Goal: Information Seeking & Learning: Check status

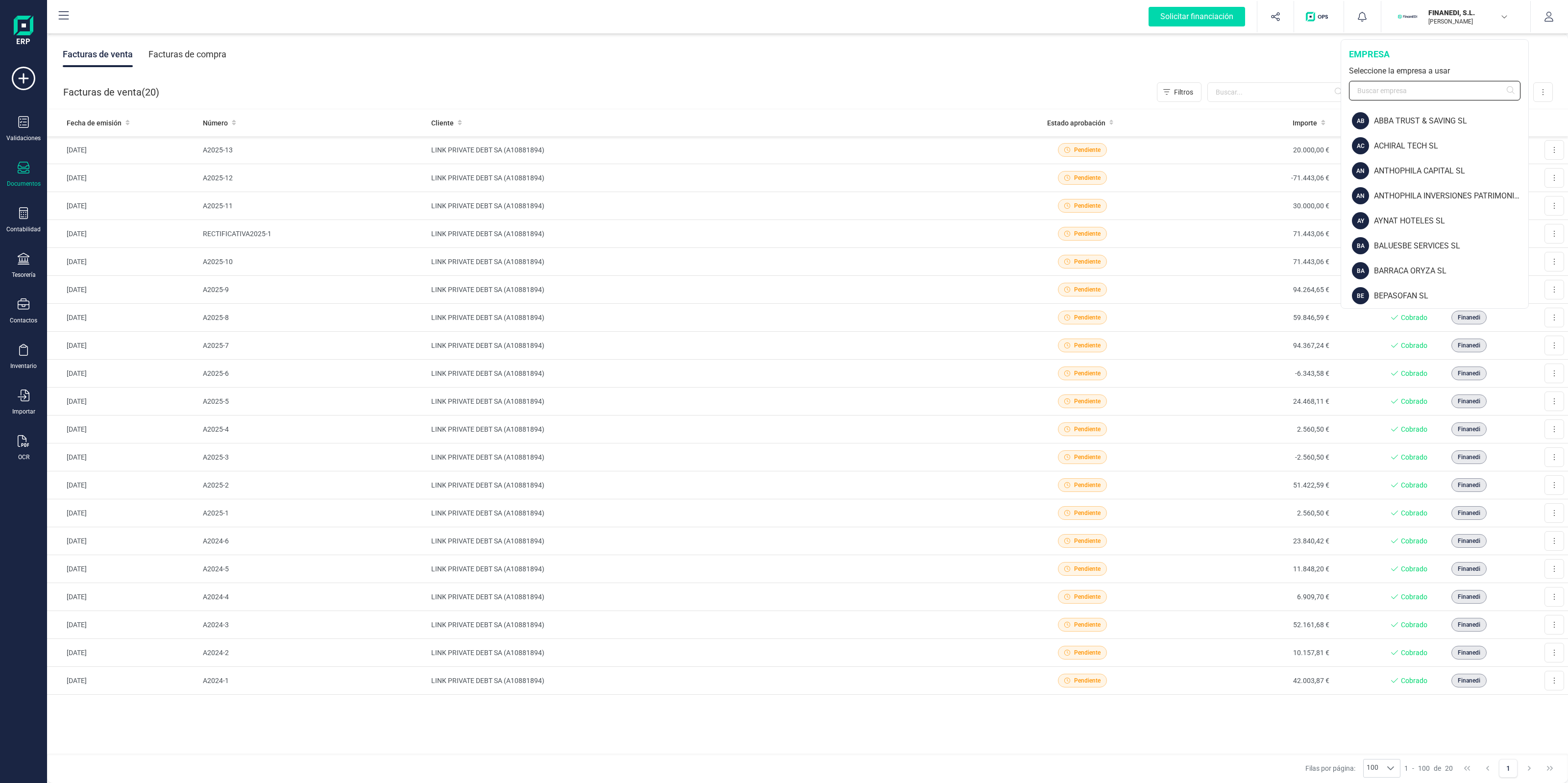
click at [1405, 86] on input "text" at bounding box center [1435, 91] width 172 height 19
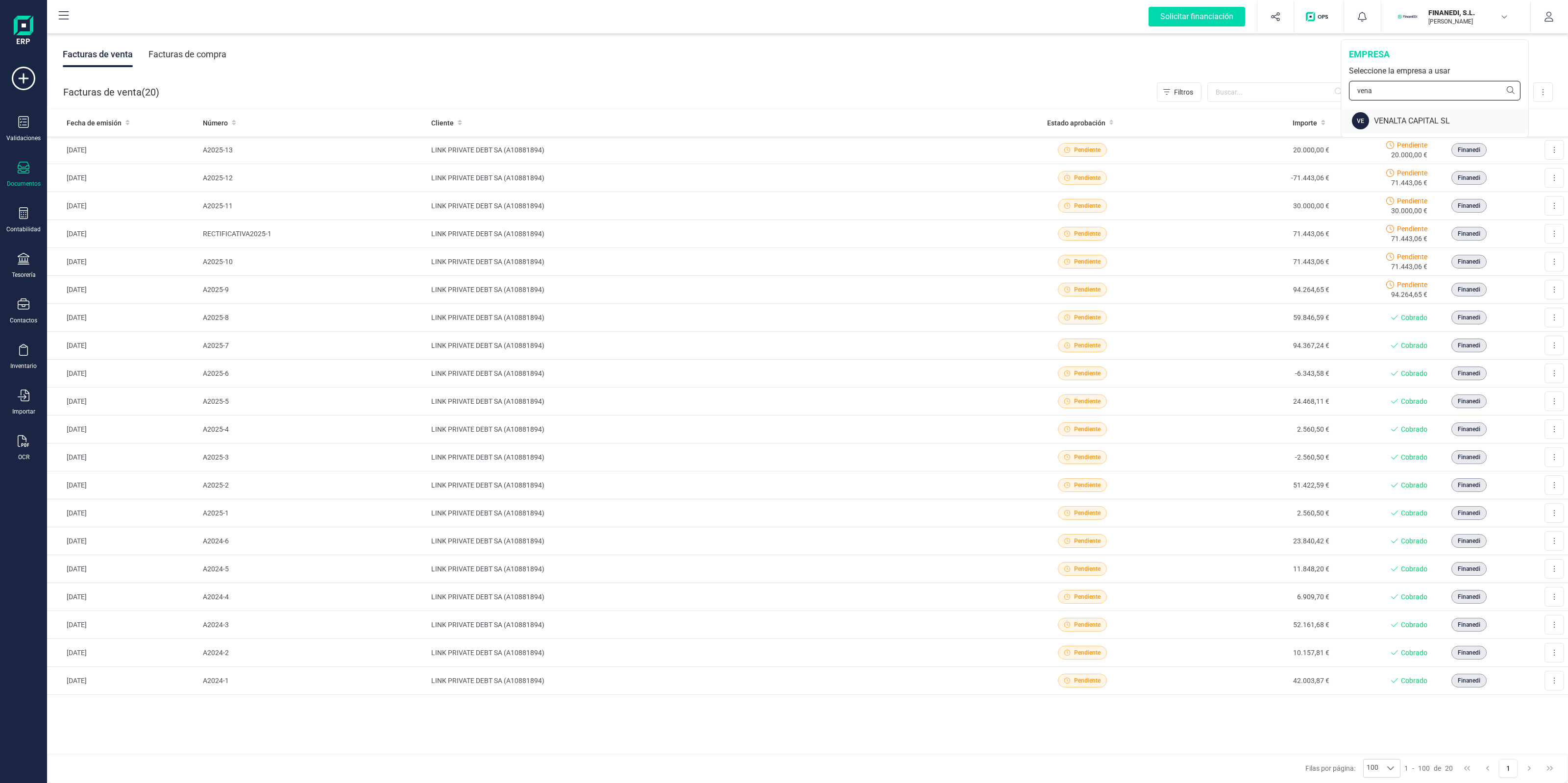
type input "vena"
click at [1396, 122] on div "VENALTA CAPITAL SL" at bounding box center [1451, 121] width 155 height 12
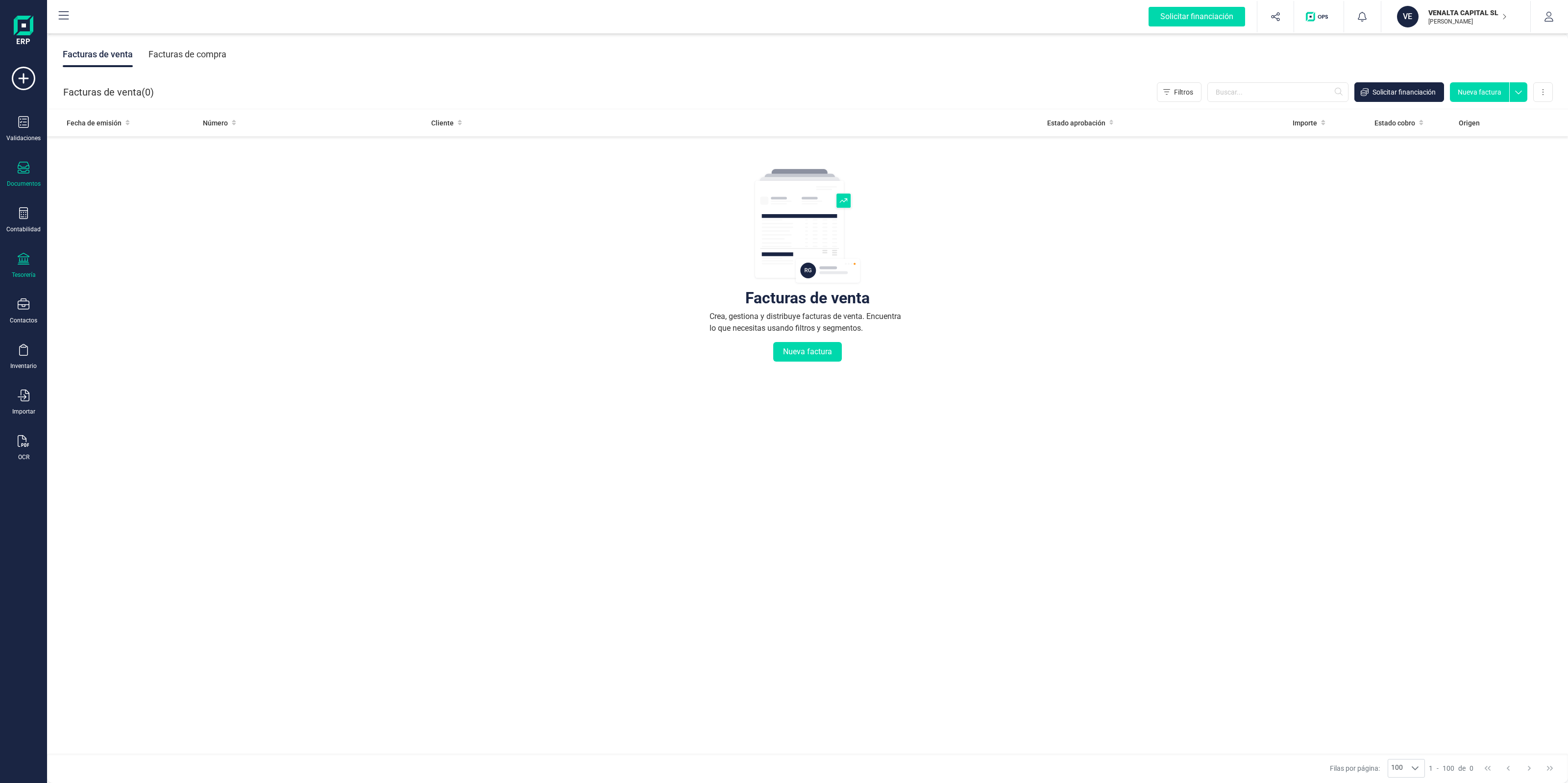
click at [25, 267] on div "Tesorería" at bounding box center [23, 265] width 39 height 26
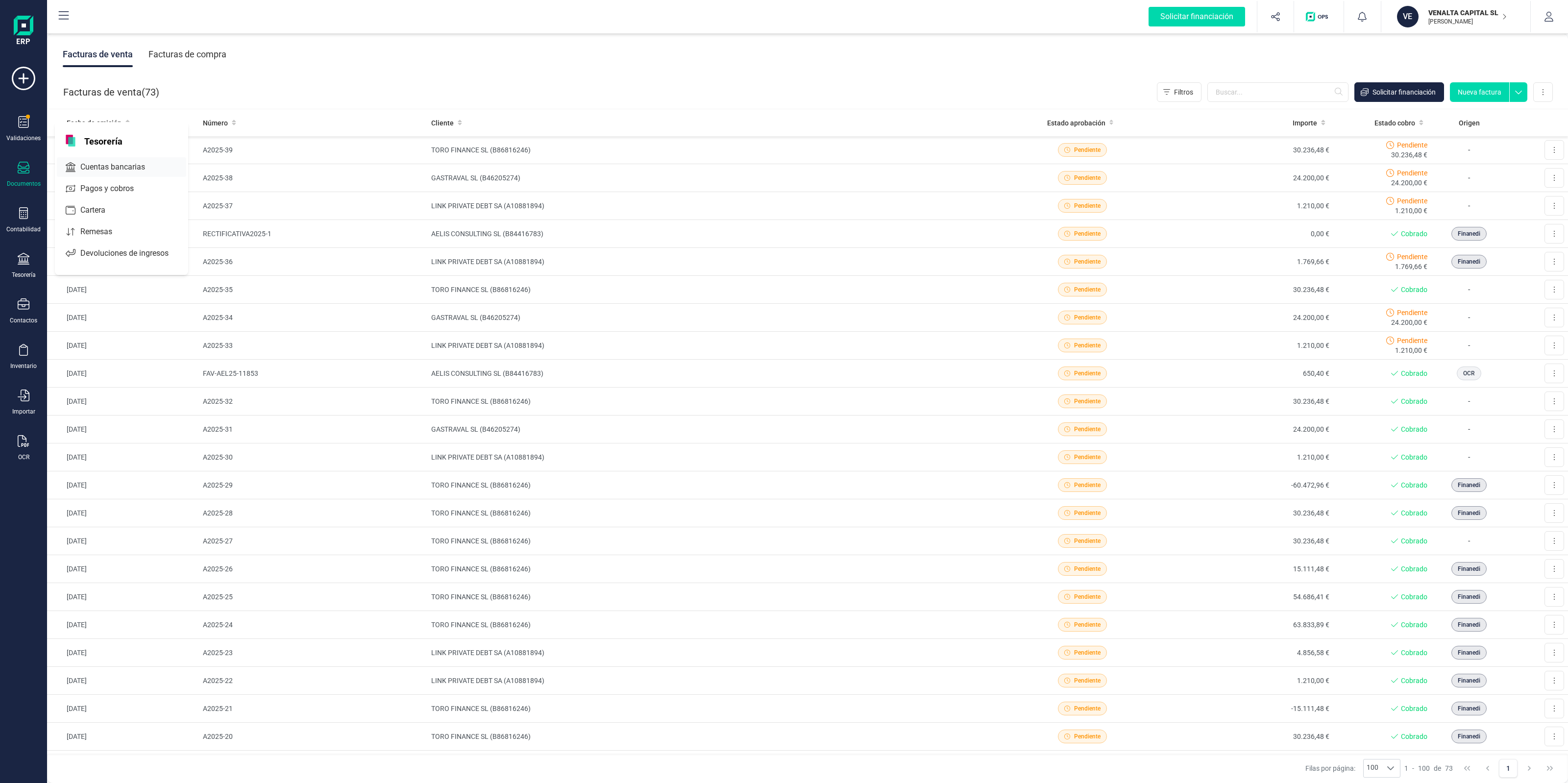
click at [107, 167] on span "Cuentas bancarias" at bounding box center [120, 167] width 86 height 12
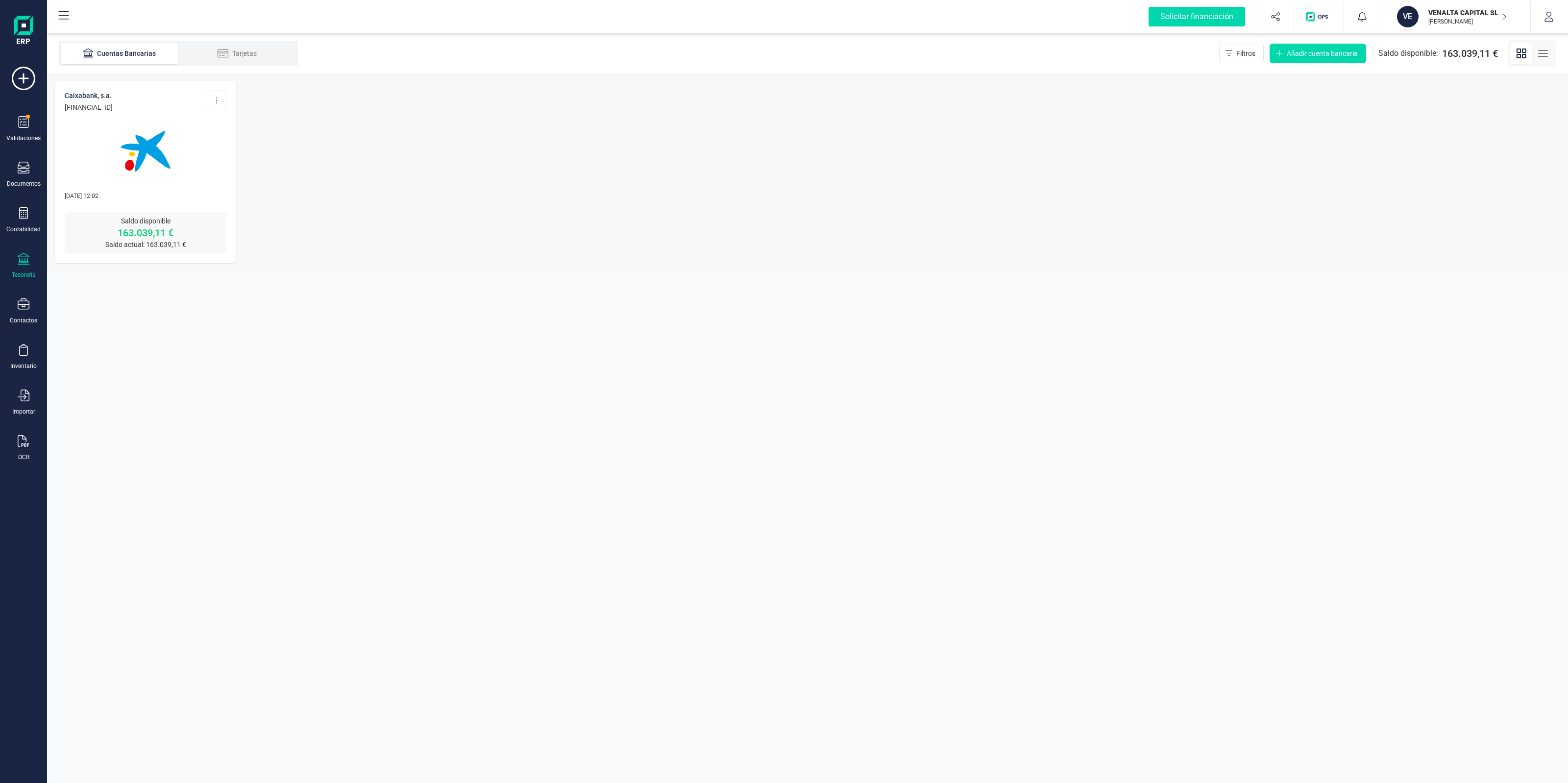
click at [183, 157] on div at bounding box center [145, 145] width 162 height 66
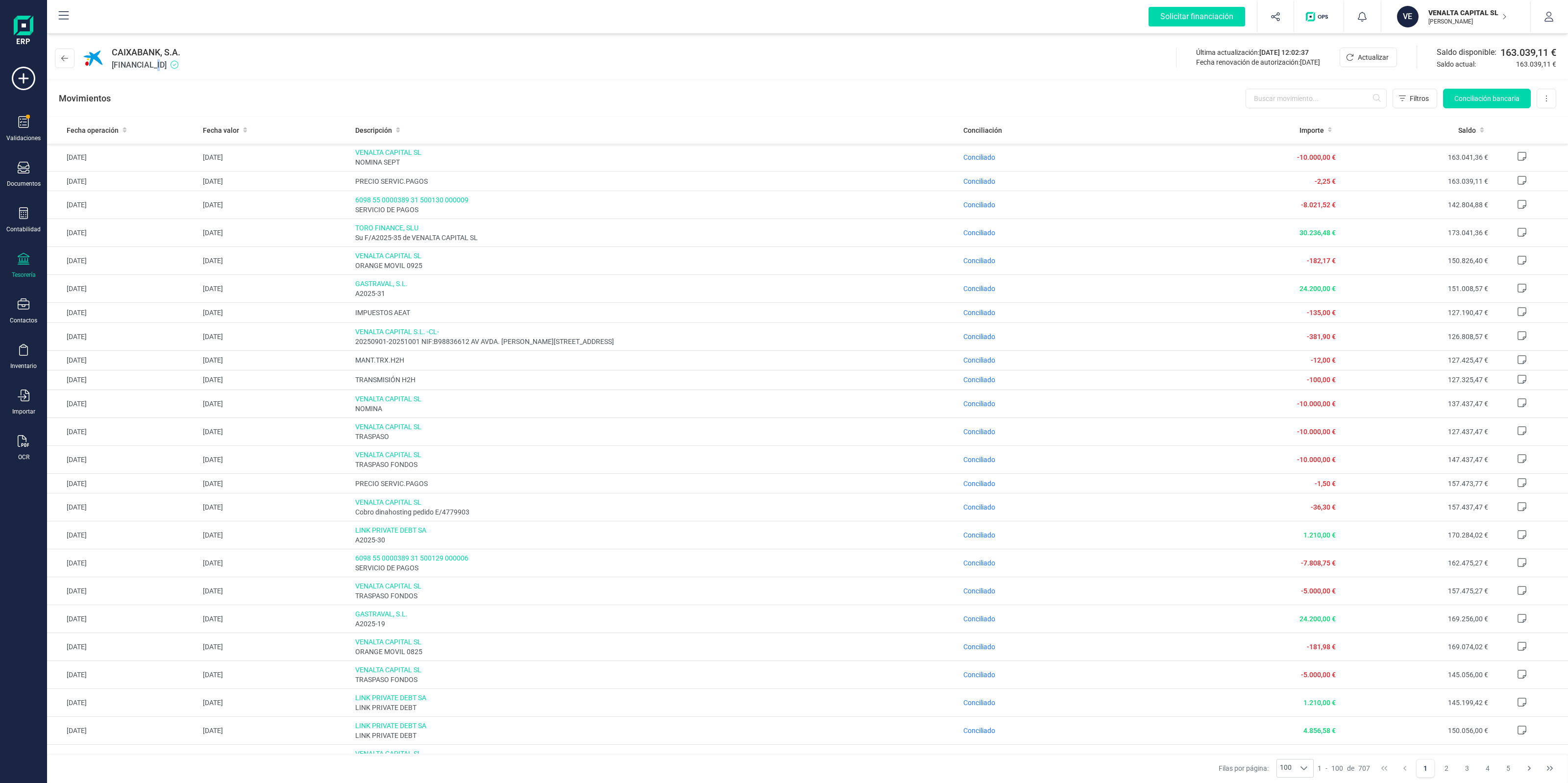
click at [163, 72] on div "CAIXABANK, S.A. [FINANCIAL_ID] Última actualización: [DATE] 12:02:37 Fecha reno…" at bounding box center [807, 57] width 1521 height 45
click at [161, 69] on span "[FINANCIAL_ID]" at bounding box center [146, 65] width 69 height 12
copy span "[FINANCIAL_ID]"
click at [290, 58] on div "CAIXABANK, S.A. [FINANCIAL_ID] Última actualización: [DATE] 12:02:37 Fecha reno…" at bounding box center [807, 57] width 1521 height 45
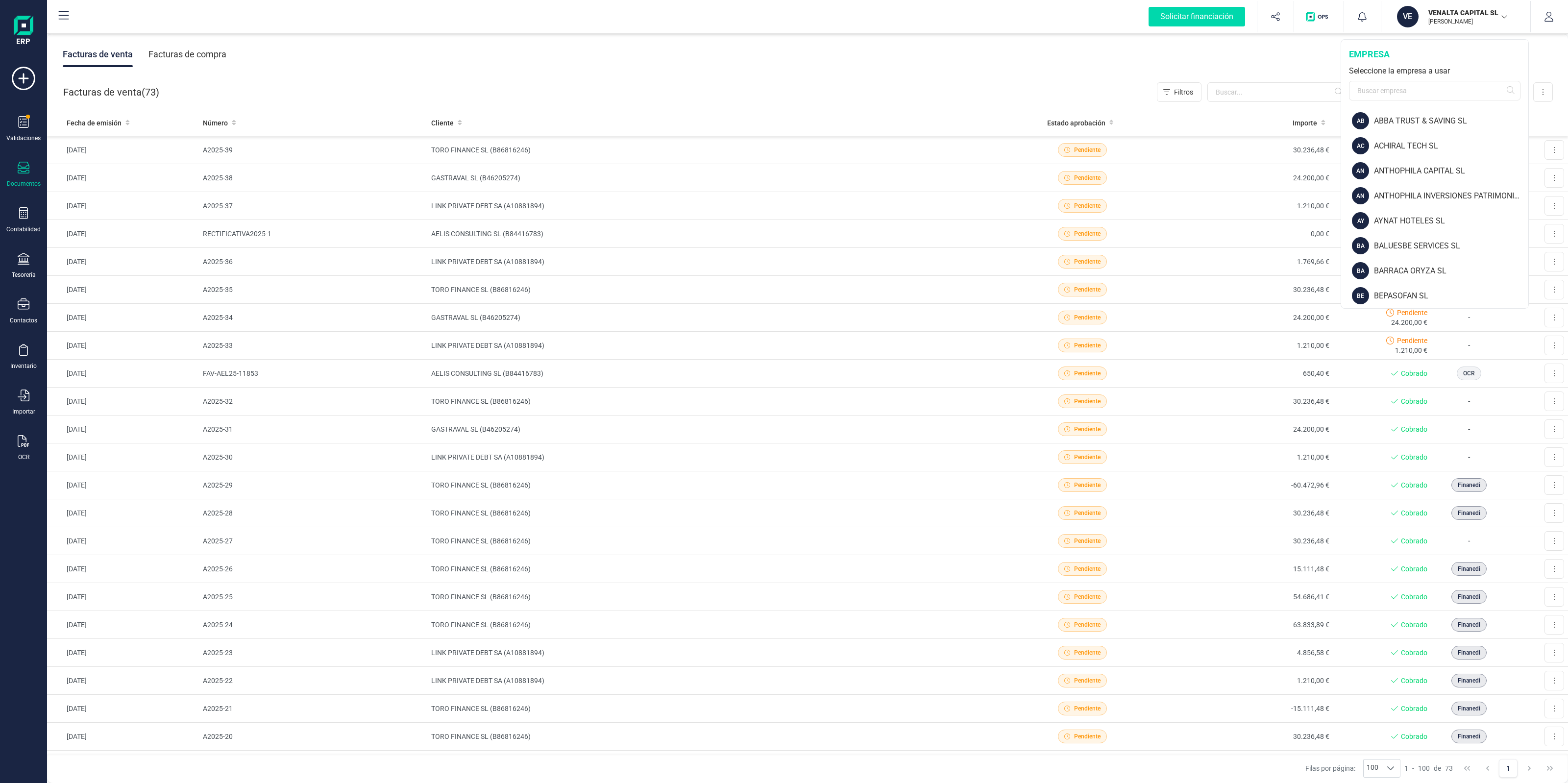
click at [1418, 82] on input "text" at bounding box center [1435, 91] width 172 height 19
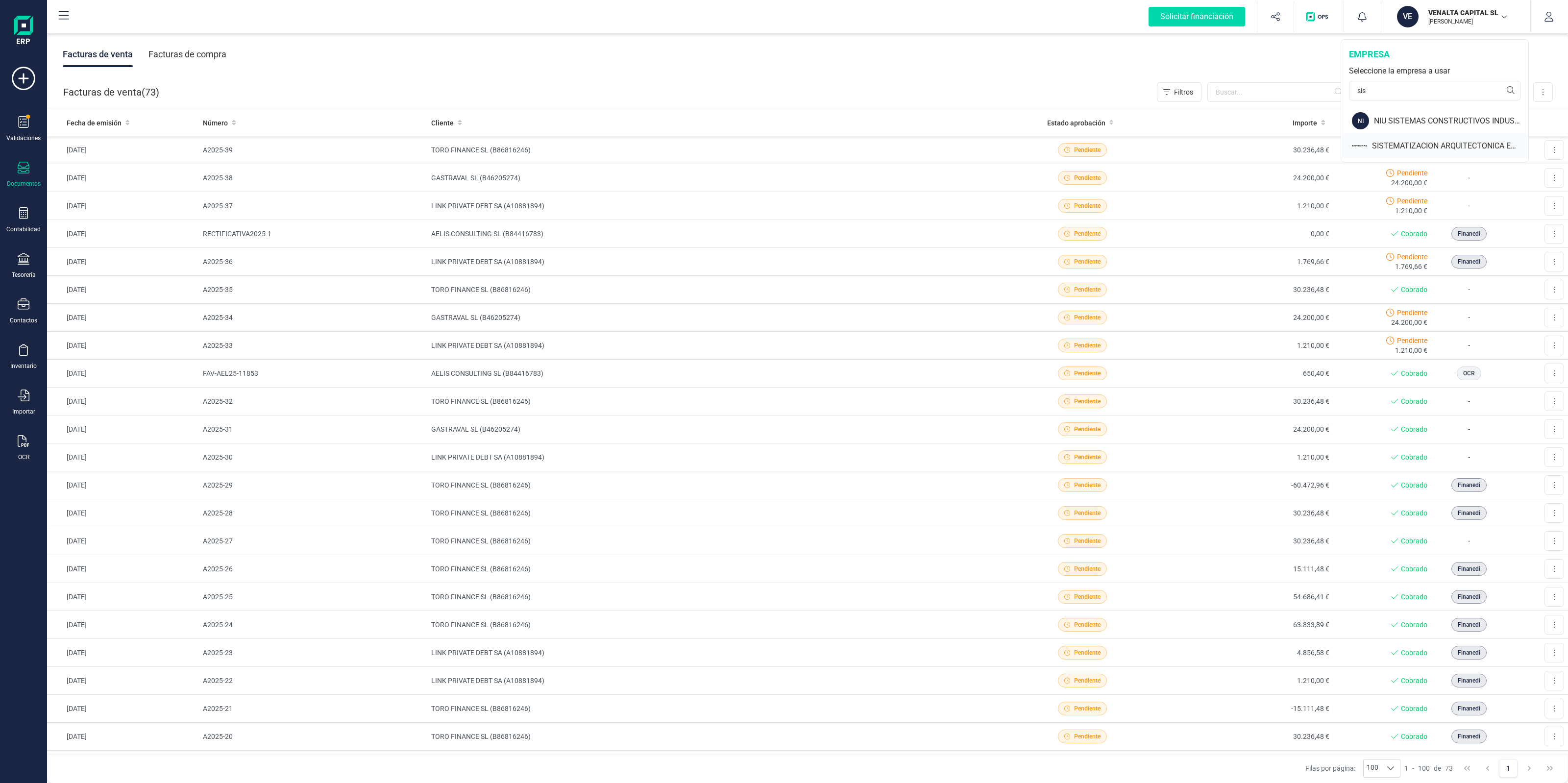
type input "sis"
click at [1413, 142] on div "SISTEMATIZACION ARQUITECTONICA EN REFORMAS SL" at bounding box center [1450, 146] width 156 height 12
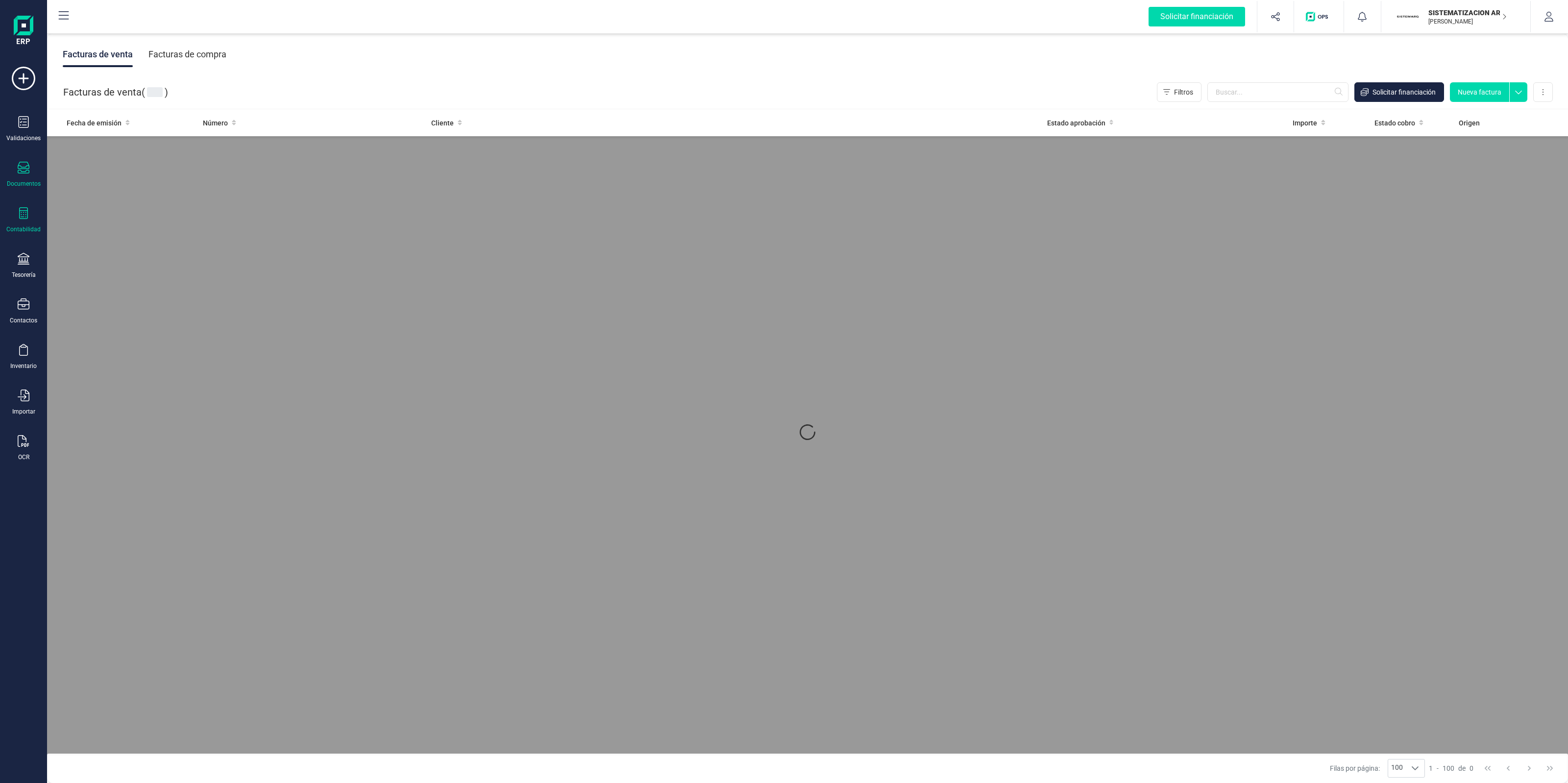
click at [23, 212] on icon at bounding box center [23, 213] width 12 height 12
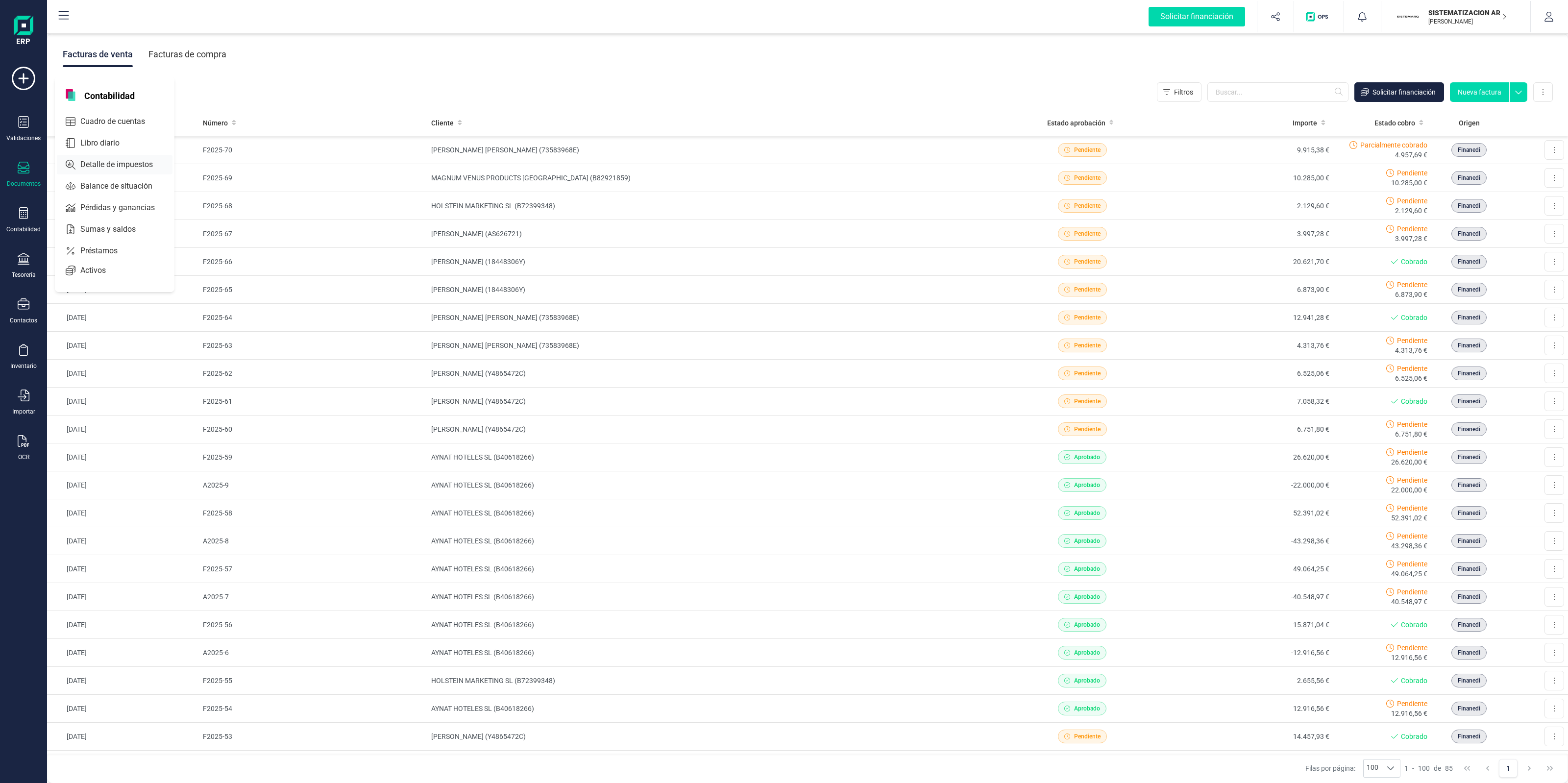
click at [103, 166] on span "Detalle de impuestos" at bounding box center [124, 164] width 94 height 12
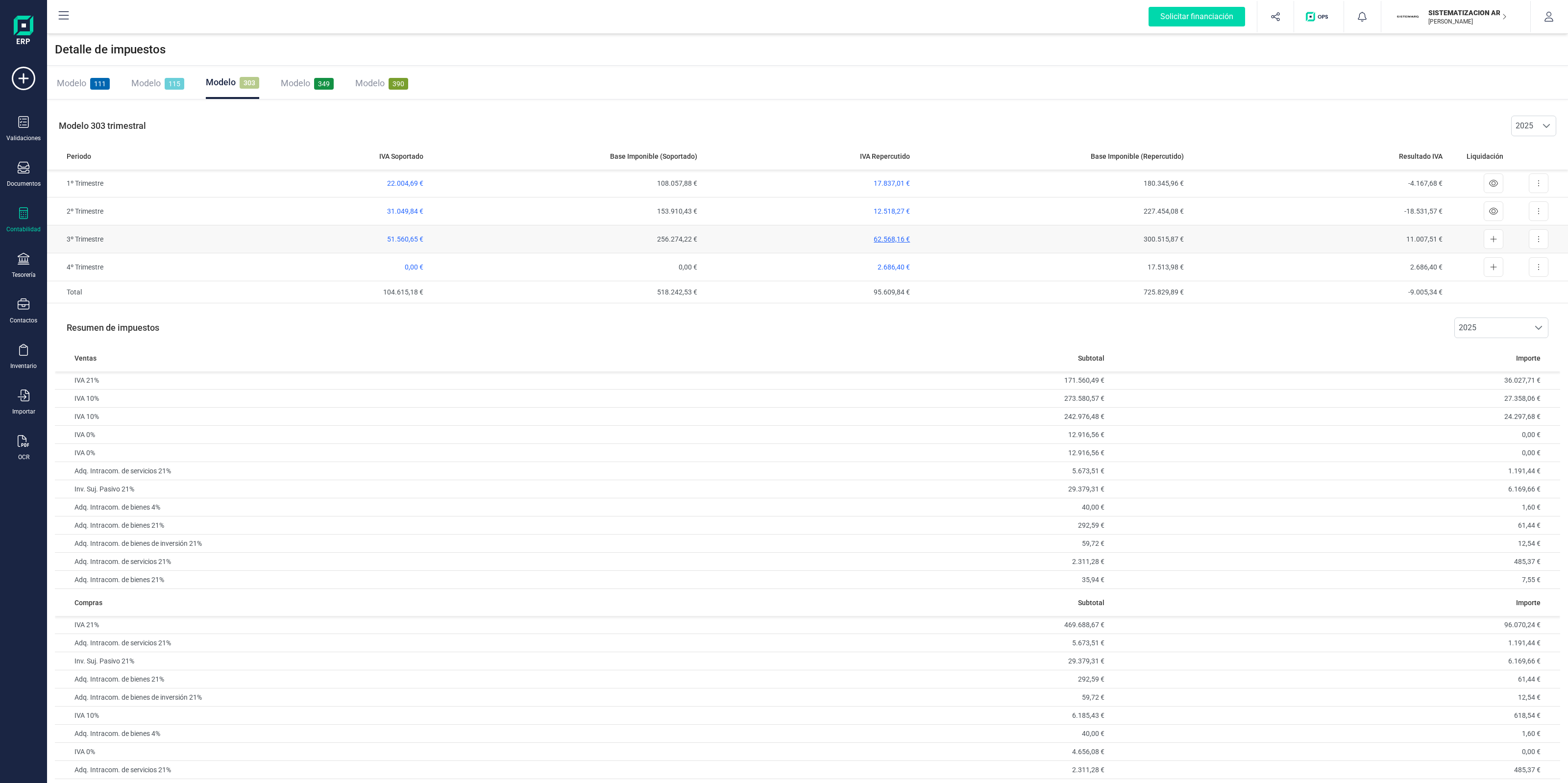
click at [897, 239] on span "62.568,16 €" at bounding box center [892, 239] width 37 height 8
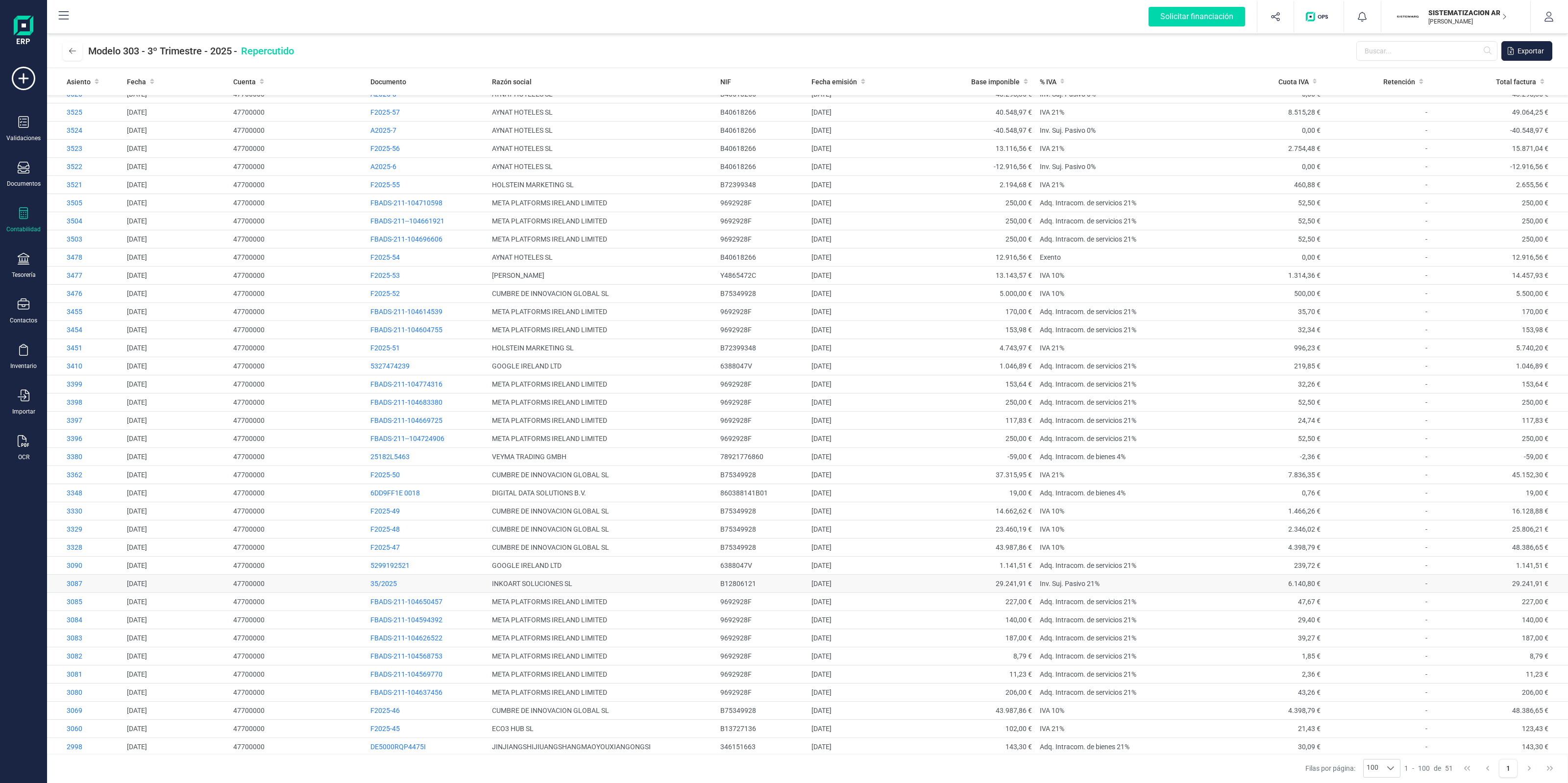
scroll to position [271, 0]
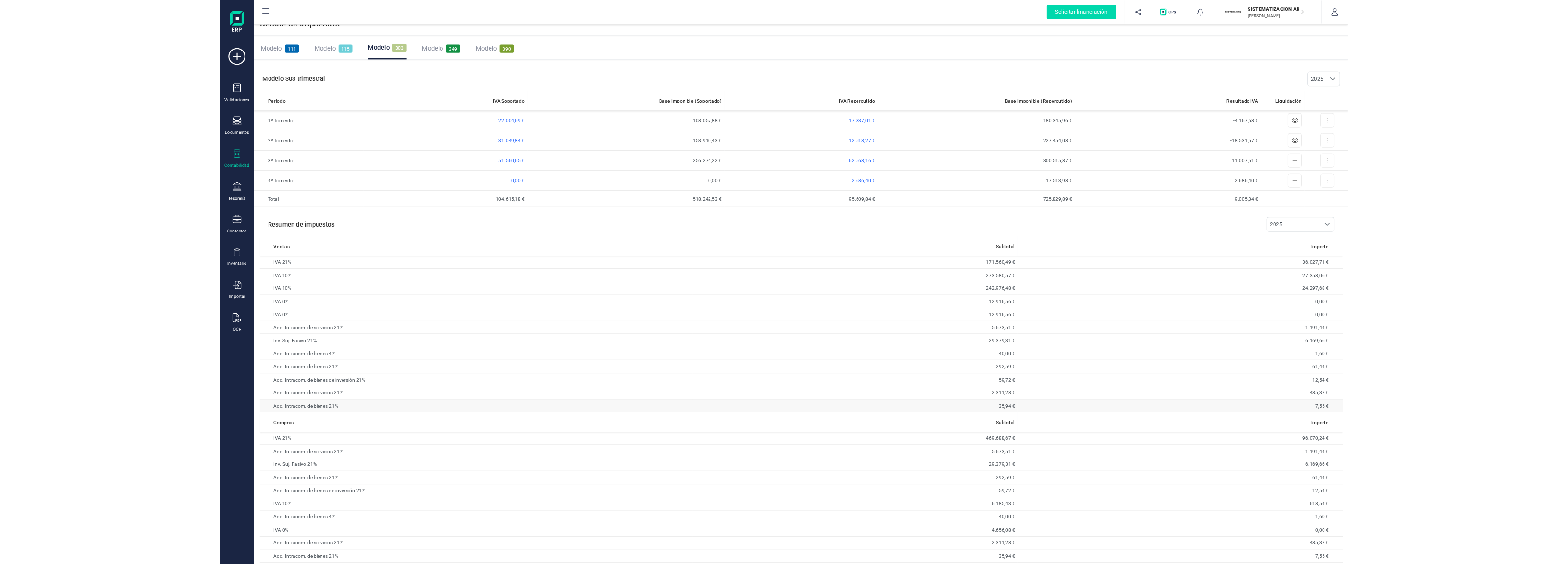
scroll to position [25, 0]
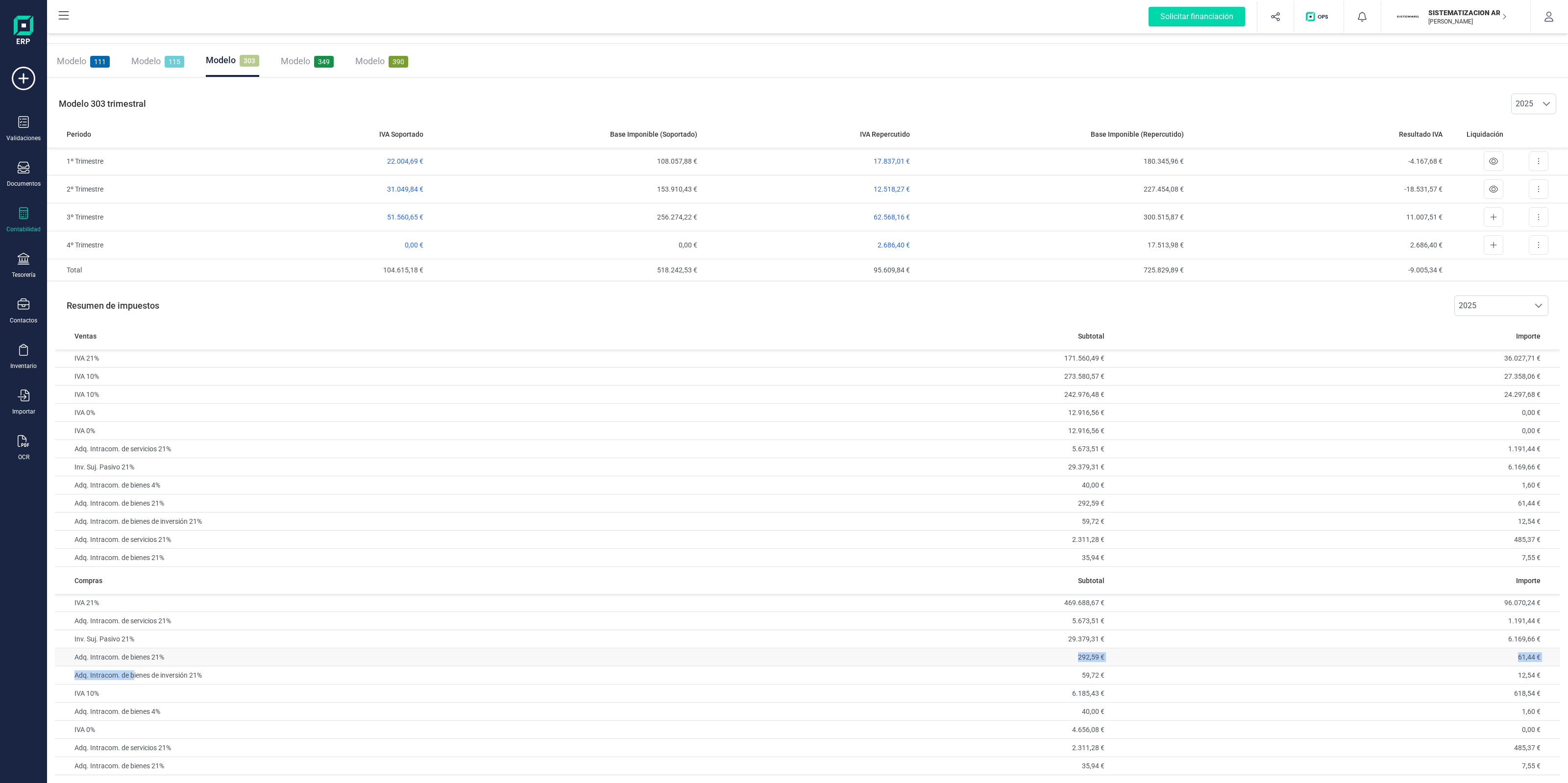
drag, startPoint x: 172, startPoint y: 652, endPoint x: 128, endPoint y: 660, distance: 44.7
click at [130, 662] on td "Adq. Intracom. de bienes 21%" at bounding box center [355, 658] width 602 height 18
click at [116, 655] on td "Adq. Intracom. de bienes 21%" at bounding box center [355, 658] width 602 height 18
click at [120, 753] on td "Adq. Intracom. de servicios 21%" at bounding box center [355, 748] width 602 height 18
click at [129, 655] on td "Adq. Intracom. de bienes 21%" at bounding box center [355, 658] width 602 height 18
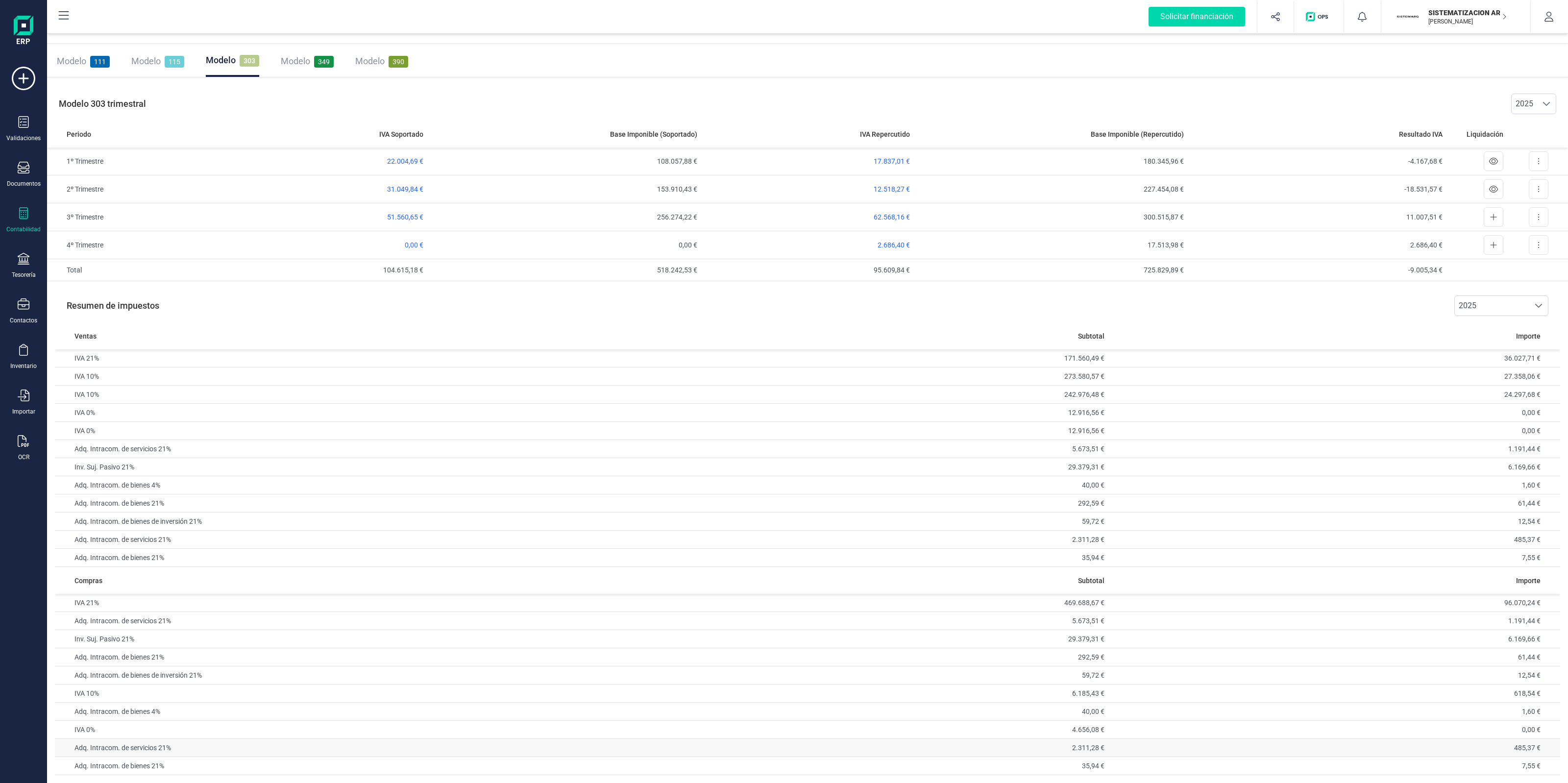
click at [138, 743] on td "Adq. Intracom. de servicios 21%" at bounding box center [355, 748] width 602 height 18
click at [534, 309] on div "Resumen de impuestos 2025 2025" at bounding box center [807, 306] width 1505 height 33
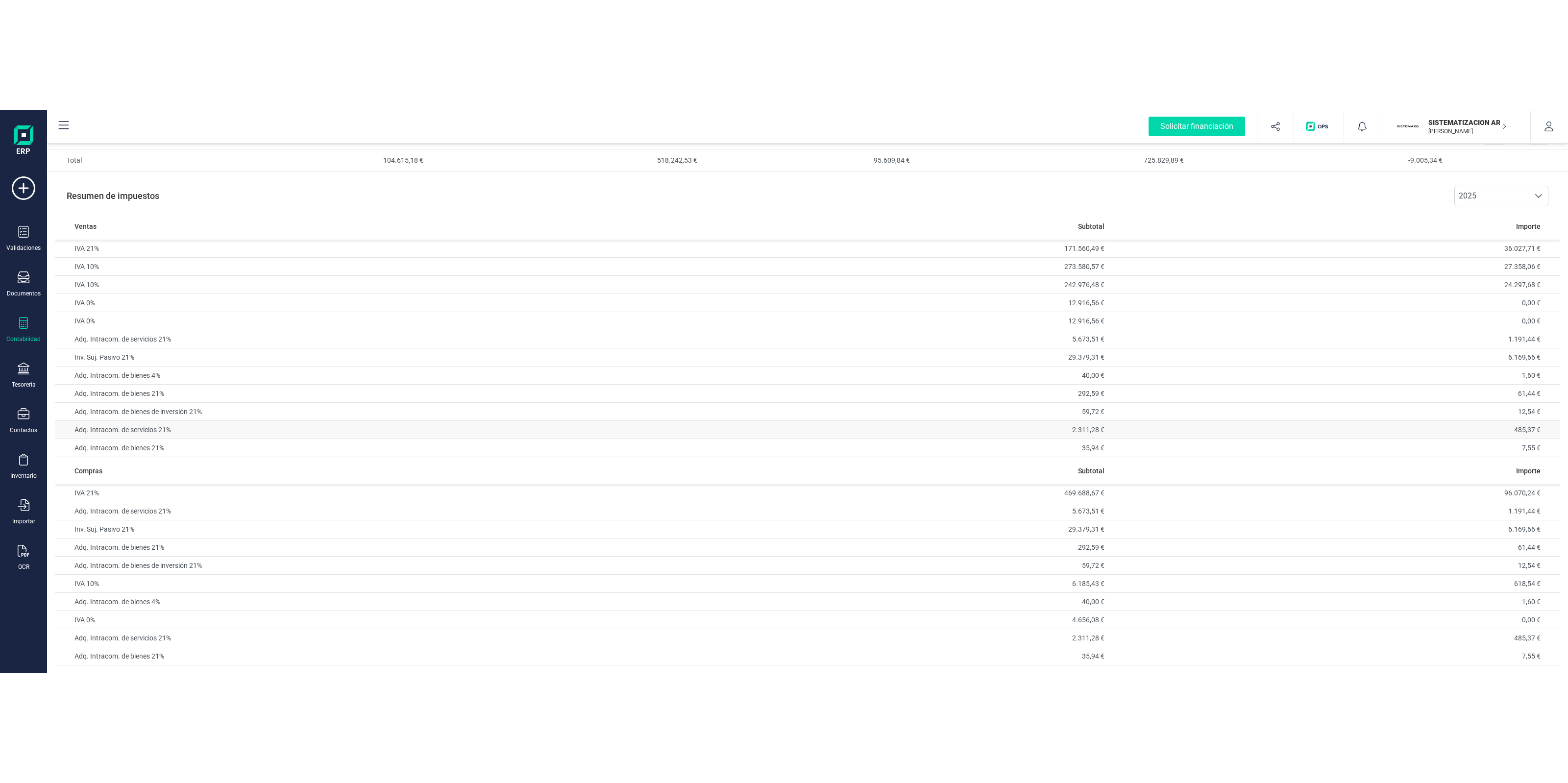
scroll to position [0, 0]
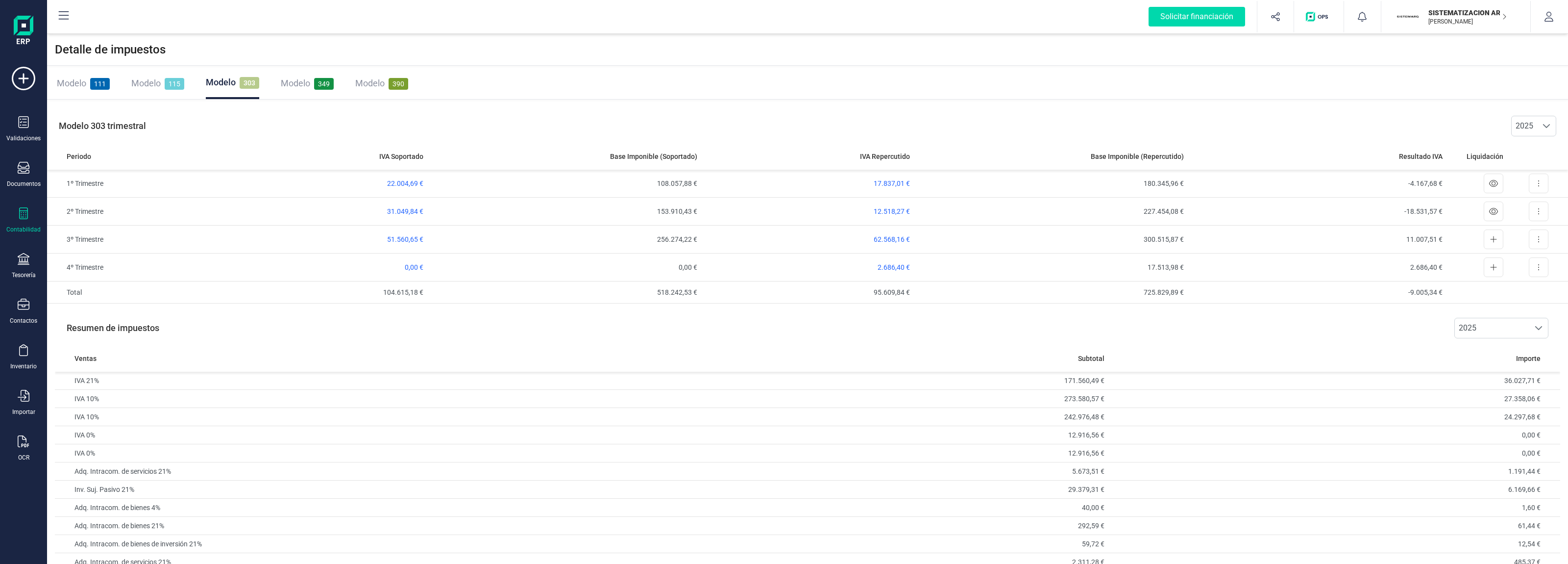
click at [167, 78] on span "115" at bounding box center [174, 83] width 19 height 12
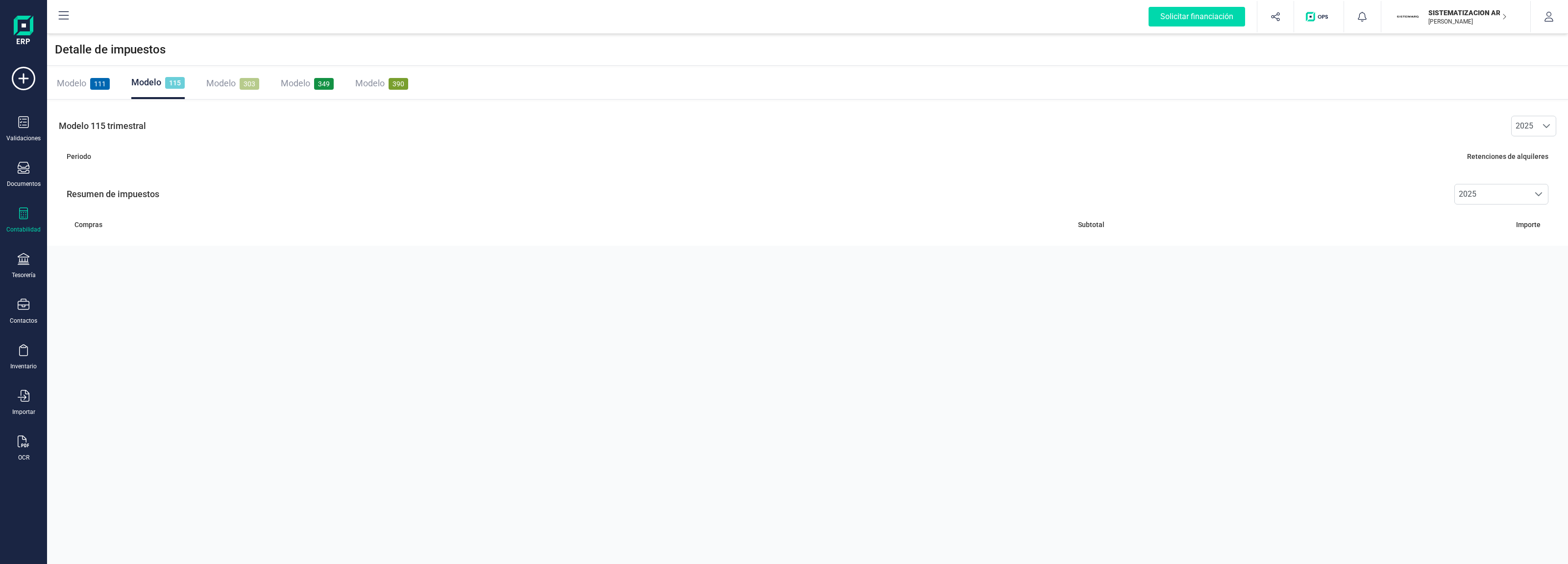
drag, startPoint x: 223, startPoint y: 82, endPoint x: 229, endPoint y: 86, distance: 7.2
click at [225, 80] on span "Modelo" at bounding box center [221, 83] width 29 height 10
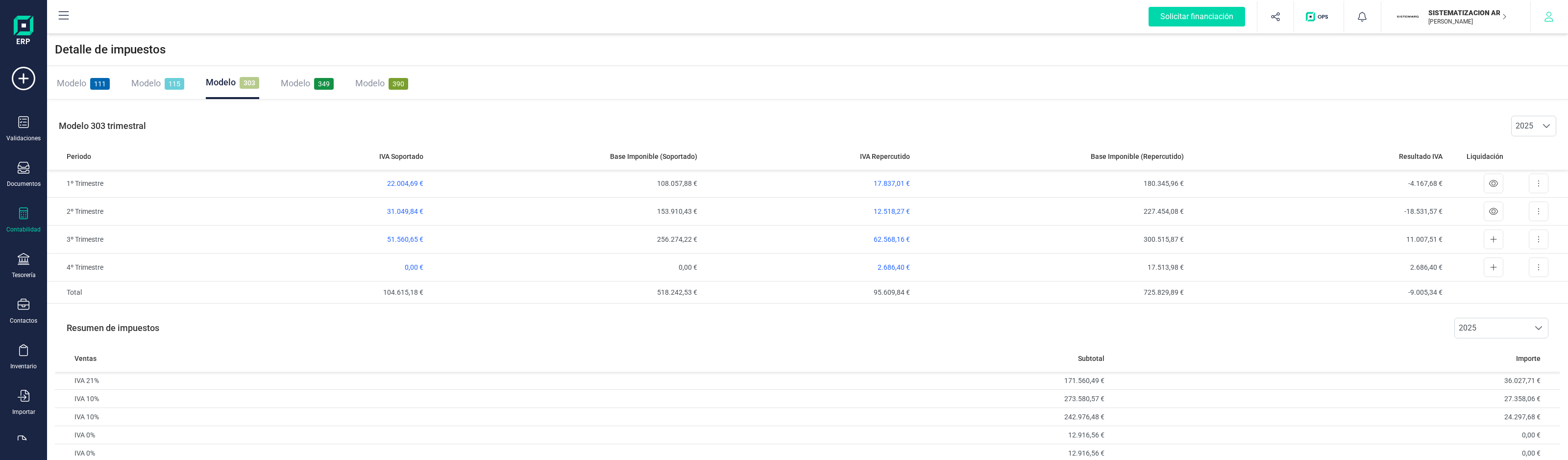
click at [1567, 5] on div "Solicitar financiación Importaciones completadas 0 / 0 SISTEMATIZACION ARQUITEC…" at bounding box center [807, 17] width 1521 height 34
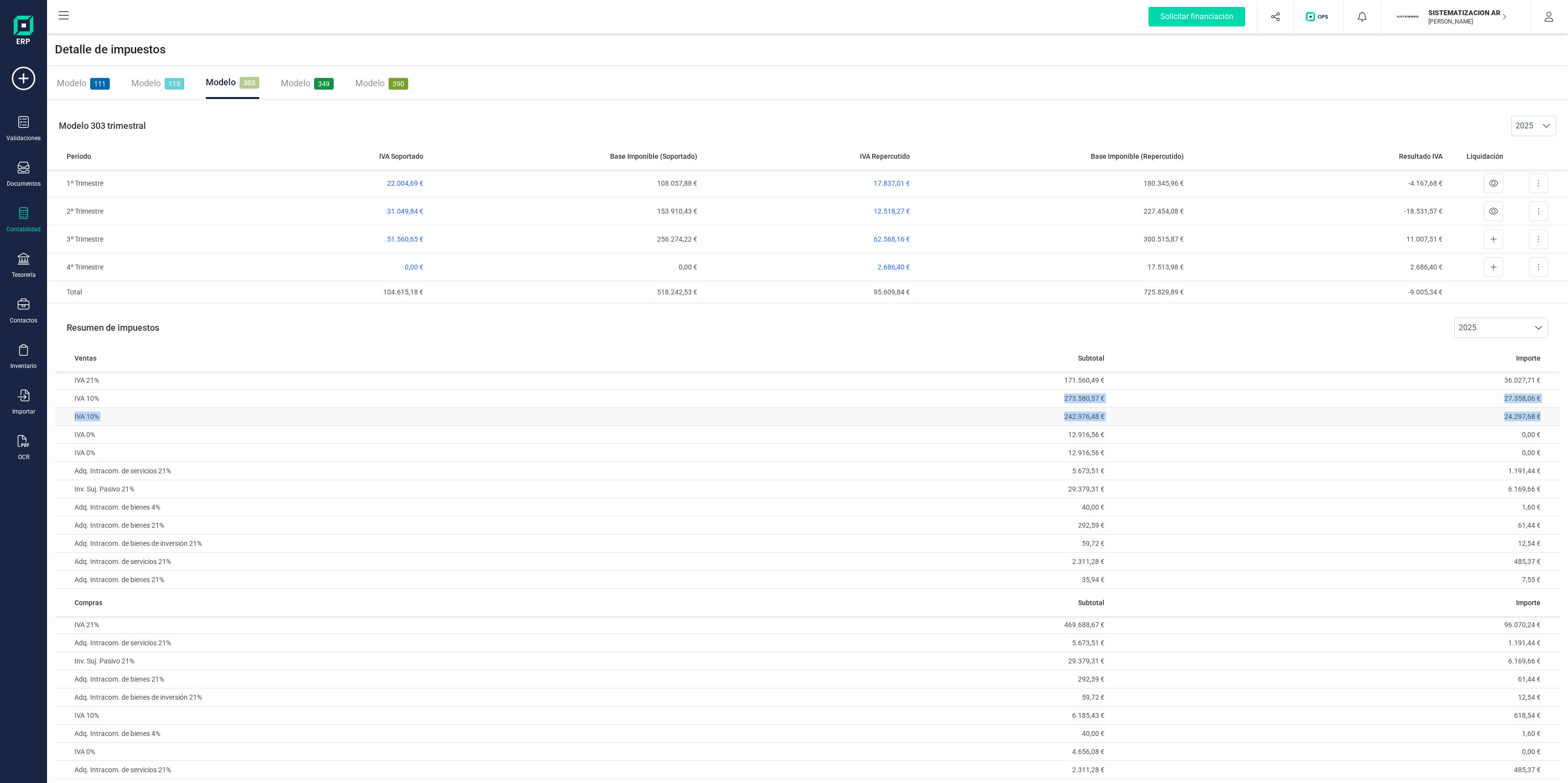
drag, startPoint x: 1048, startPoint y: 395, endPoint x: 1547, endPoint y: 416, distance: 499.4
click at [1547, 416] on tbody "IVA 21% 171.560,49 € 36.027,71 € IVA 10% 273.580,57 € 27.358,06 € IVA 10% 242.9…" at bounding box center [807, 480] width 1505 height 217
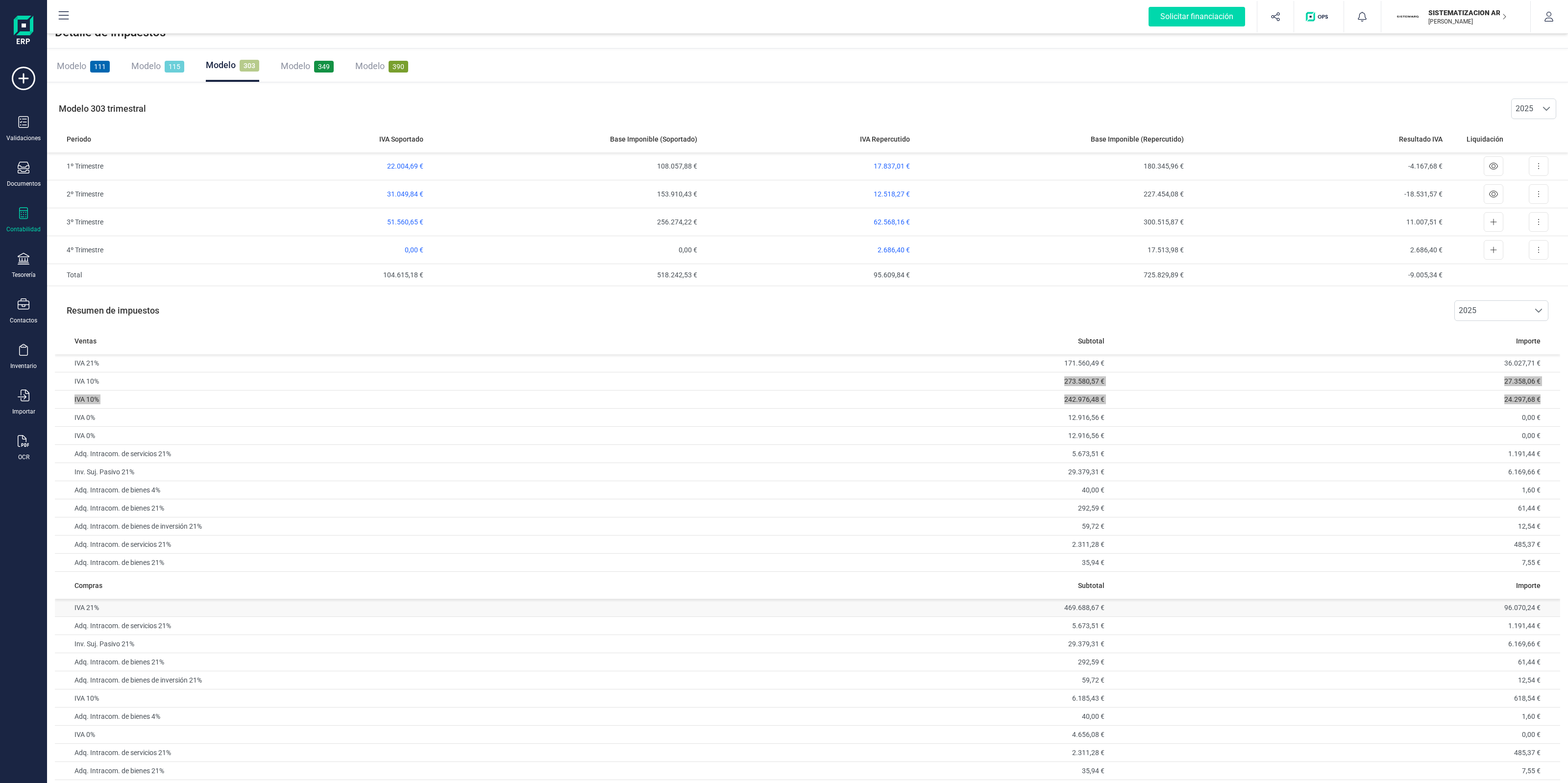
scroll to position [25, 0]
click at [201, 690] on td "IVA 10%" at bounding box center [355, 694] width 602 height 18
click at [1077, 693] on td "6.185,43 €" at bounding box center [883, 694] width 452 height 18
drag, startPoint x: 1143, startPoint y: 690, endPoint x: 1157, endPoint y: 690, distance: 14.0
click at [1157, 690] on tr "IVA 10% 6.185,43 € 618,54 €" at bounding box center [807, 694] width 1505 height 18
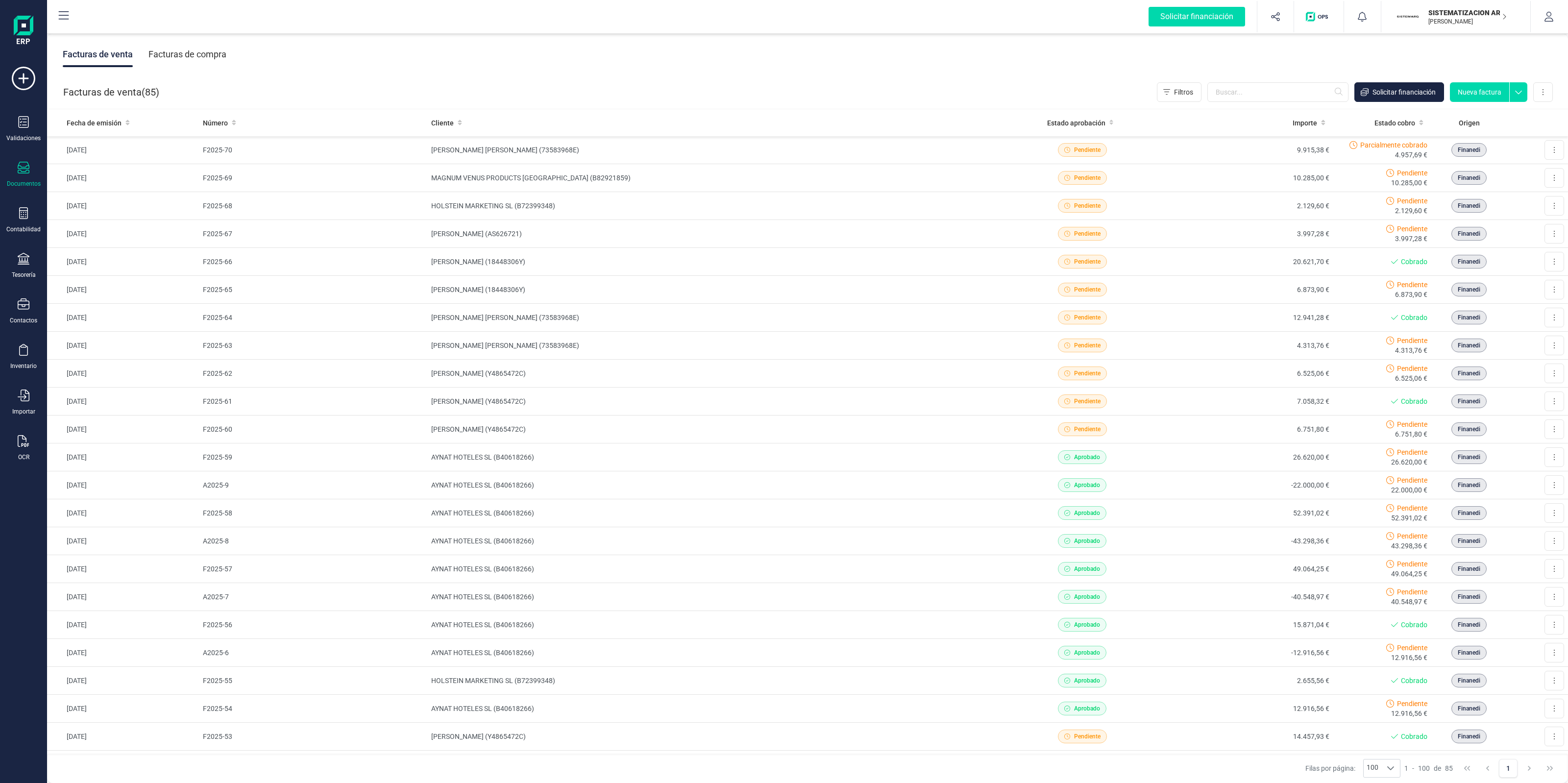
click at [21, 175] on div at bounding box center [23, 169] width 12 height 14
click at [27, 208] on icon at bounding box center [23, 213] width 9 height 12
click at [83, 160] on span "Detalle de impuestos" at bounding box center [124, 164] width 94 height 12
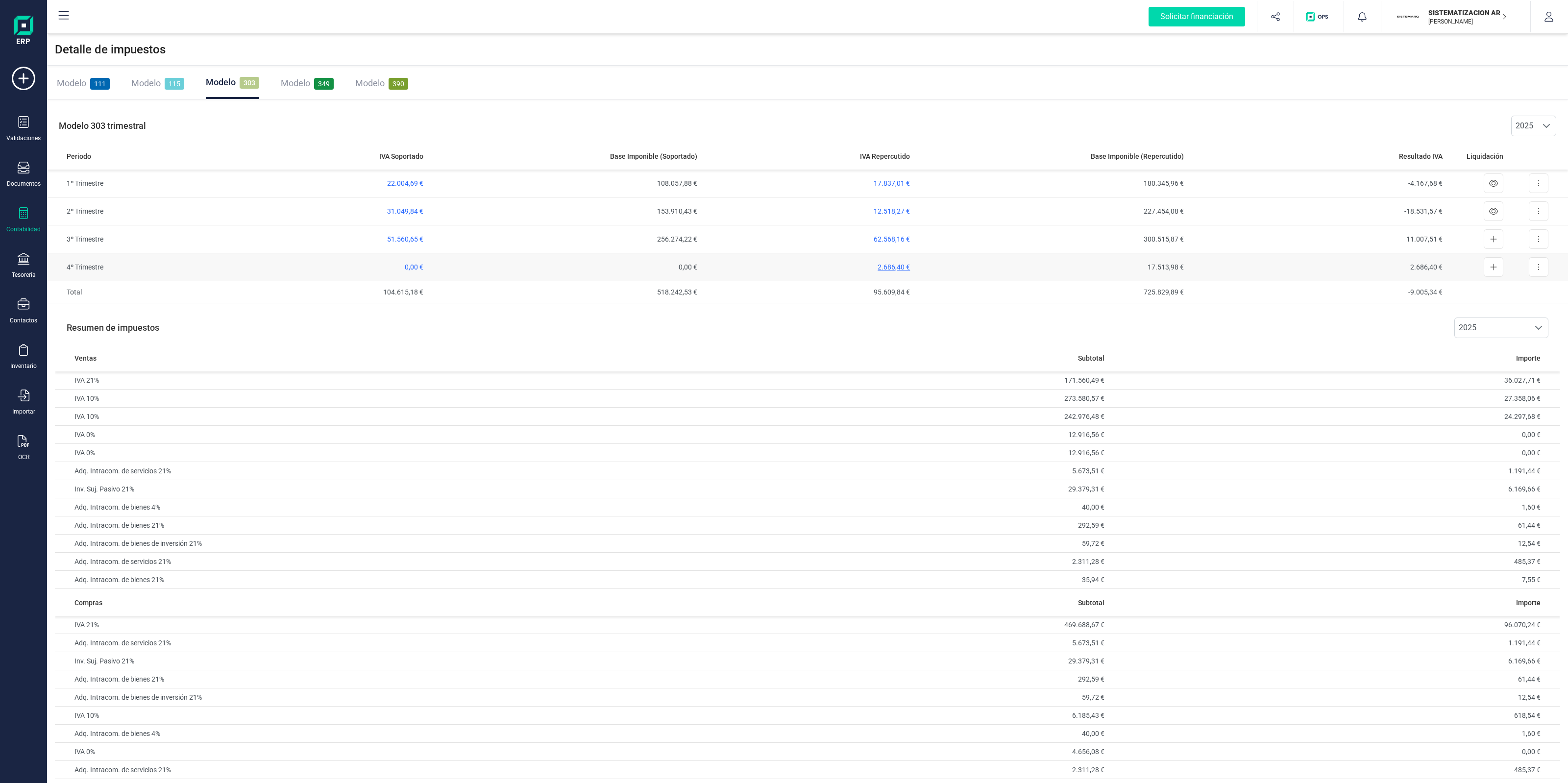
click at [900, 268] on span "2.686,40 €" at bounding box center [894, 267] width 32 height 8
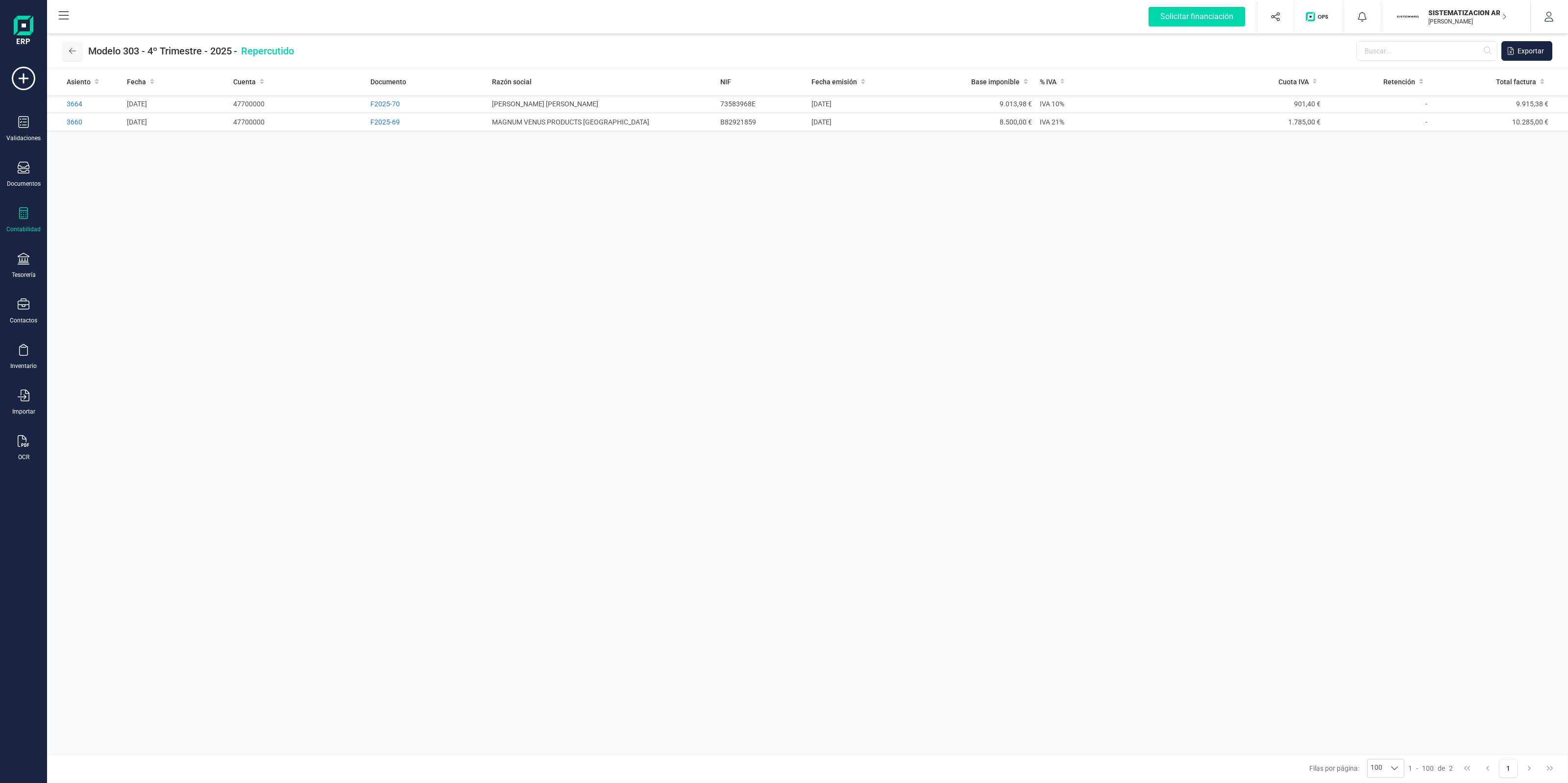
click at [71, 53] on icon at bounding box center [72, 51] width 7 height 8
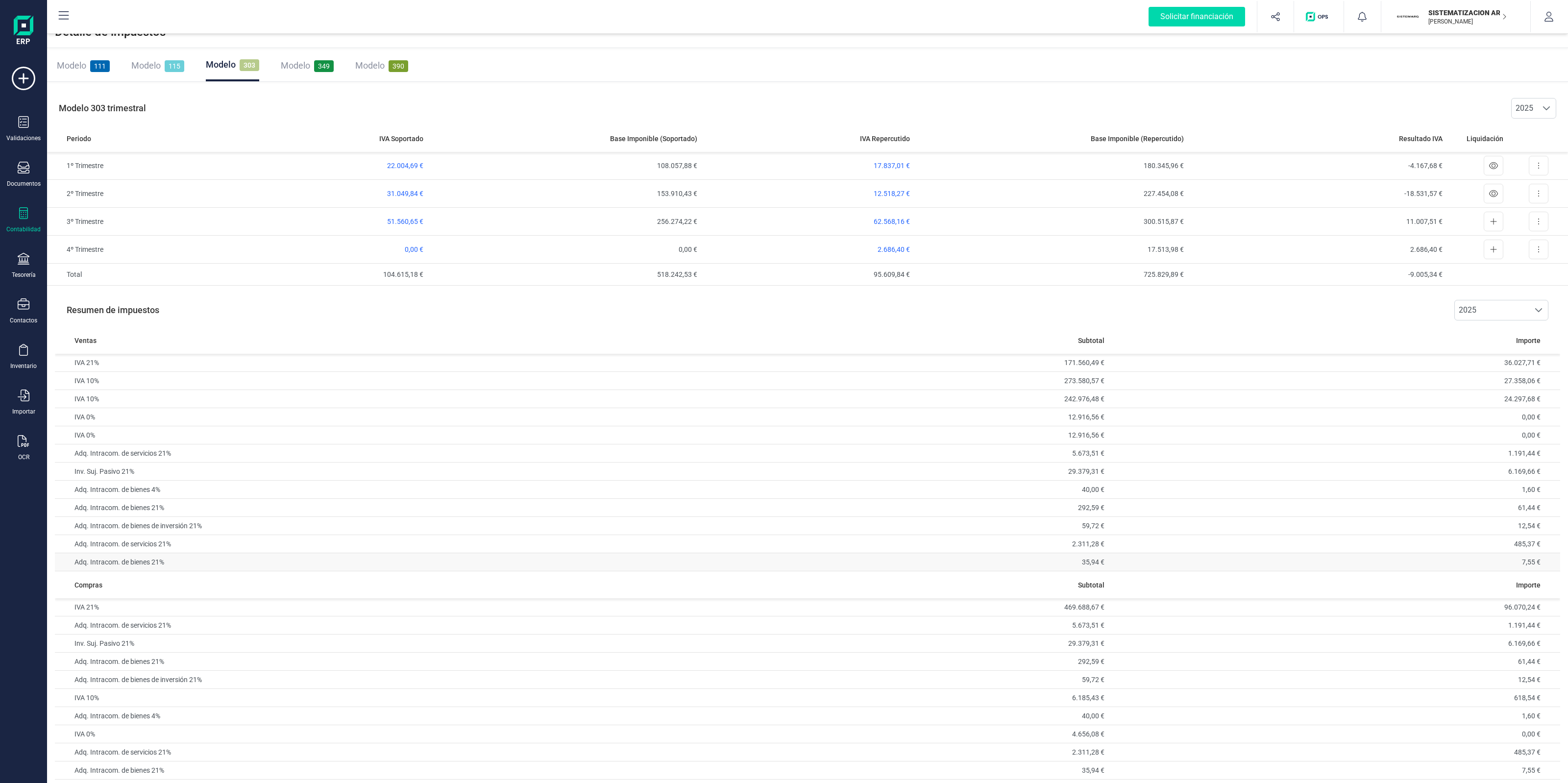
scroll to position [25, 0]
click at [1508, 298] on span "2025" at bounding box center [1492, 306] width 74 height 19
click at [1488, 341] on li "4º trimestre" at bounding box center [1501, 345] width 94 height 19
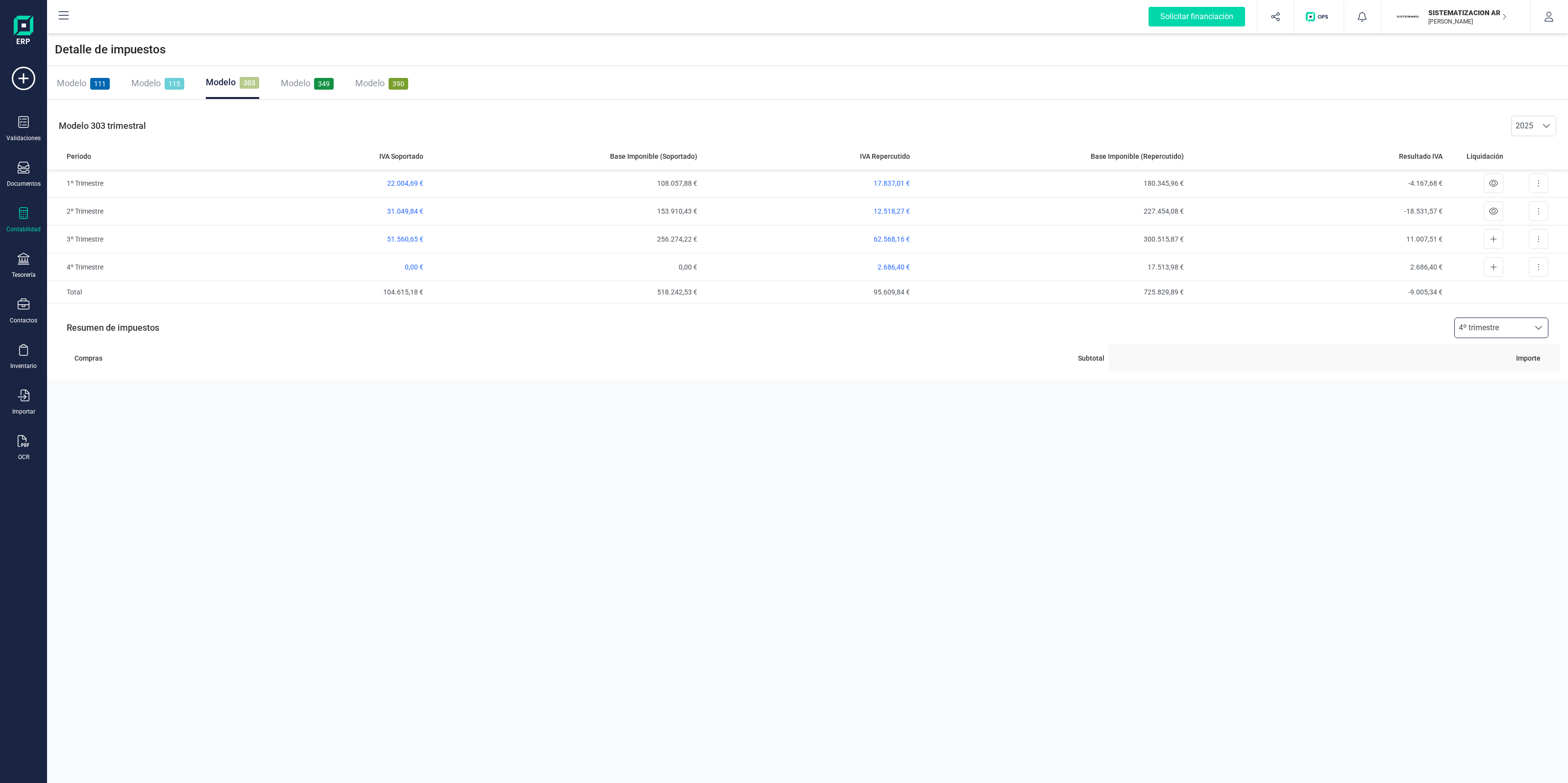
scroll to position [0, 0]
click at [1536, 331] on span at bounding box center [1538, 328] width 8 height 8
click at [1483, 409] on li "3º trimestre" at bounding box center [1501, 411] width 94 height 19
click at [1531, 128] on span "2025" at bounding box center [1524, 126] width 26 height 19
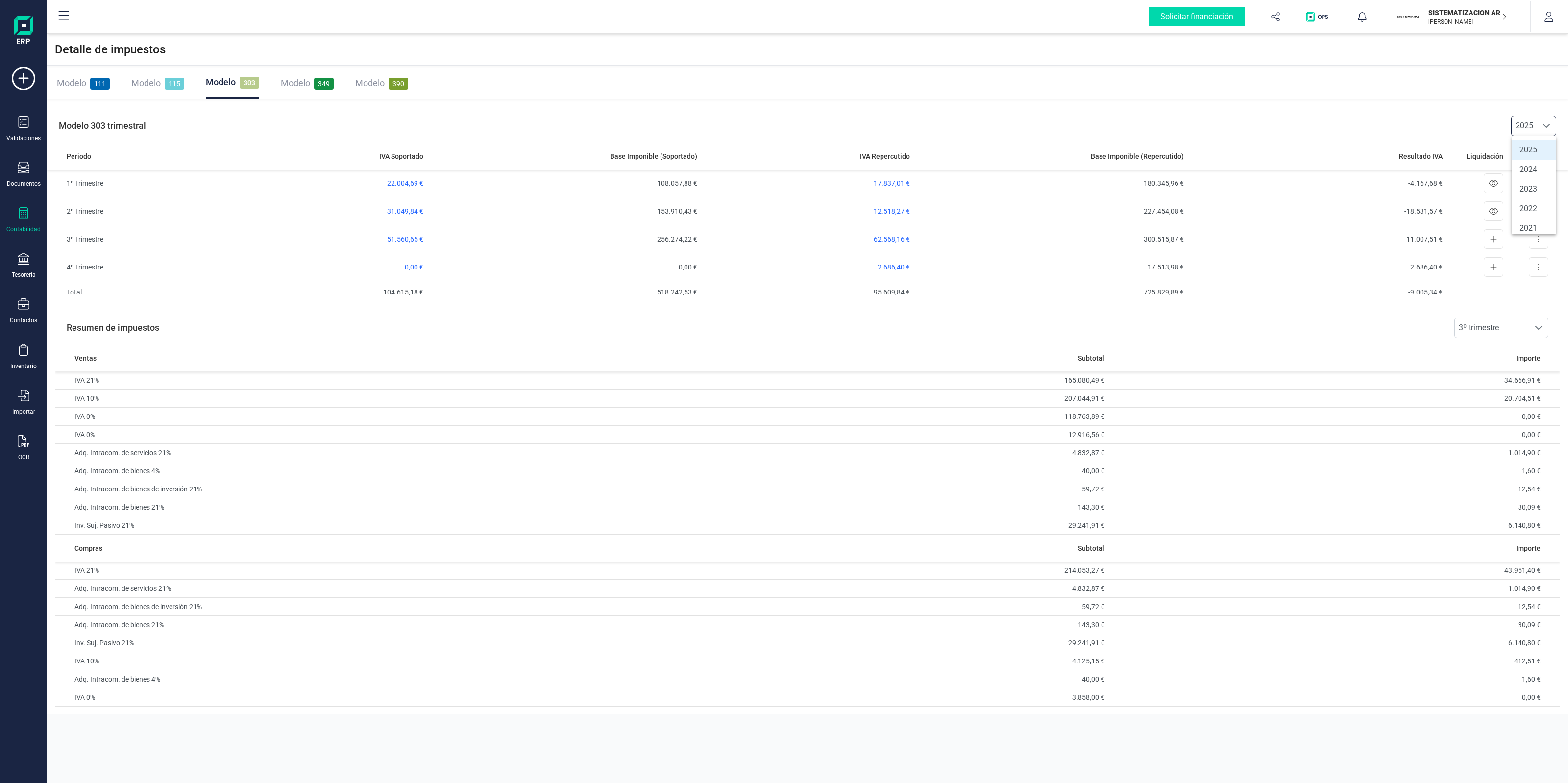
click at [1432, 112] on div "Modelo 303 trimestral 2025 2025" at bounding box center [807, 126] width 1521 height 33
drag, startPoint x: 204, startPoint y: 423, endPoint x: 1458, endPoint y: 439, distance: 1254.1
click at [1458, 439] on tbody "IVA 21% 165.080,49 € 34.666,91 € IVA 10% 207.044,91 € 20.704,51 € IVA 0% 118.76…" at bounding box center [807, 453] width 1505 height 163
click at [1458, 439] on td "0,00 €" at bounding box center [1334, 435] width 452 height 18
click at [1456, 416] on td "0,00 €" at bounding box center [1334, 417] width 452 height 18
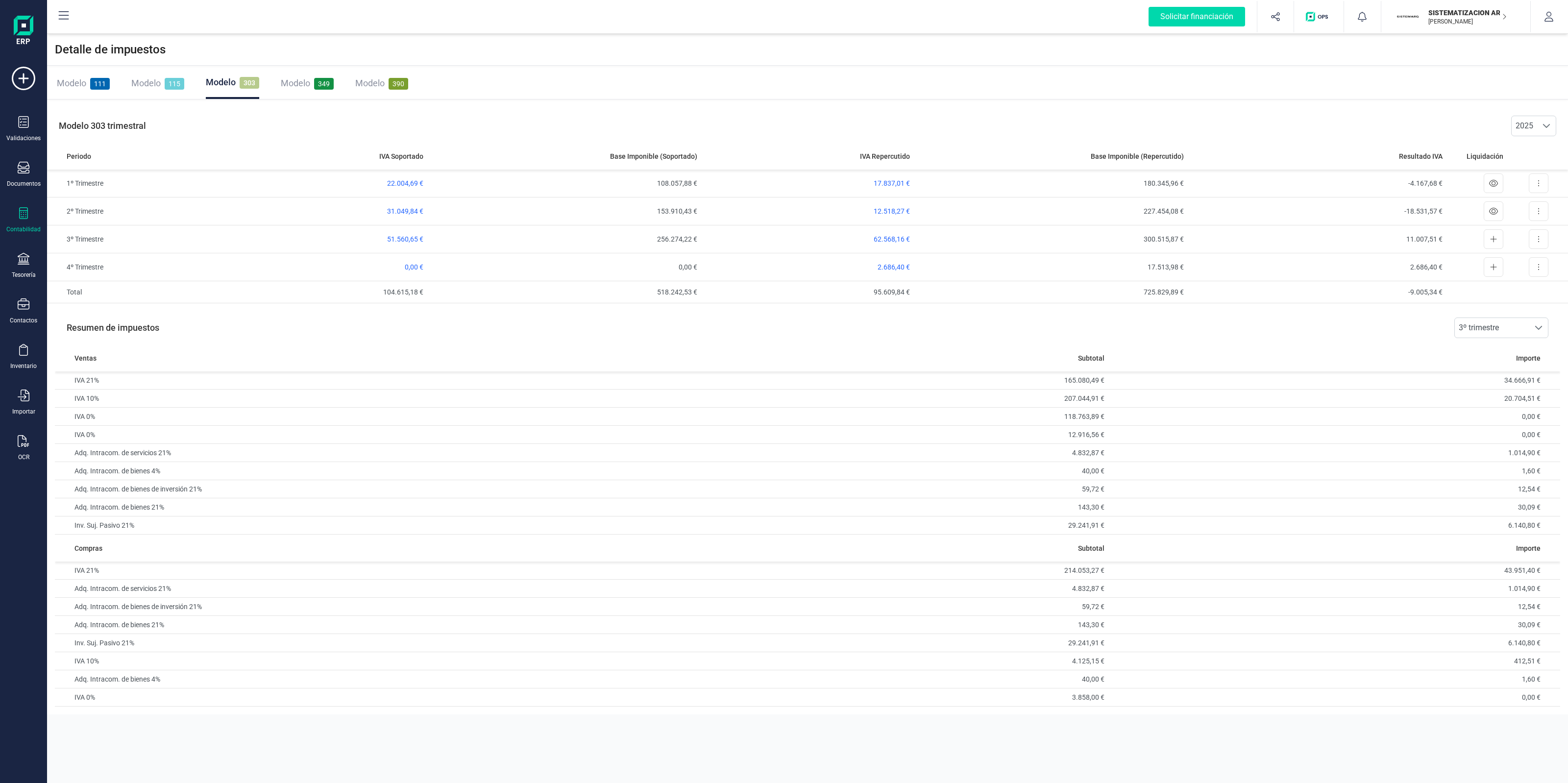
click at [1343, 99] on div "Detalle de impuestos Modelo 111 Modelo 115 Modelo 303 Modelo 349 Modelo 390 Mod…" at bounding box center [807, 374] width 1521 height 681
click at [883, 237] on span "62.568,16 €" at bounding box center [892, 239] width 37 height 8
click at [413, 236] on span "51.560,65 €" at bounding box center [405, 239] width 37 height 8
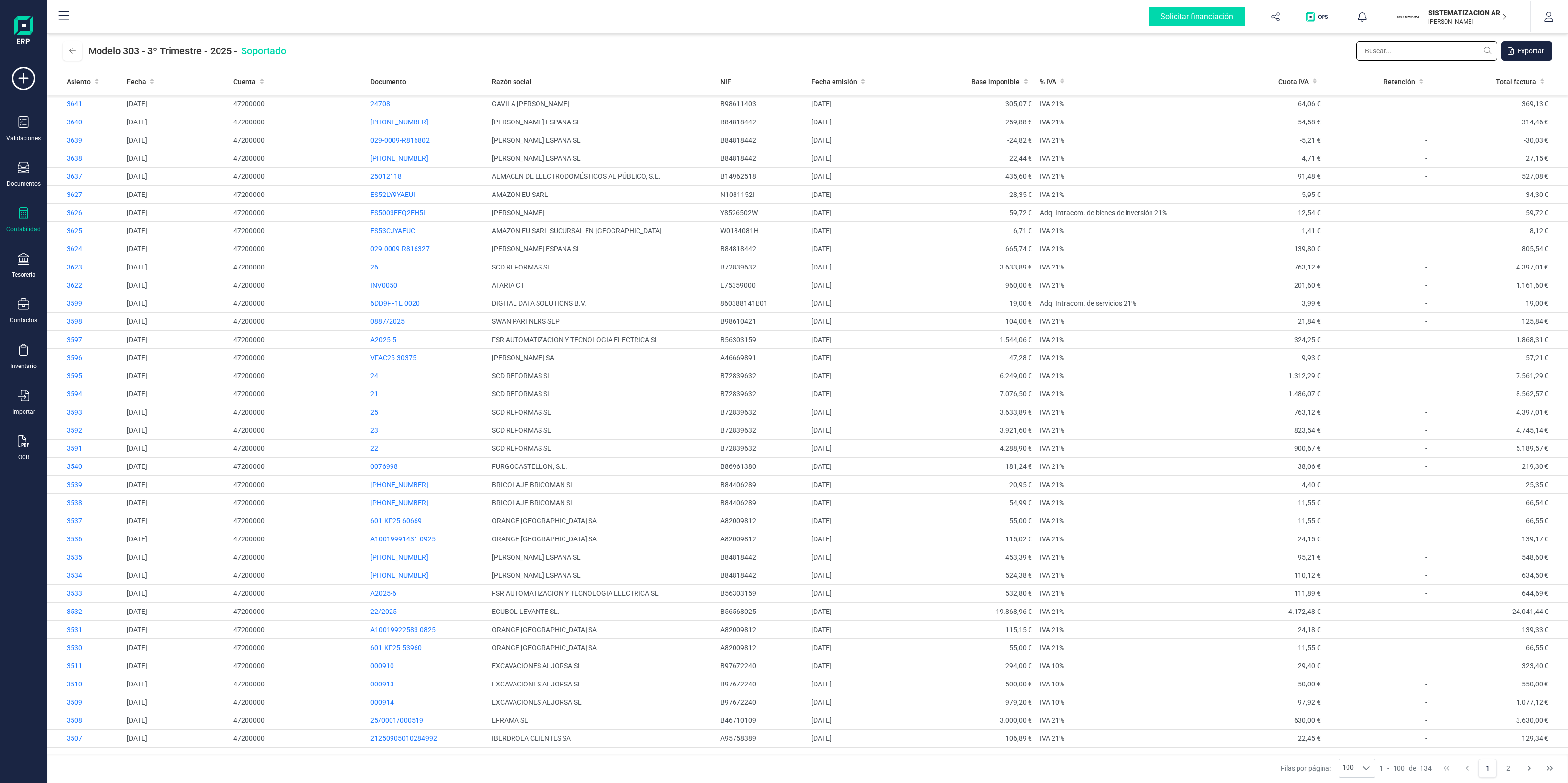
click at [1398, 52] on input "text" at bounding box center [1427, 51] width 141 height 19
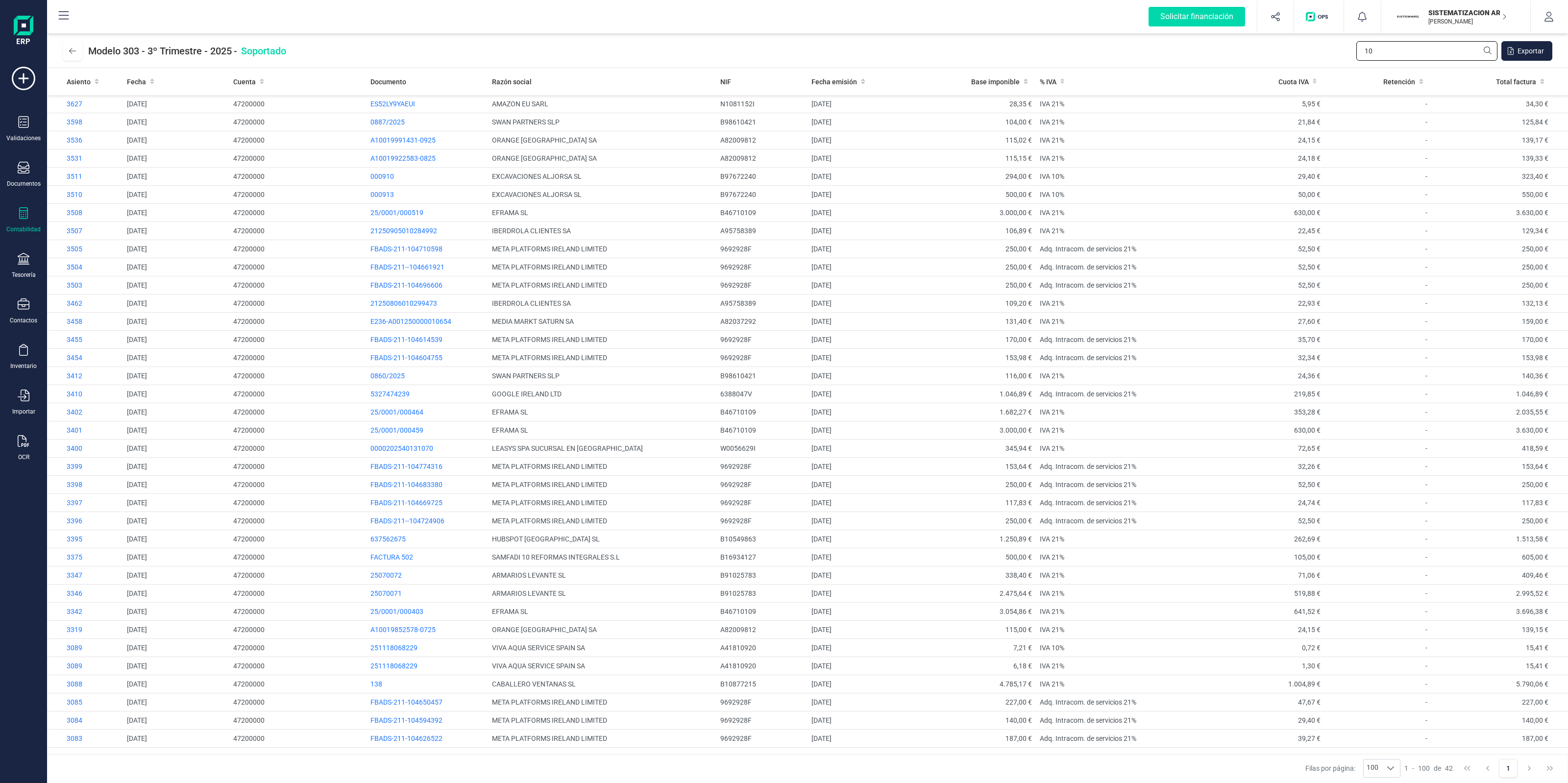
drag, startPoint x: 1394, startPoint y: 49, endPoint x: 1353, endPoint y: 57, distance: 41.8
click at [1353, 57] on div "Modelo 303 - 3º Trimestre - 2025 - Soportado 10 Exportar" at bounding box center [807, 51] width 1521 height 34
type input "iva 10"
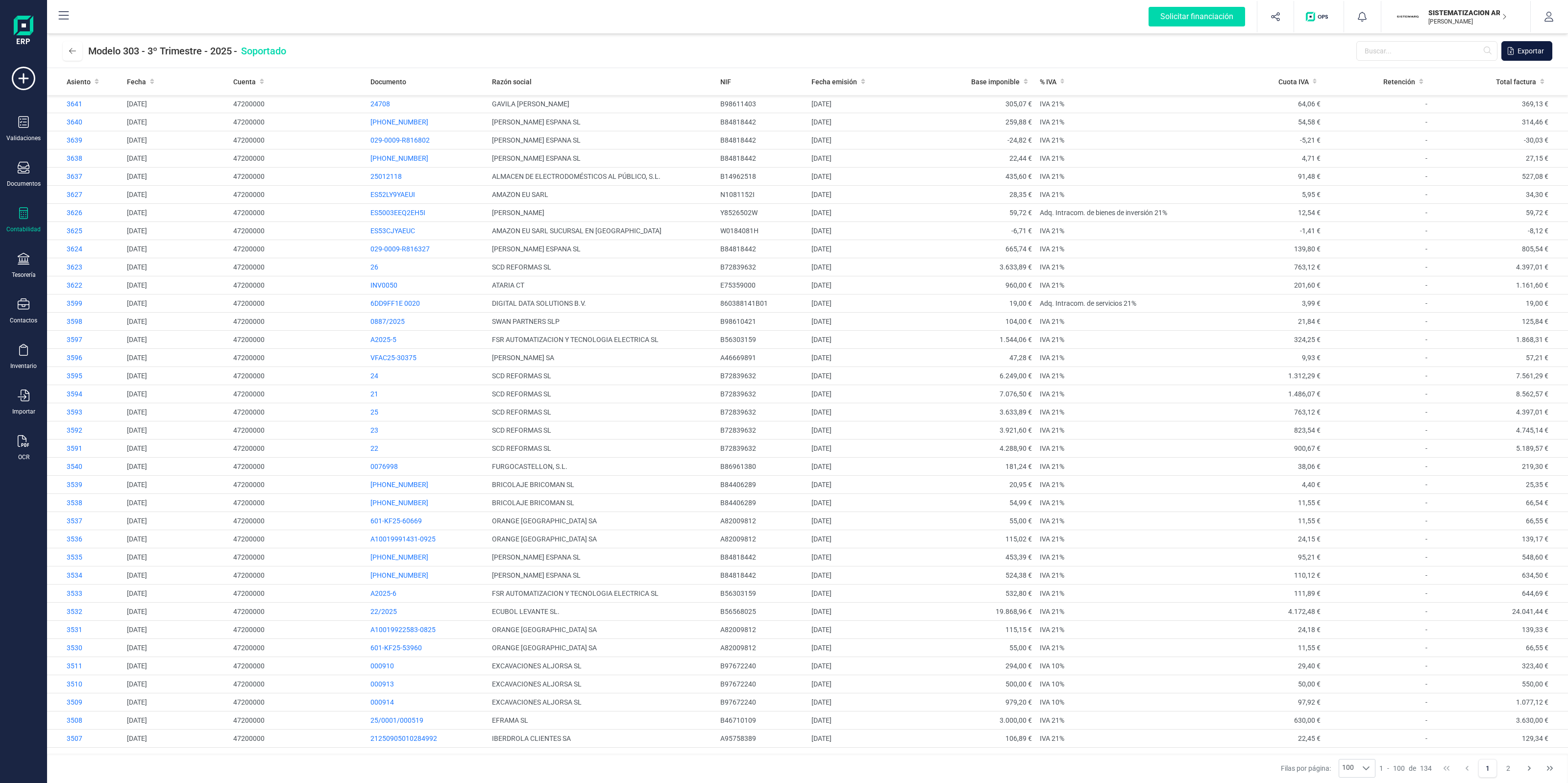
click at [1544, 54] on span "Exportar" at bounding box center [1530, 51] width 26 height 10
click at [67, 46] on button at bounding box center [72, 51] width 19 height 19
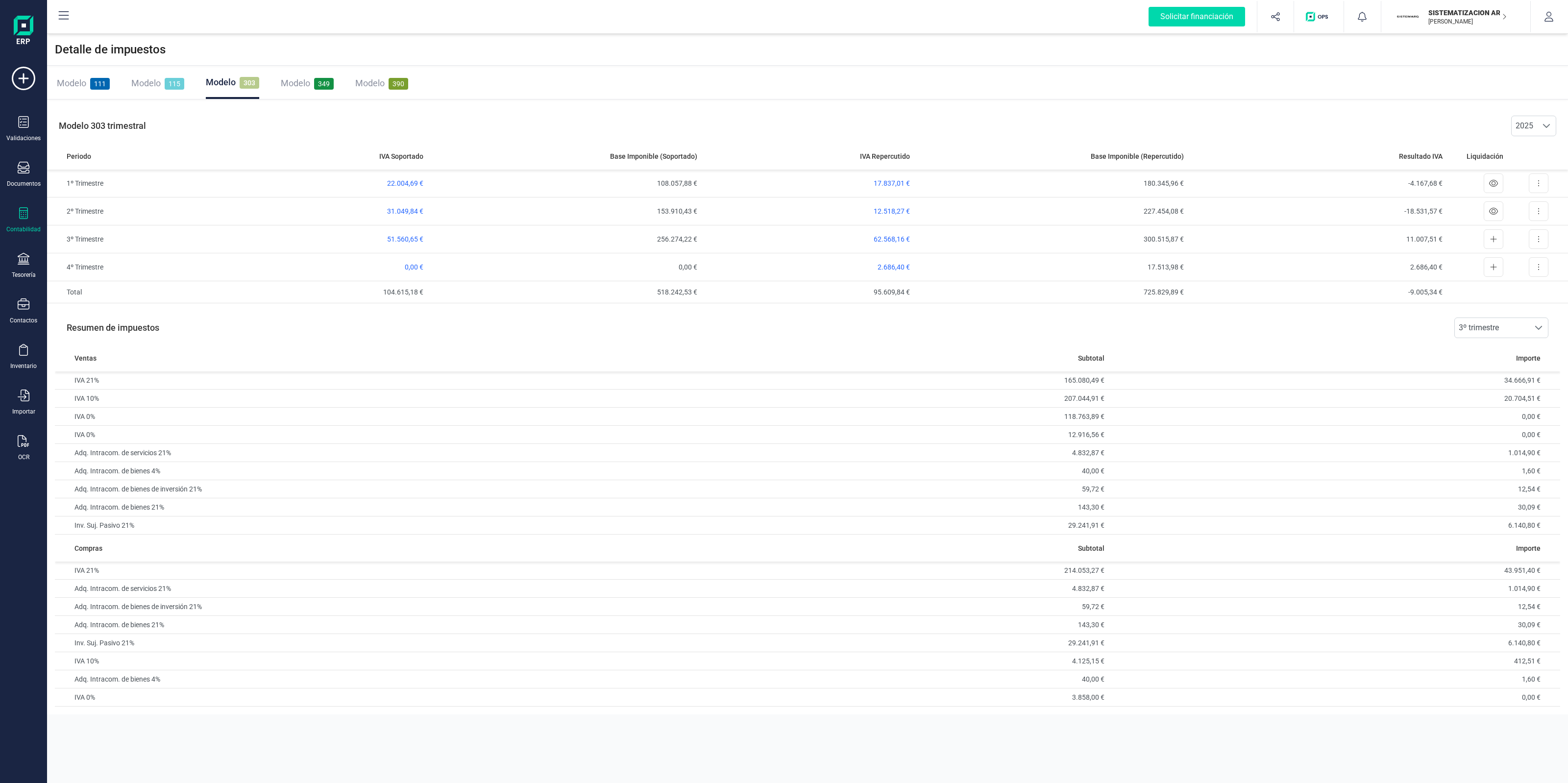
click at [1346, 113] on div "Modelo 303 trimestral 2025 2025" at bounding box center [807, 126] width 1521 height 33
click at [1531, 322] on div at bounding box center [1538, 328] width 19 height 19
click at [1495, 385] on li "2º trimestre" at bounding box center [1501, 392] width 94 height 19
drag, startPoint x: 1513, startPoint y: 383, endPoint x: 1547, endPoint y: 398, distance: 37.2
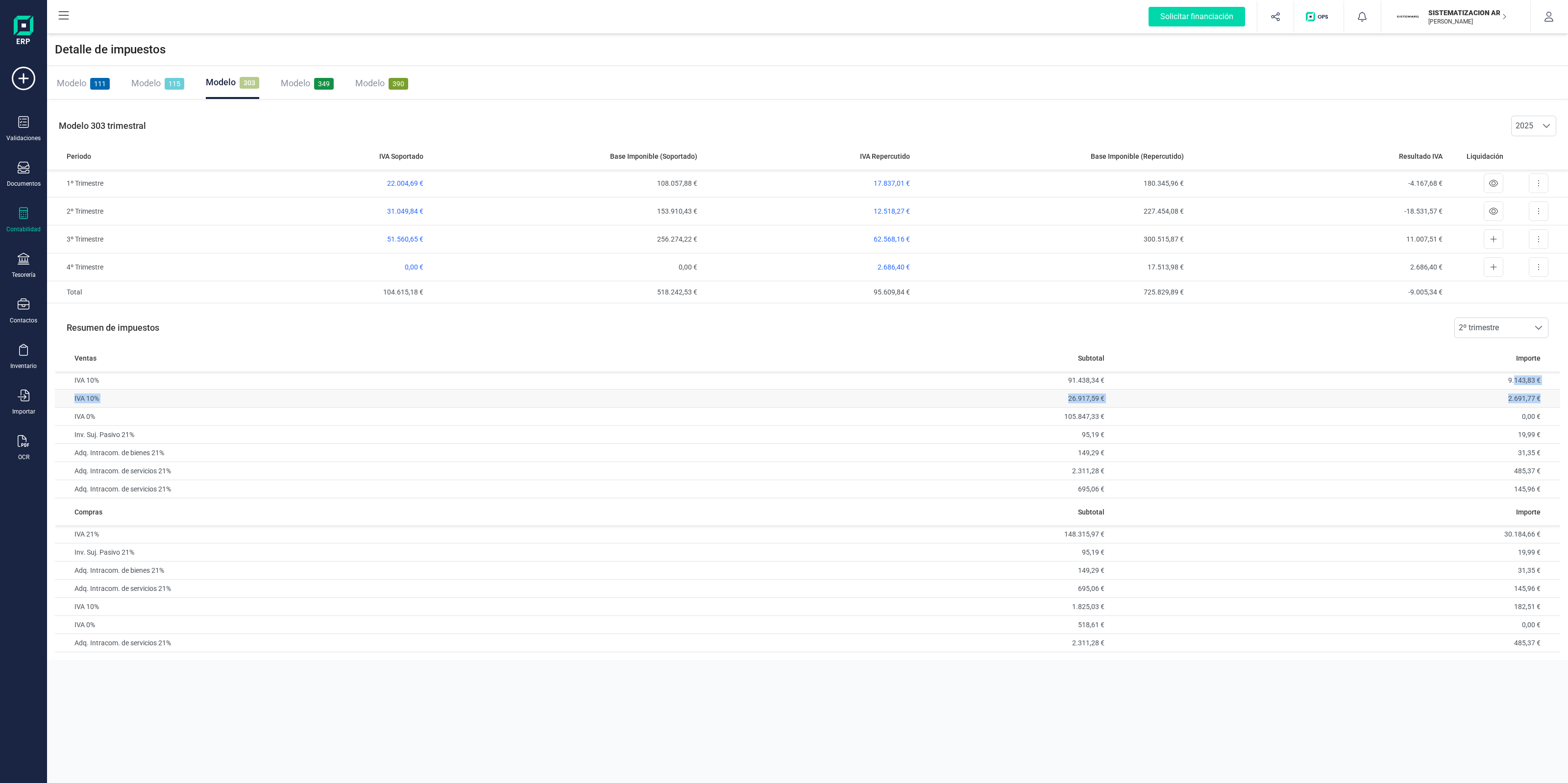
click at [1547, 398] on tbody "IVA 10% 91.438,34 € 9.143,83 € IVA 10% 26.917,59 € 2.691,77 € IVA 0% 105.847,33…" at bounding box center [807, 435] width 1505 height 127
drag, startPoint x: 1490, startPoint y: 380, endPoint x: 1505, endPoint y: 384, distance: 15.5
click at [1494, 381] on td "9.143,83 €" at bounding box center [1334, 381] width 452 height 18
drag, startPoint x: 1546, startPoint y: 381, endPoint x: 912, endPoint y: 365, distance: 634.2
click at [912, 365] on table "Ventas Subtotal Importe IVA 10% 91.438,34 € 9.143,83 € IVA 10% 26.917,59 € 2.69…" at bounding box center [807, 421] width 1505 height 154
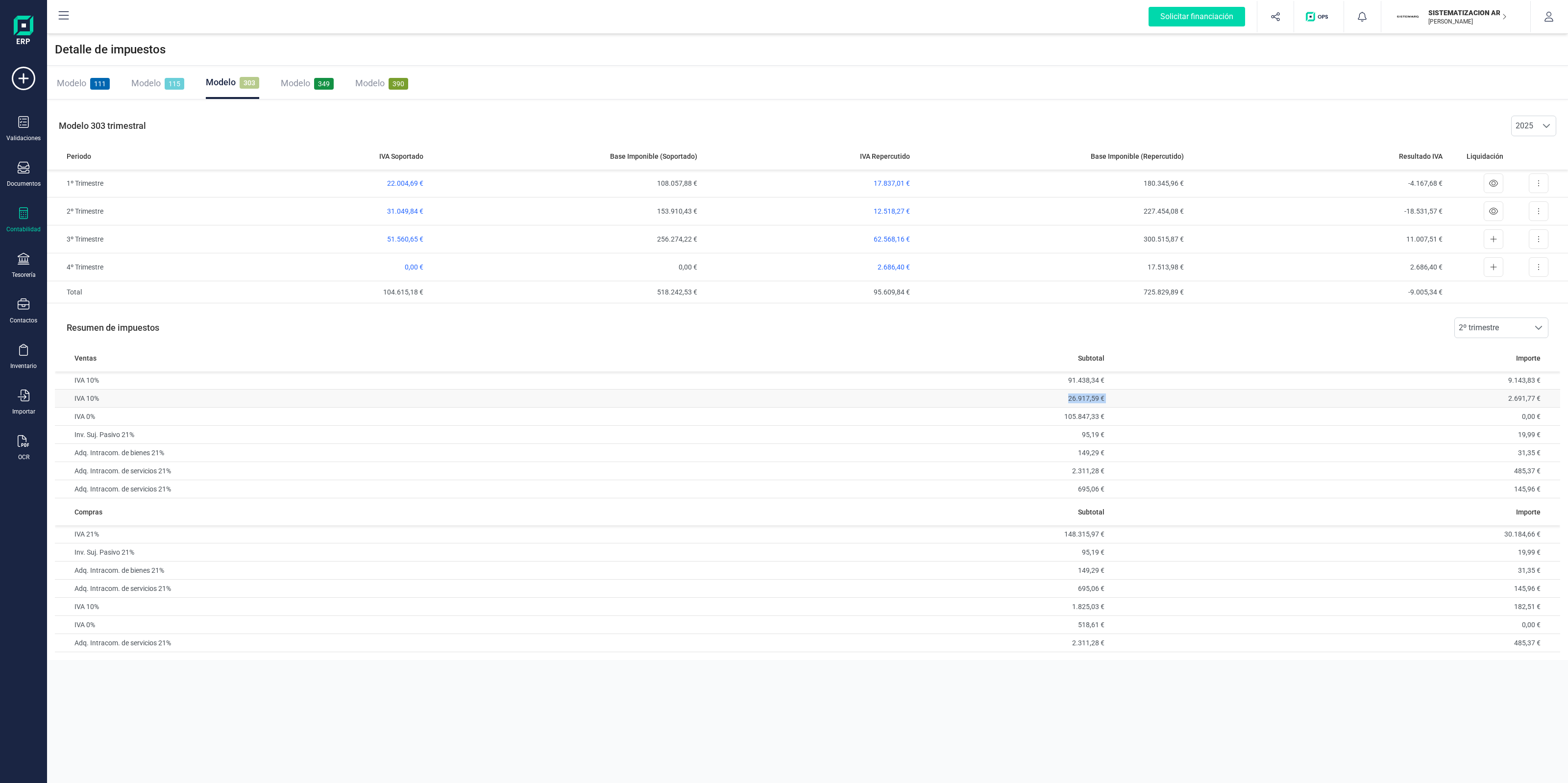
drag, startPoint x: 1034, startPoint y: 400, endPoint x: 1510, endPoint y: 399, distance: 476.0
click at [1510, 399] on tr "IVA 10% 26.917,59 € 2.691,77 €" at bounding box center [807, 399] width 1505 height 18
drag, startPoint x: 1547, startPoint y: 120, endPoint x: 1544, endPoint y: 127, distance: 7.6
click at [1547, 120] on div at bounding box center [1546, 126] width 19 height 19
click at [1495, 324] on span "2º trimestre" at bounding box center [1492, 328] width 74 height 19
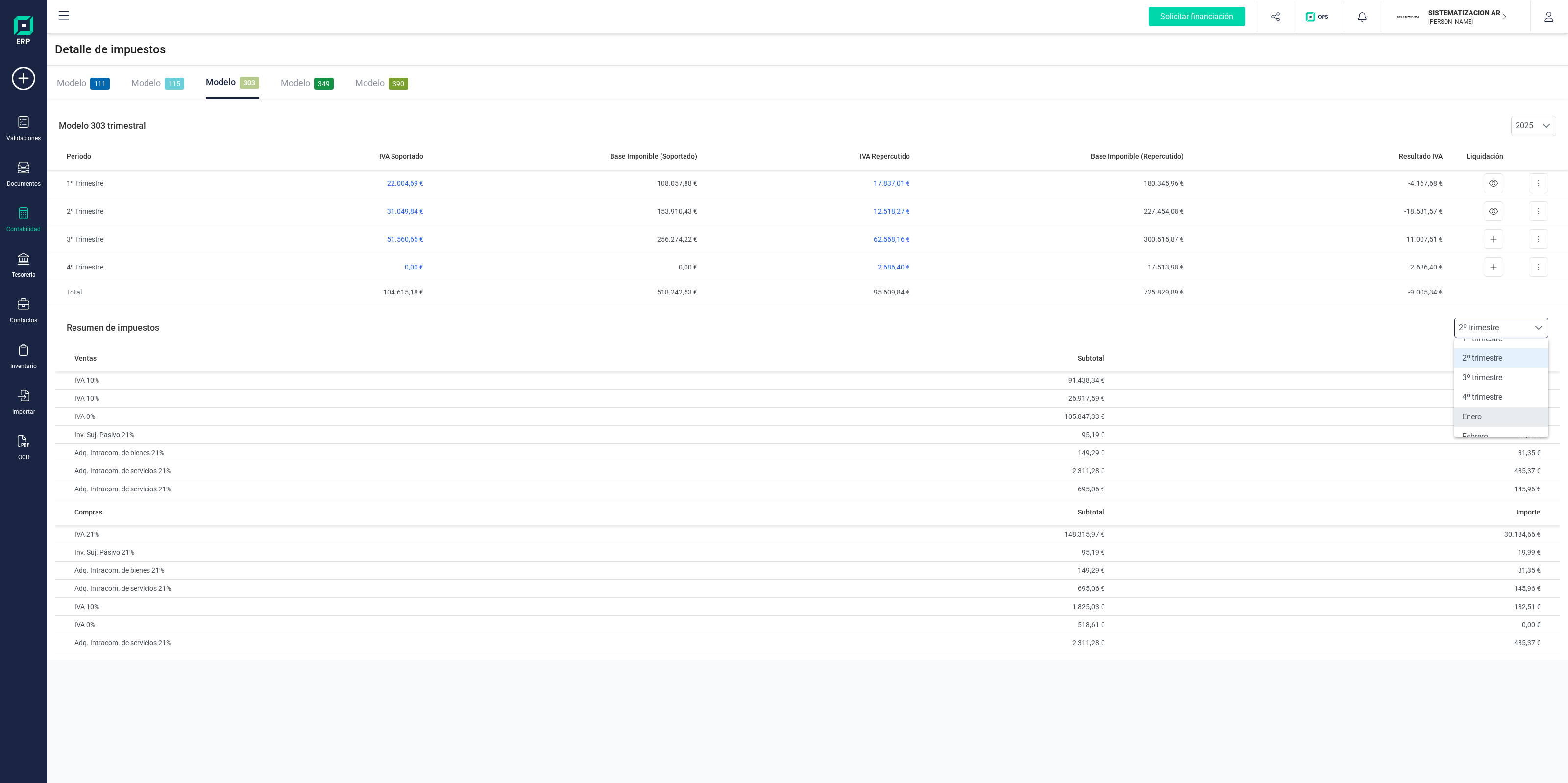
scroll to position [61, 0]
click at [1496, 352] on li "3º trimestre" at bounding box center [1501, 350] width 94 height 19
click at [208, 675] on td "Adq. Intracom. de bienes 4%" at bounding box center [355, 679] width 602 height 18
drag, startPoint x: 190, startPoint y: 415, endPoint x: 1536, endPoint y: 430, distance: 1346.1
click at [1536, 430] on tbody "IVA 21% 165.080,49 € 34.666,91 € IVA 10% 207.044,91 € 20.704,51 € IVA 0% 118.76…" at bounding box center [807, 453] width 1505 height 163
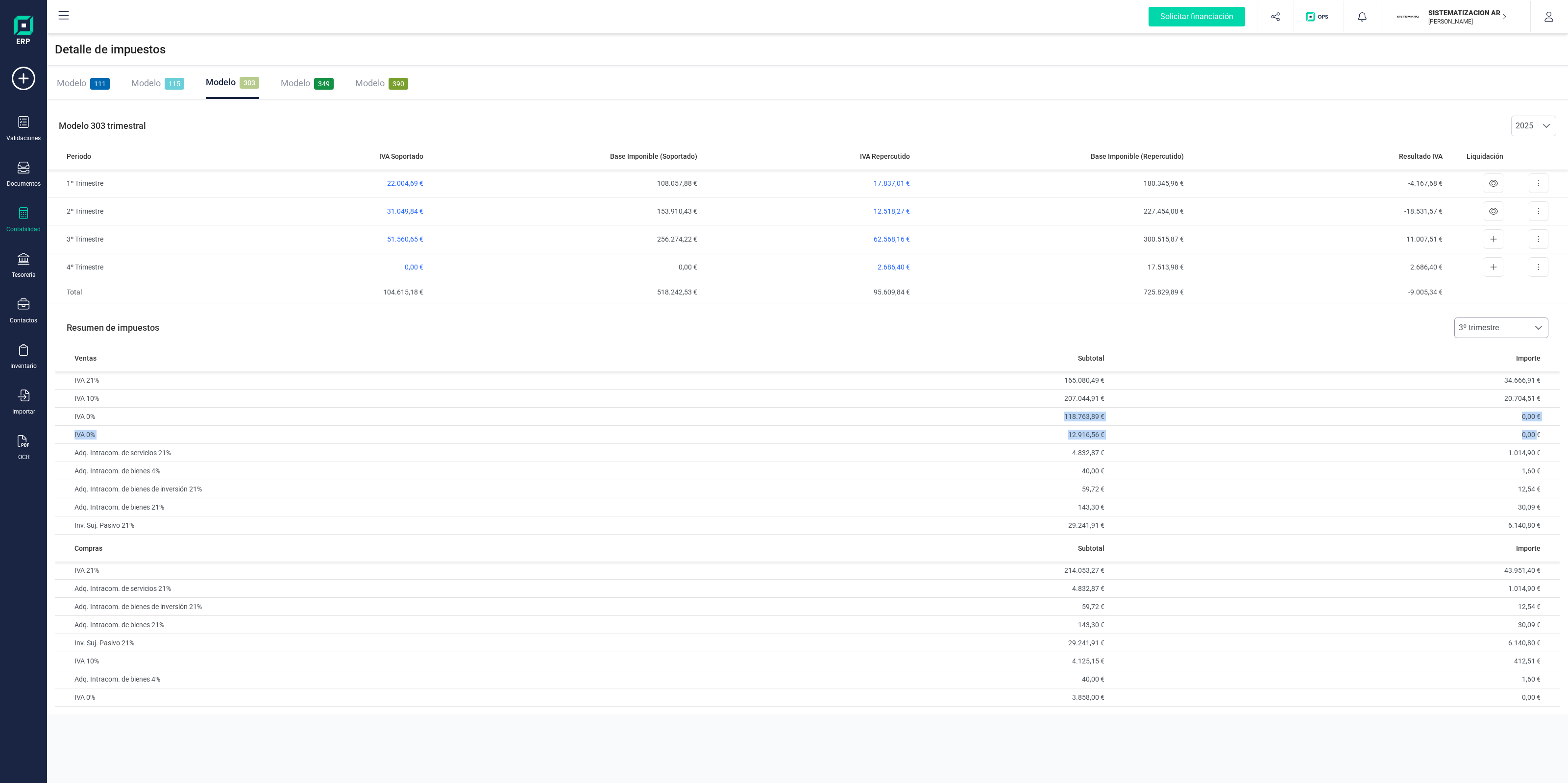
click at [1513, 337] on span "3º trimestre" at bounding box center [1492, 328] width 74 height 19
click at [1494, 424] on li "4º trimestre" at bounding box center [1501, 430] width 94 height 19
click at [1482, 324] on span "4º trimestre" at bounding box center [1492, 328] width 74 height 19
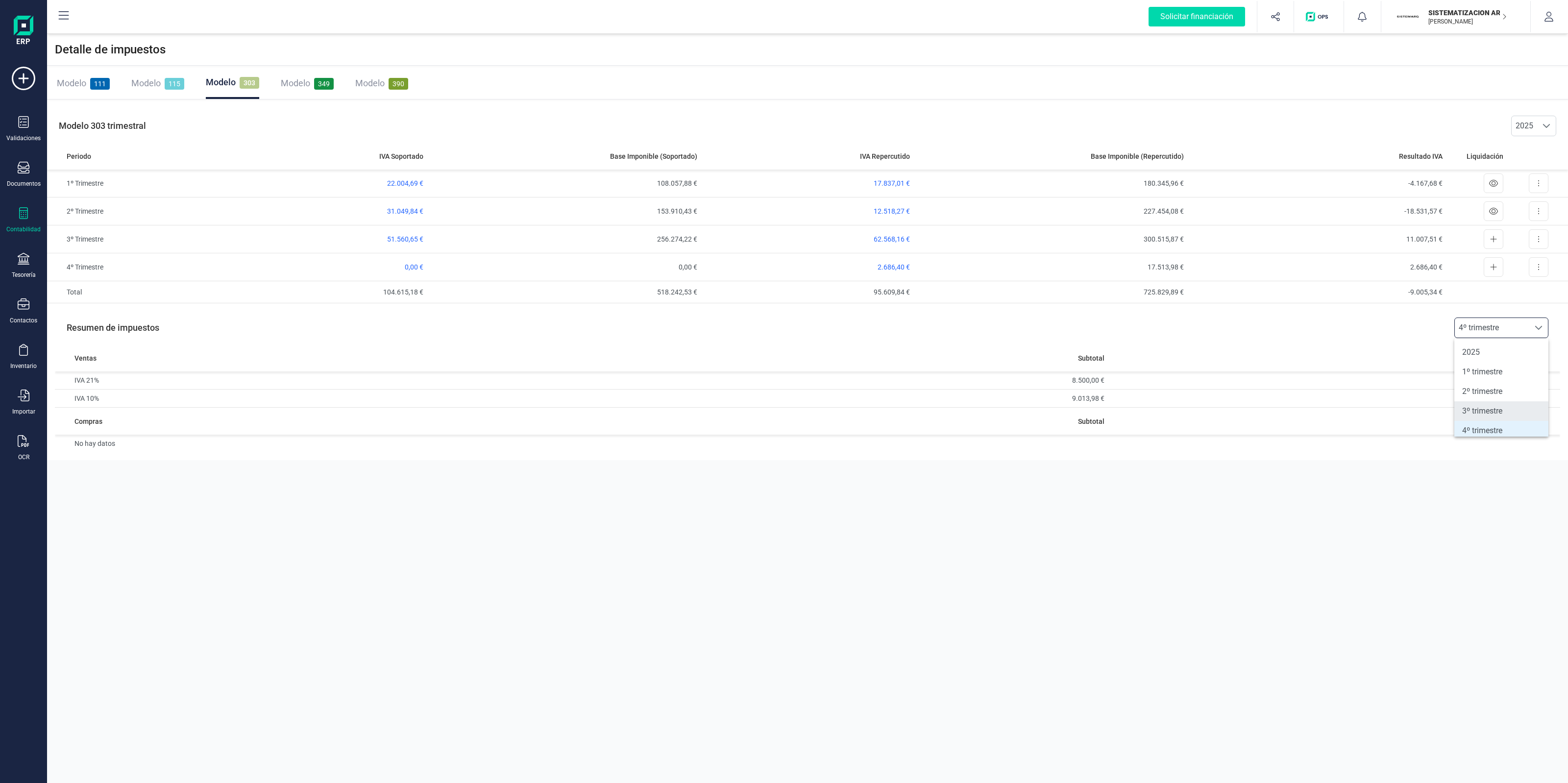
click at [1489, 411] on li "3º trimestre" at bounding box center [1501, 411] width 94 height 19
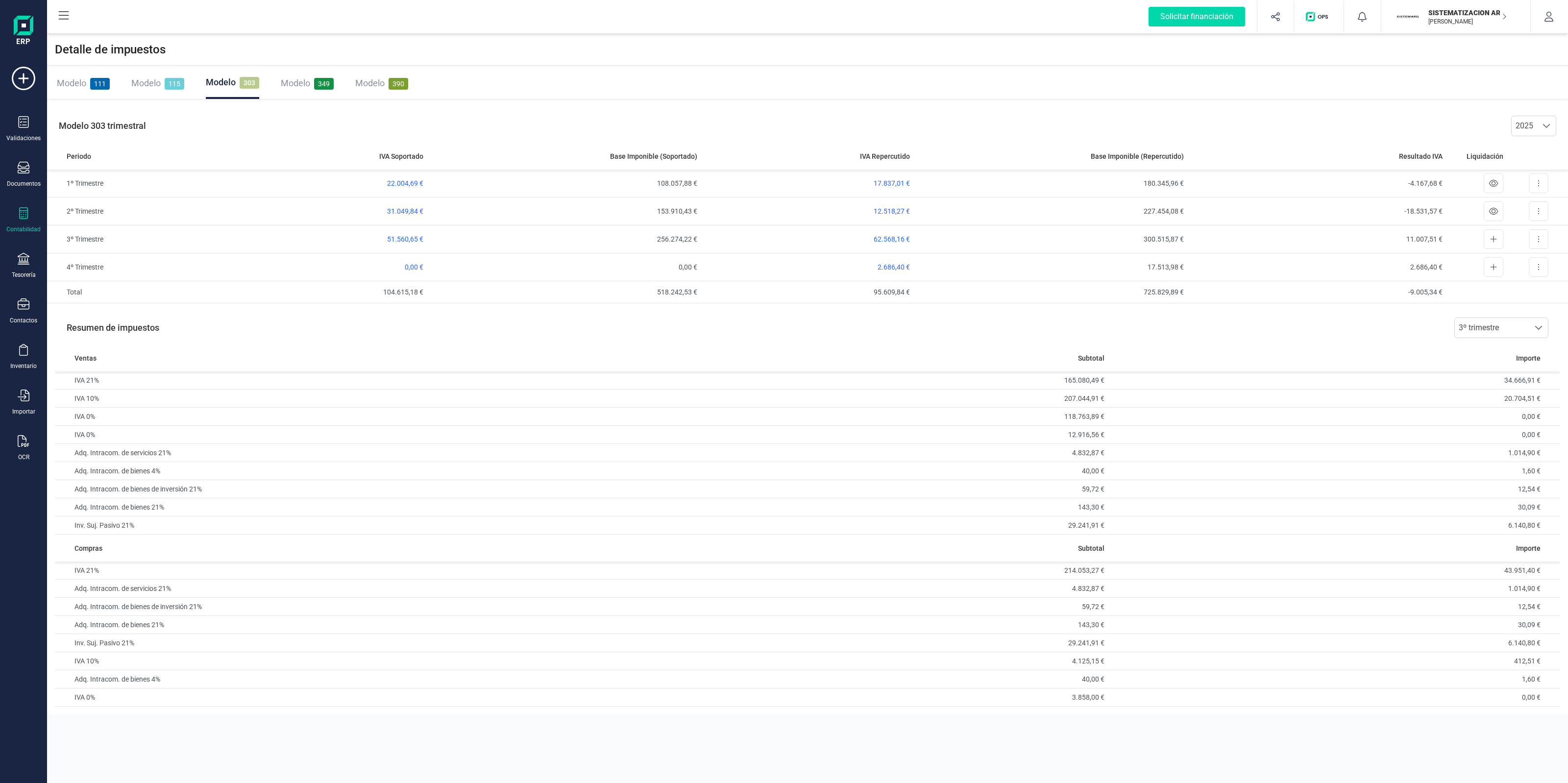
drag, startPoint x: 1495, startPoint y: 1, endPoint x: 1474, endPoint y: 16, distance: 25.8
click at [1495, 1] on button "SISTEMATIZACION ARQUITECTONICA EN REFORMAS SL JAVIER DEVELOPER" at bounding box center [1456, 17] width 125 height 32
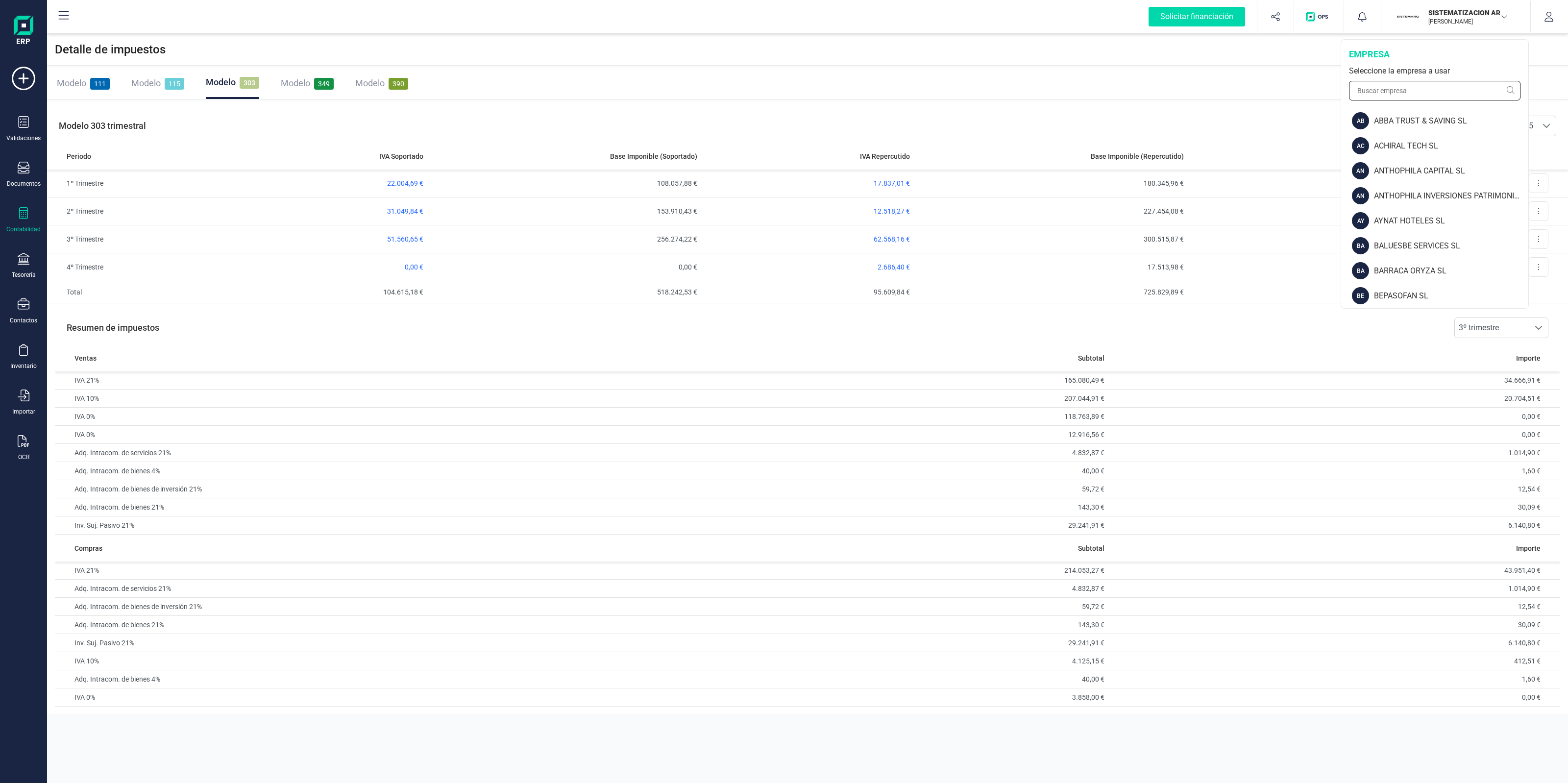
click at [1429, 86] on input "text" at bounding box center [1435, 91] width 172 height 19
type input "finan"
click at [1415, 141] on div "FINANEDI, S.L." at bounding box center [1450, 146] width 156 height 12
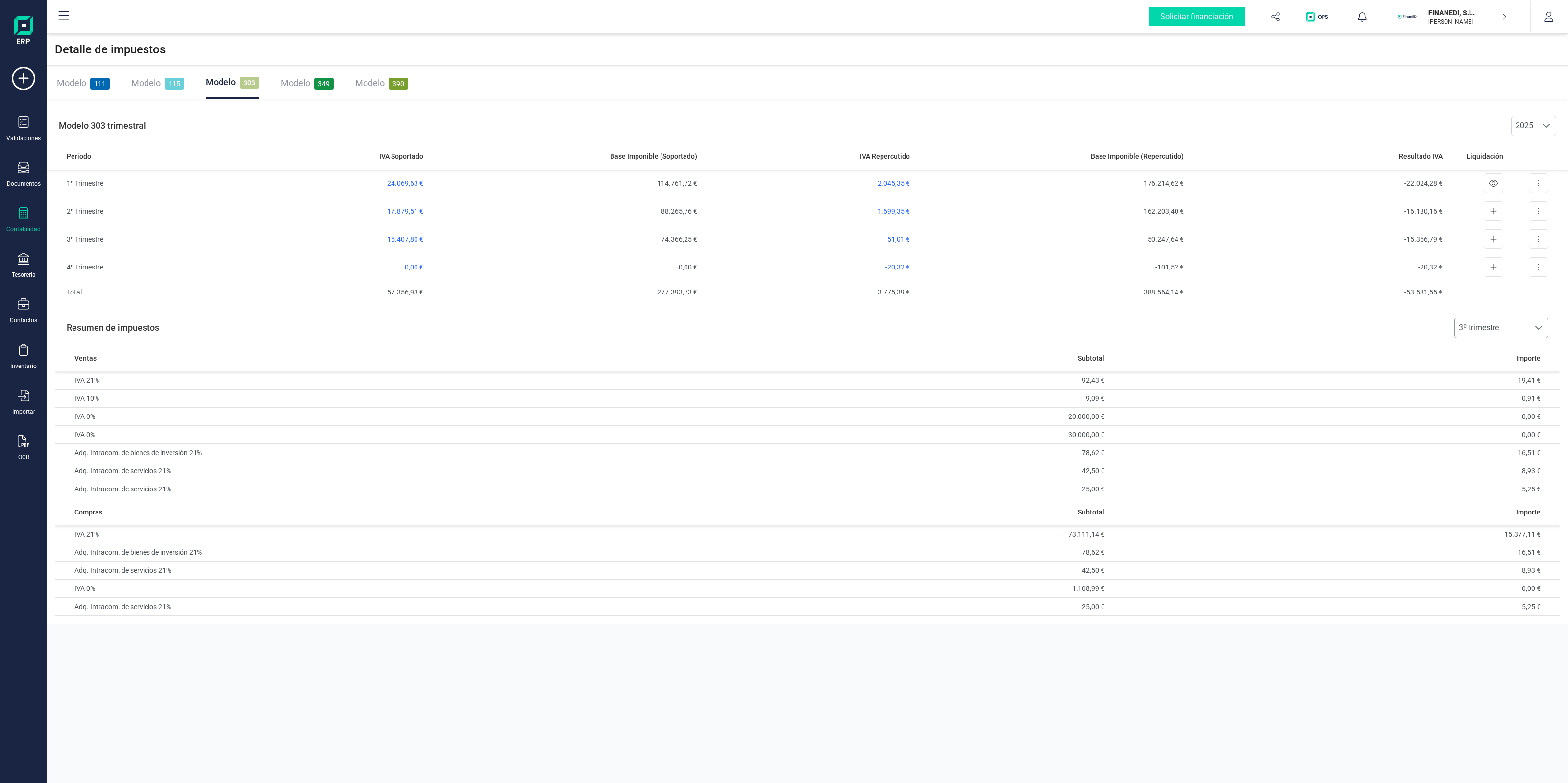
drag, startPoint x: 1499, startPoint y: 330, endPoint x: 1502, endPoint y: 336, distance: 6.7
click at [1502, 332] on span "3º trimestre" at bounding box center [1492, 328] width 74 height 19
click at [1478, 426] on li "4º trimestre" at bounding box center [1501, 430] width 94 height 19
click at [1494, 331] on span "4º trimestre" at bounding box center [1492, 328] width 74 height 19
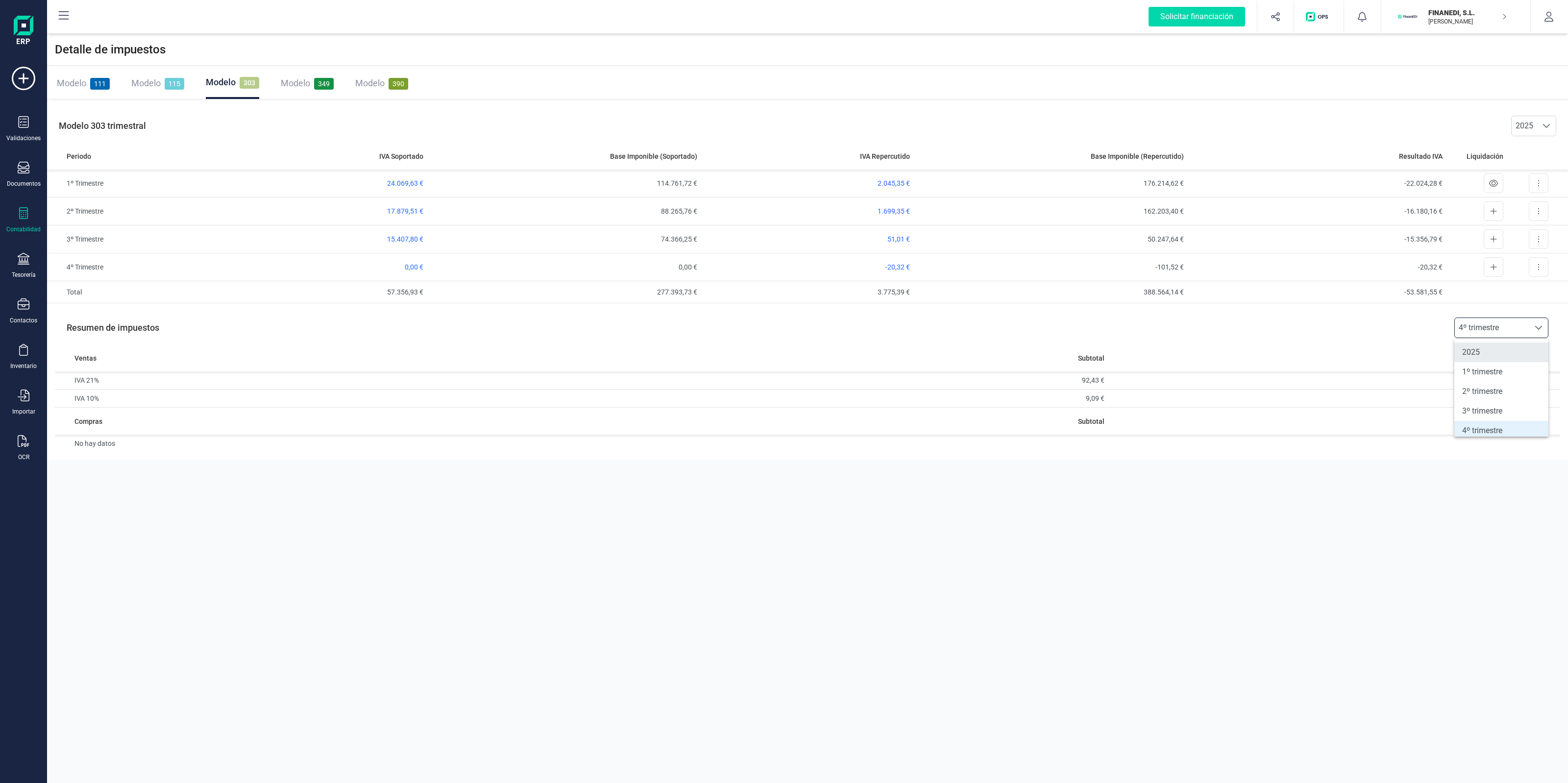
click at [1485, 354] on li "2025" at bounding box center [1501, 353] width 94 height 19
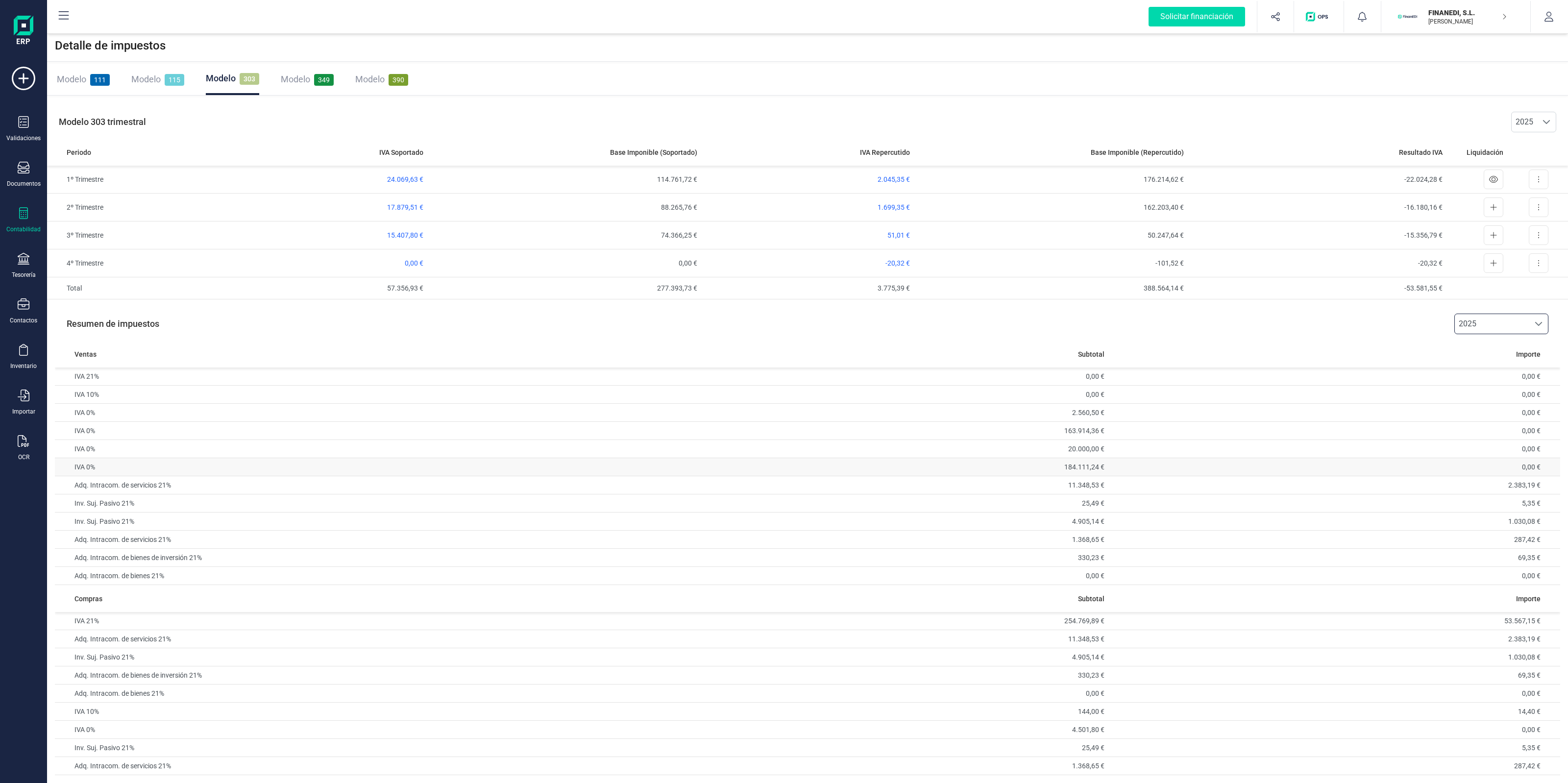
scroll to position [6, 0]
click at [1499, 320] on span "2025" at bounding box center [1492, 324] width 74 height 19
click at [1496, 343] on li "3º trimestre" at bounding box center [1501, 343] width 94 height 19
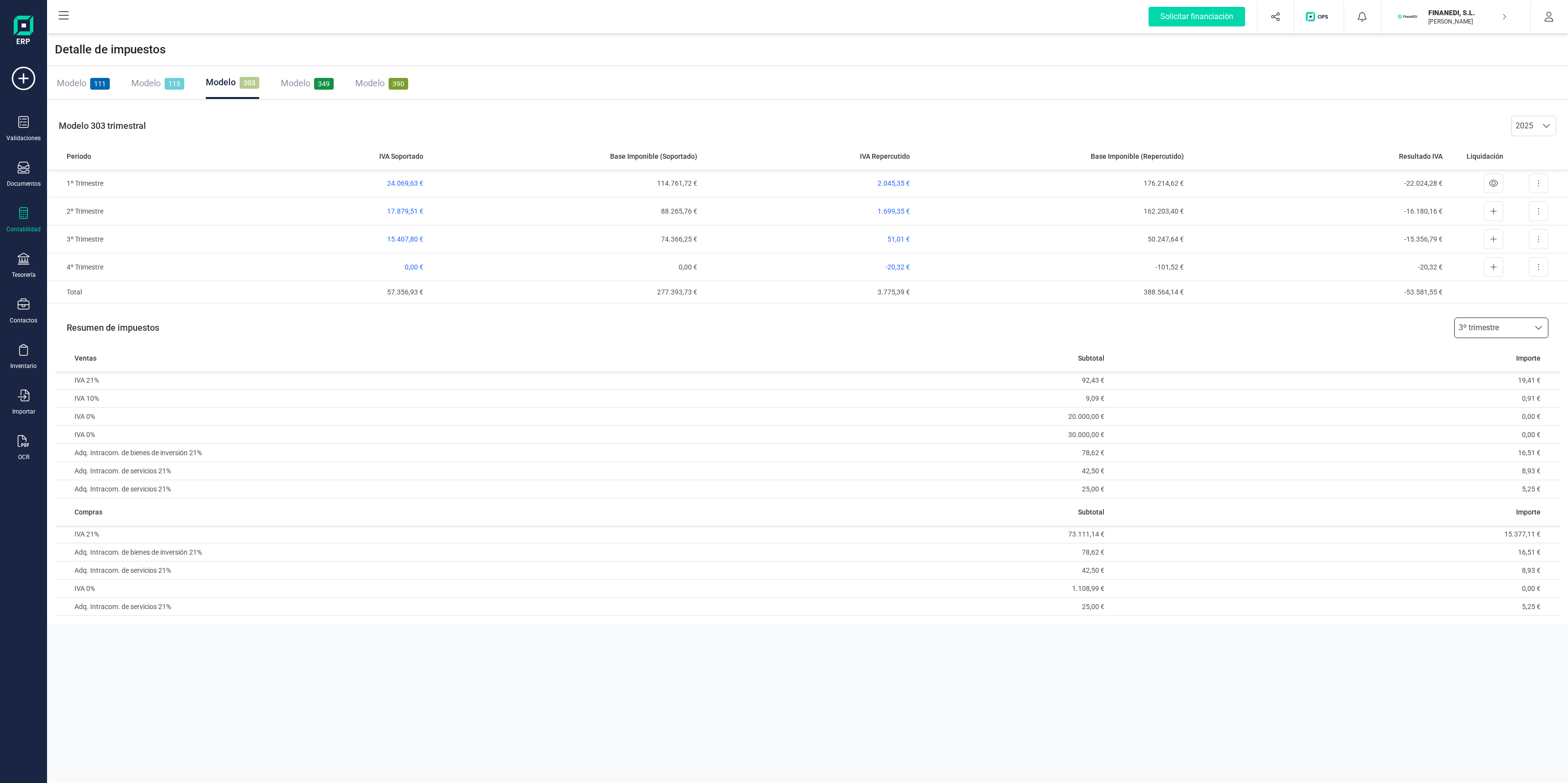
click at [1484, 325] on span "3º trimestre" at bounding box center [1492, 328] width 74 height 19
click at [1481, 385] on li "2º trimestre" at bounding box center [1501, 392] width 94 height 19
click at [1497, 334] on span "2º trimestre" at bounding box center [1492, 328] width 74 height 19
click at [1490, 368] on li "1º trimestre" at bounding box center [1501, 372] width 94 height 19
click at [1488, 321] on span "1º trimestre" at bounding box center [1492, 328] width 74 height 19
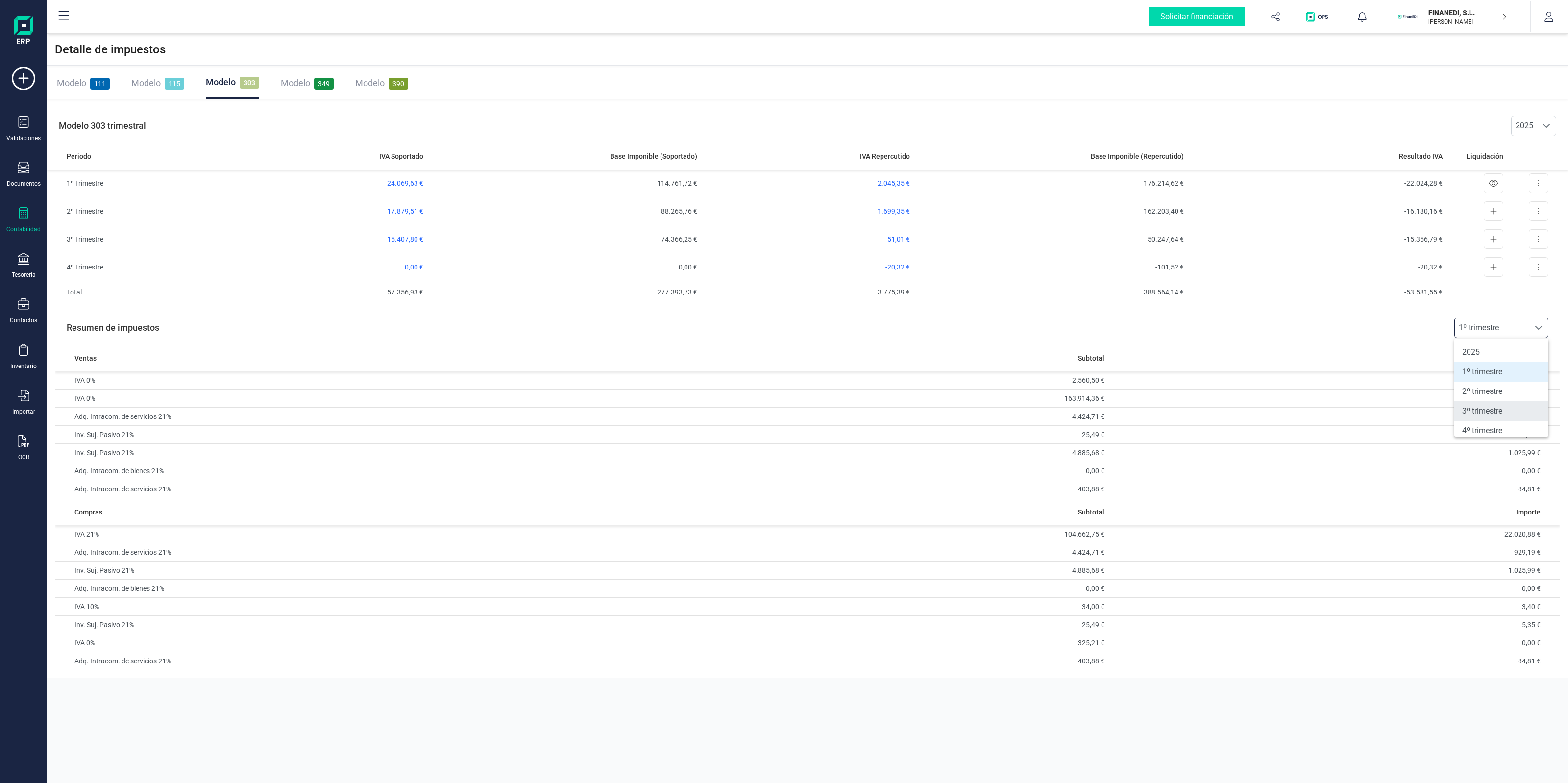
click at [1483, 405] on li "3º trimestre" at bounding box center [1501, 411] width 94 height 19
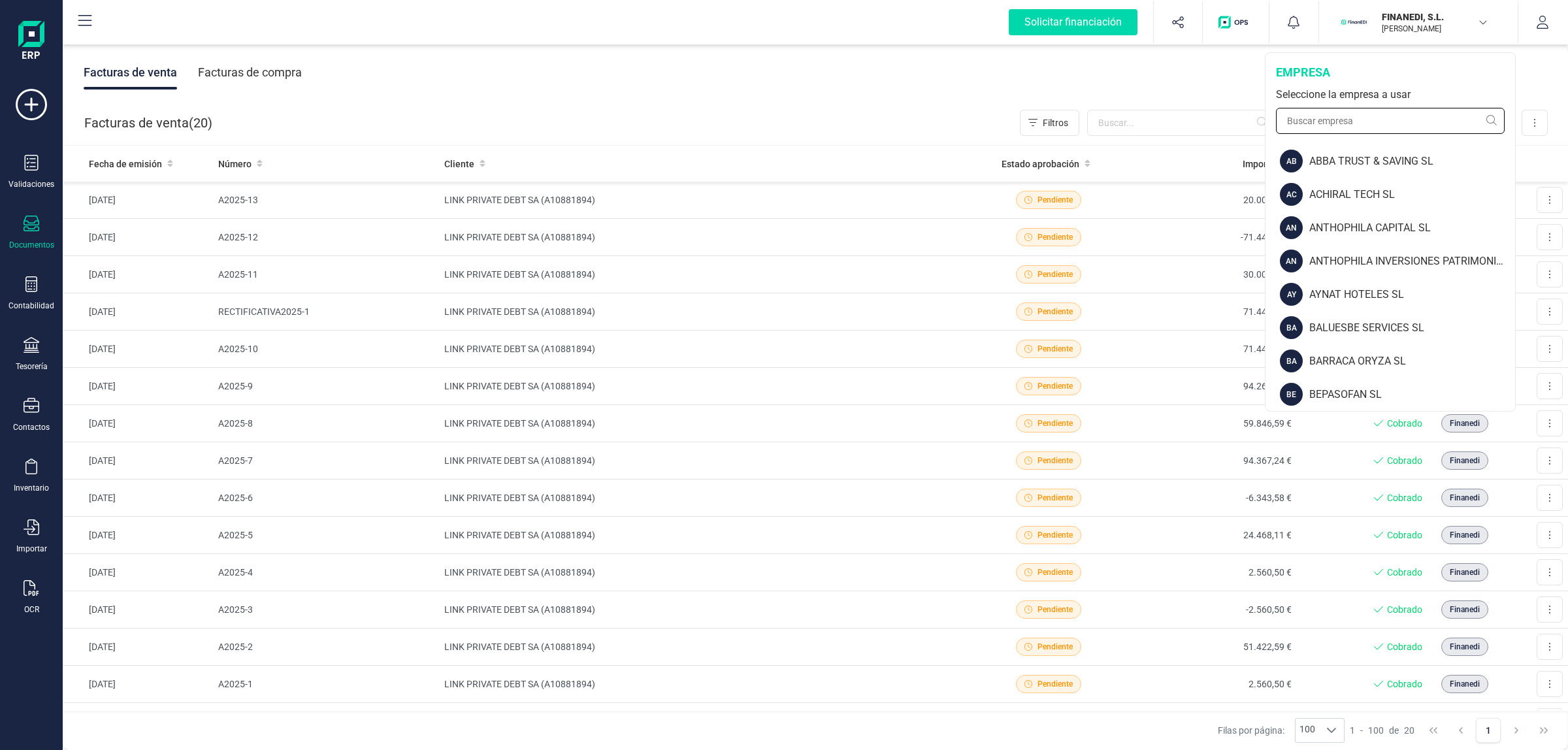
click at [1362, 119] on input "text" at bounding box center [1390, 121] width 229 height 26
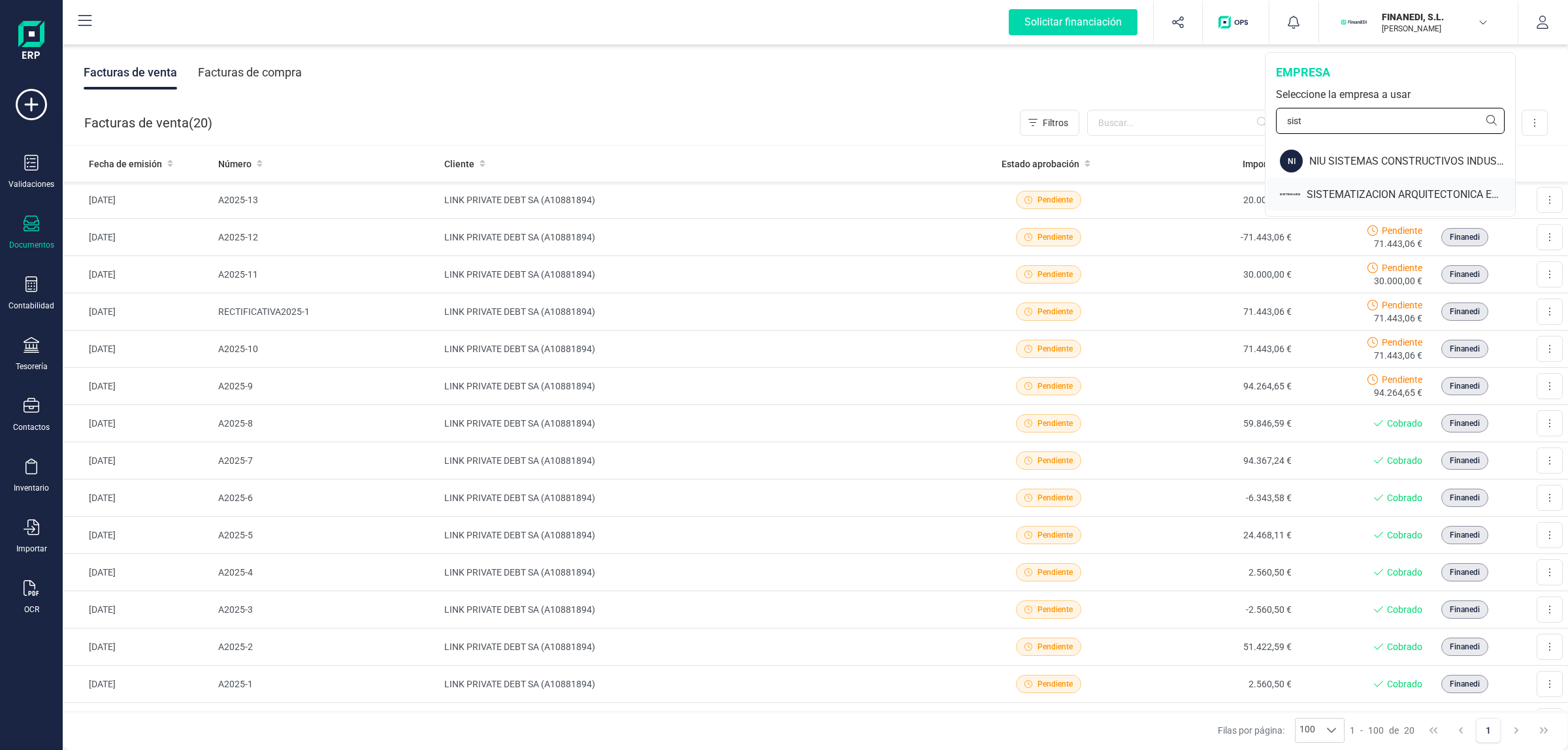
type input "sist"
click at [1326, 188] on div "SISTEMATIZACION ARQUITECTONICA EN REFORMAS SL" at bounding box center [1411, 194] width 209 height 15
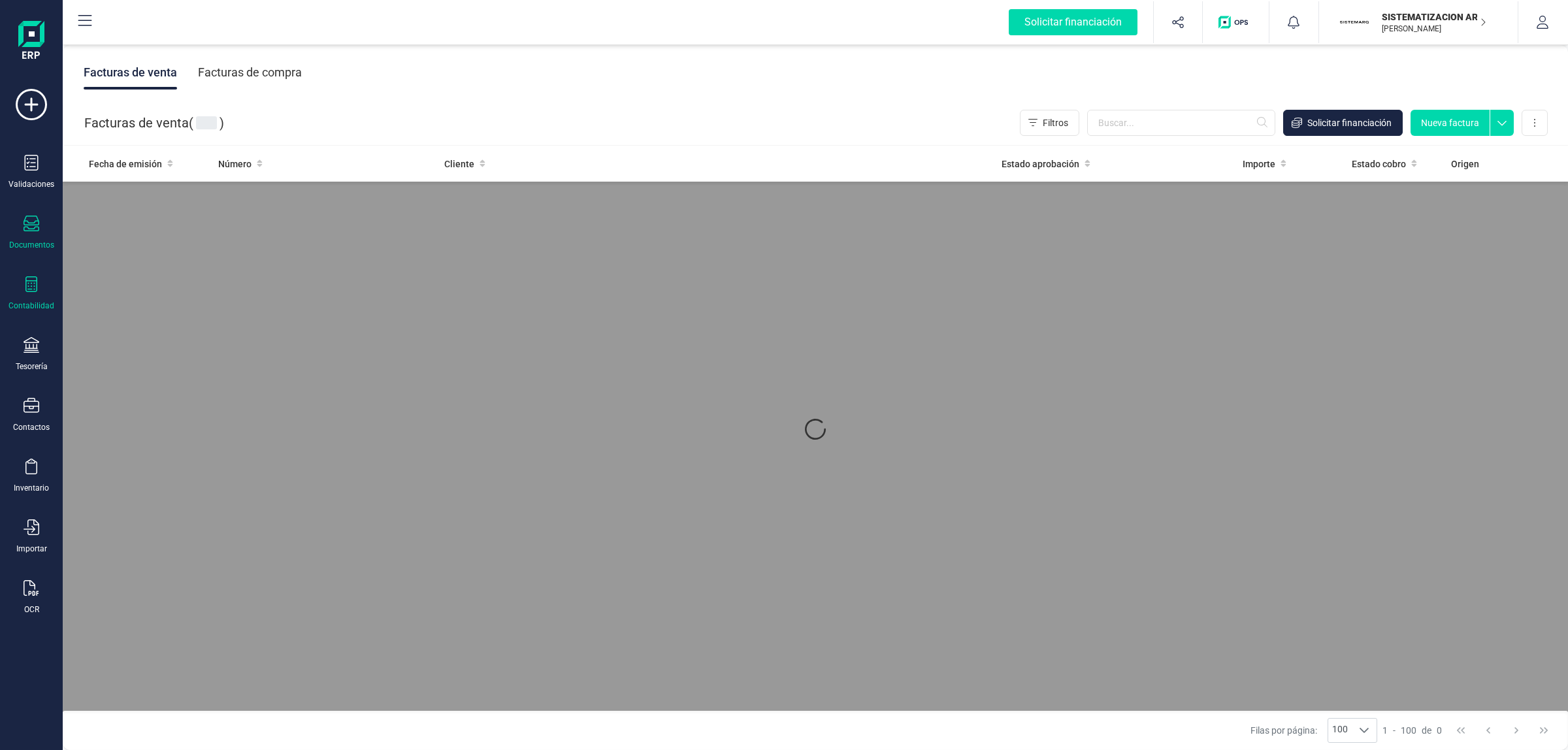
click at [37, 297] on div "Contabilidad" at bounding box center [31, 294] width 52 height 35
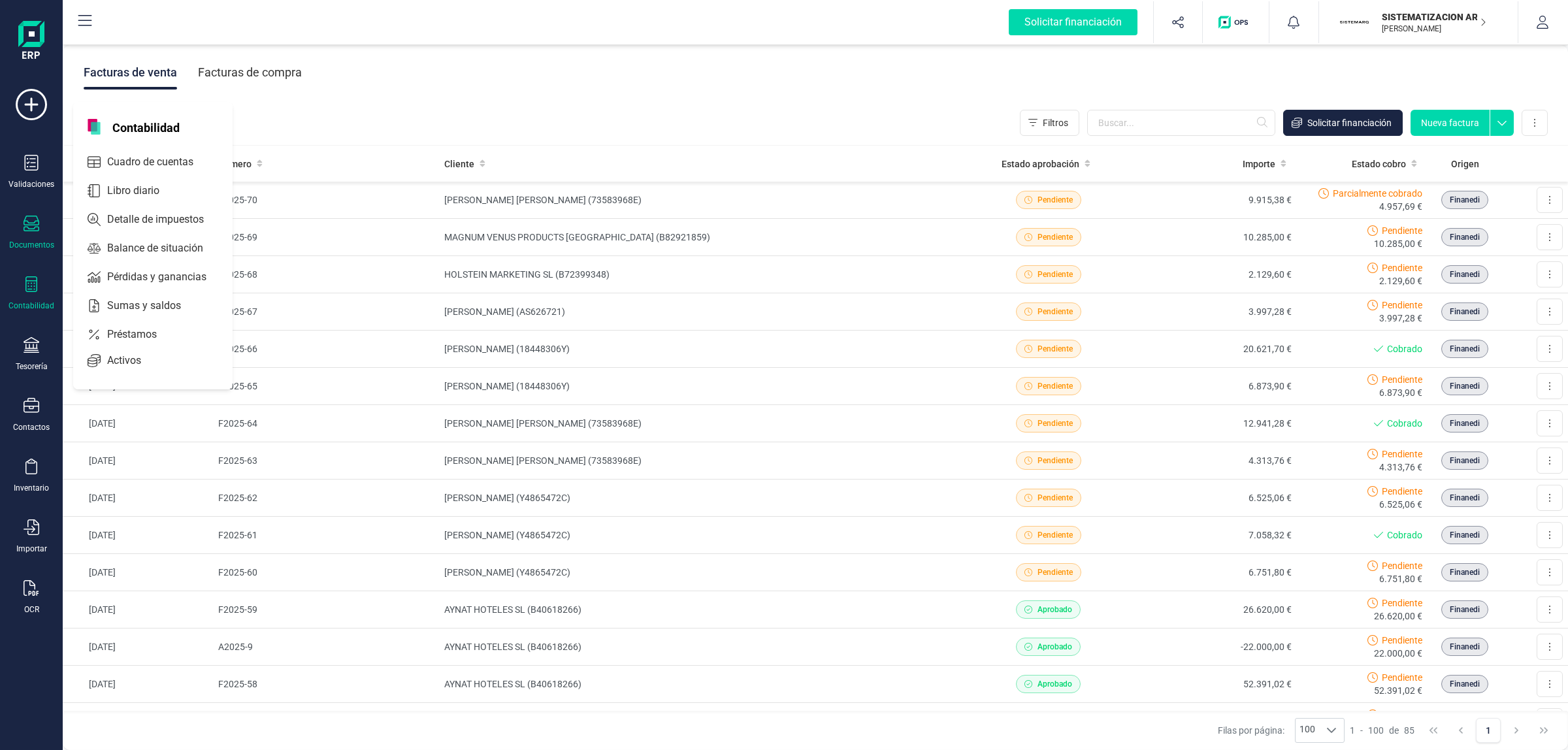
click at [36, 295] on div "Contabilidad" at bounding box center [31, 294] width 52 height 35
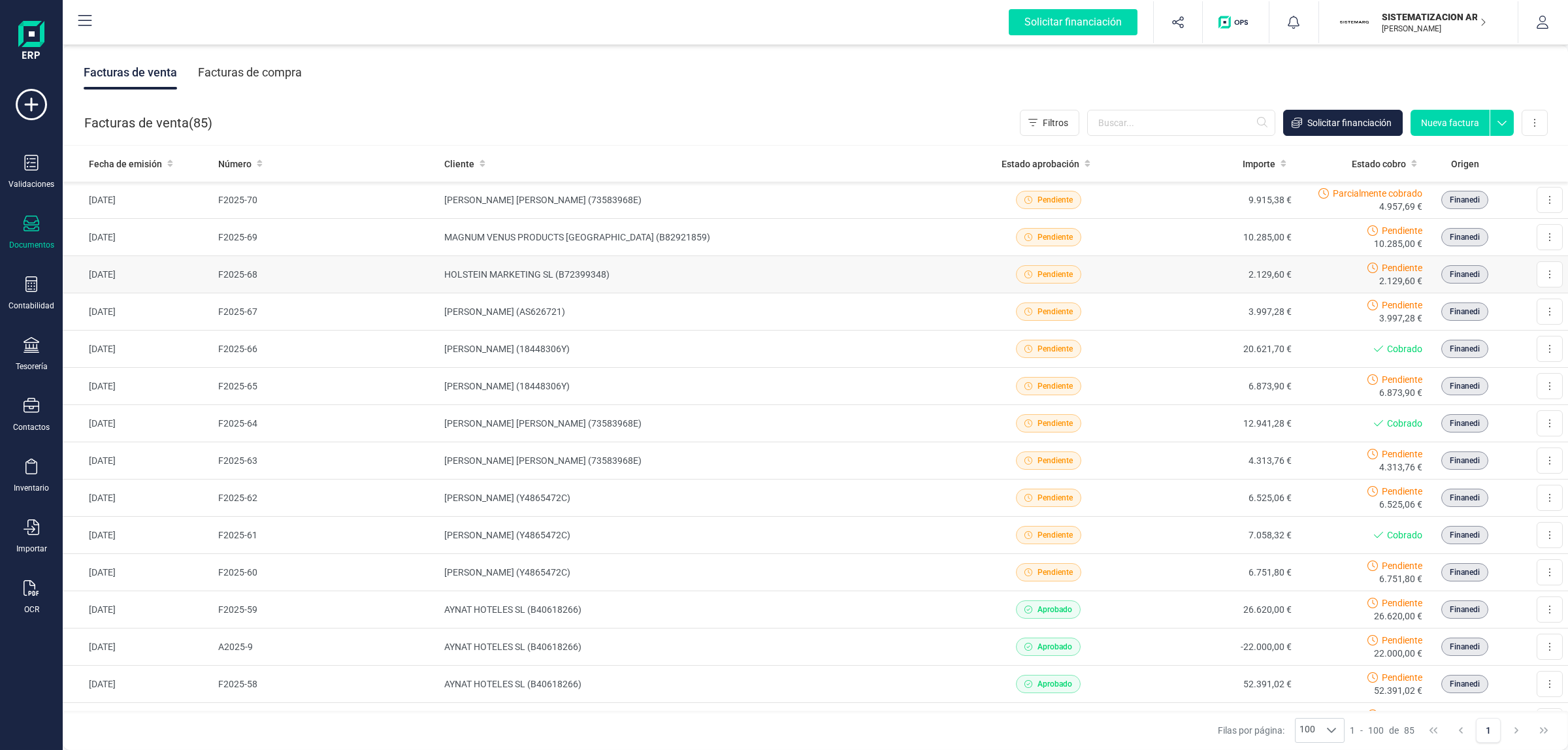
drag, startPoint x: 37, startPoint y: 297, endPoint x: 70, endPoint y: 287, distance: 34.5
click at [37, 298] on div "Contabilidad" at bounding box center [31, 294] width 52 height 35
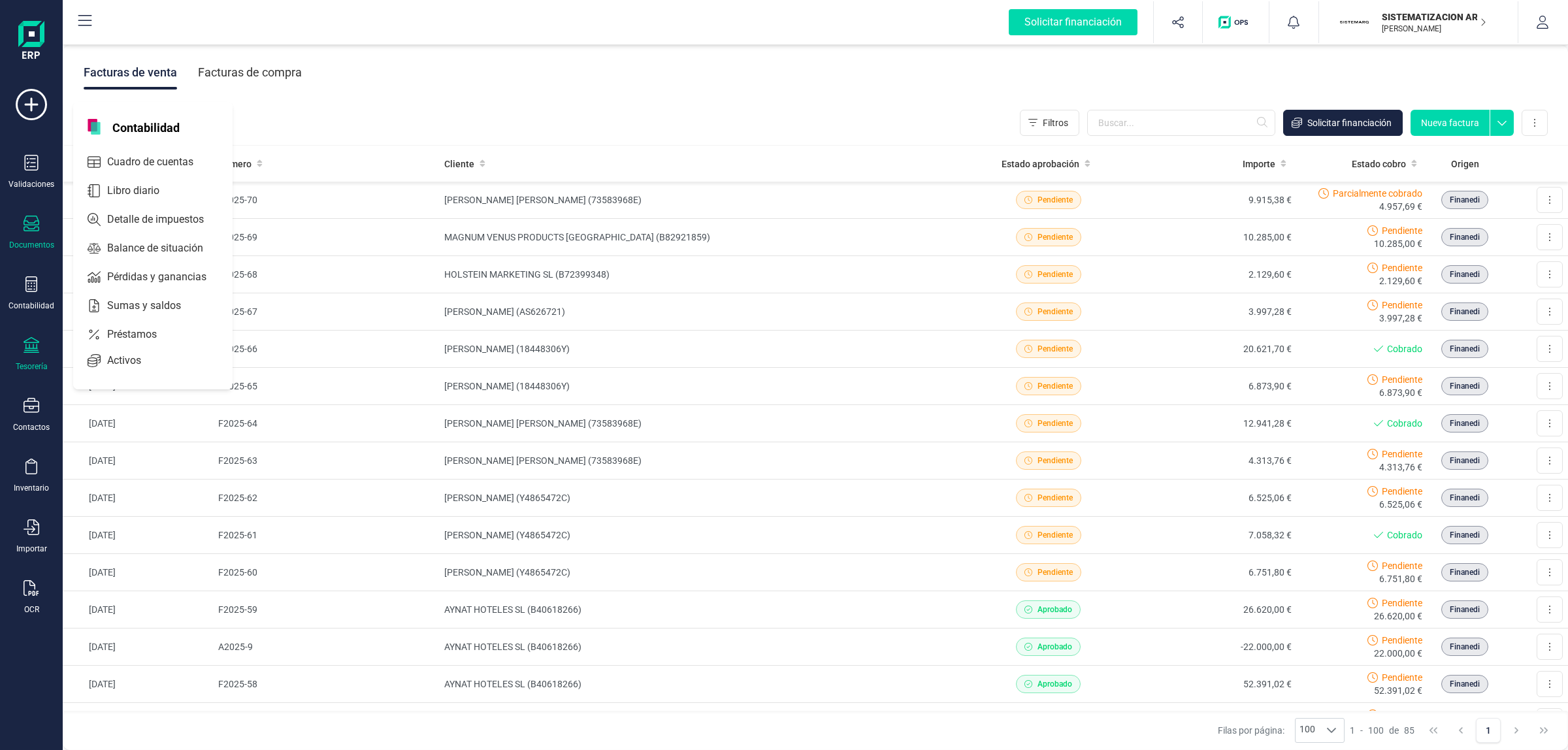
click at [32, 355] on div "Tesorería" at bounding box center [31, 354] width 52 height 35
click at [37, 297] on div "Contabilidad" at bounding box center [31, 294] width 52 height 35
click at [157, 194] on span "Libro diario" at bounding box center [143, 190] width 81 height 15
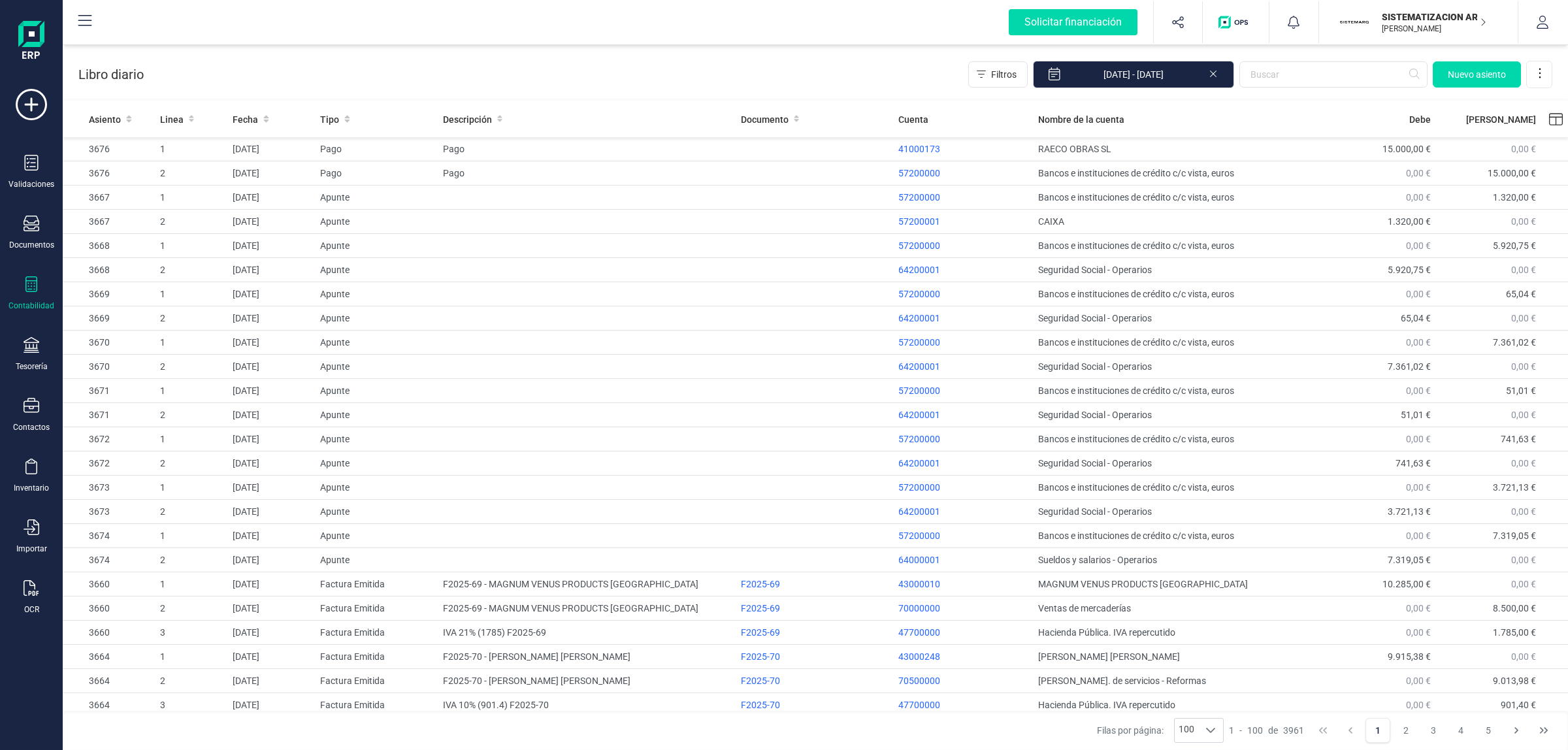
click at [40, 278] on div "Contabilidad" at bounding box center [31, 294] width 52 height 35
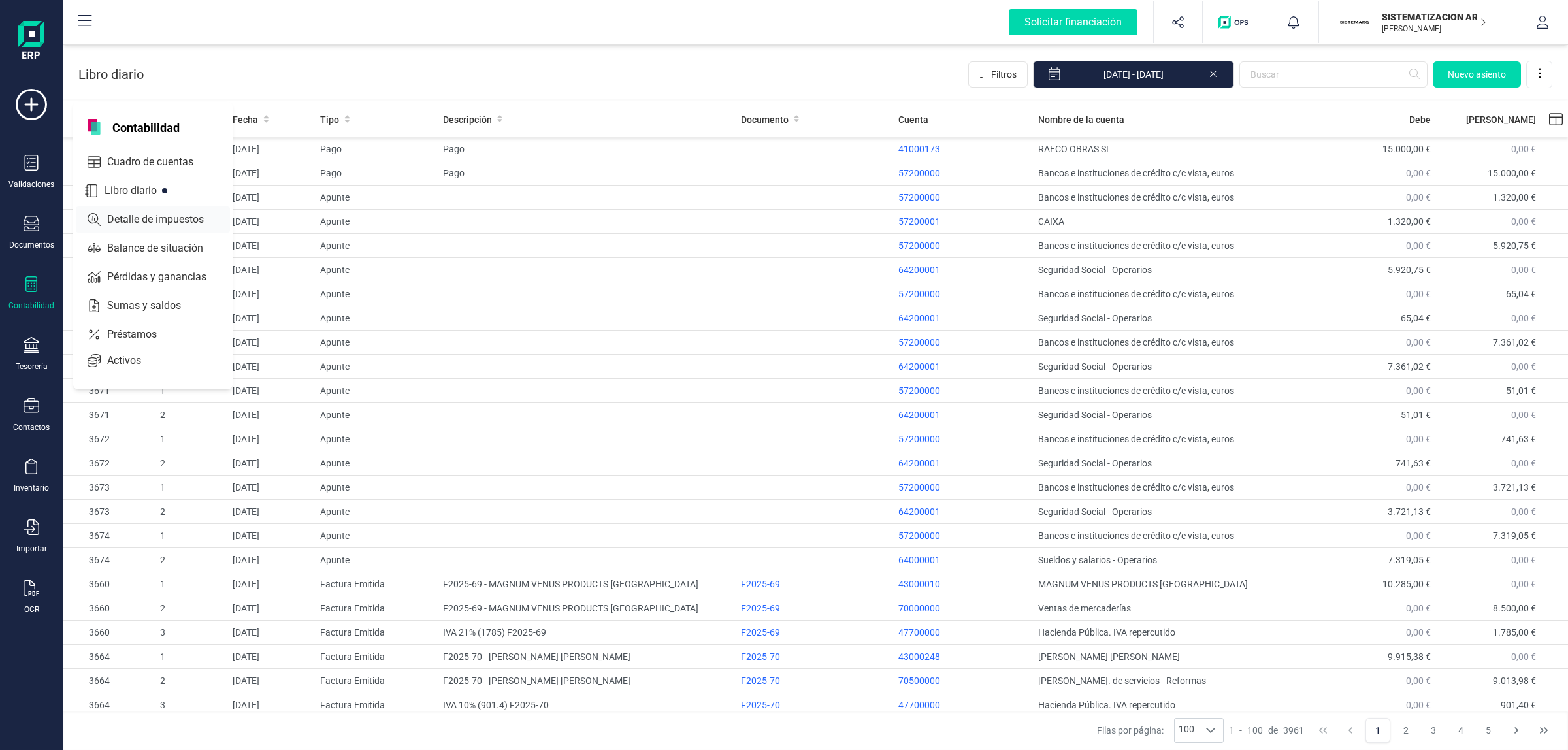
click at [126, 226] on span "Detalle de impuestos" at bounding box center [165, 219] width 126 height 15
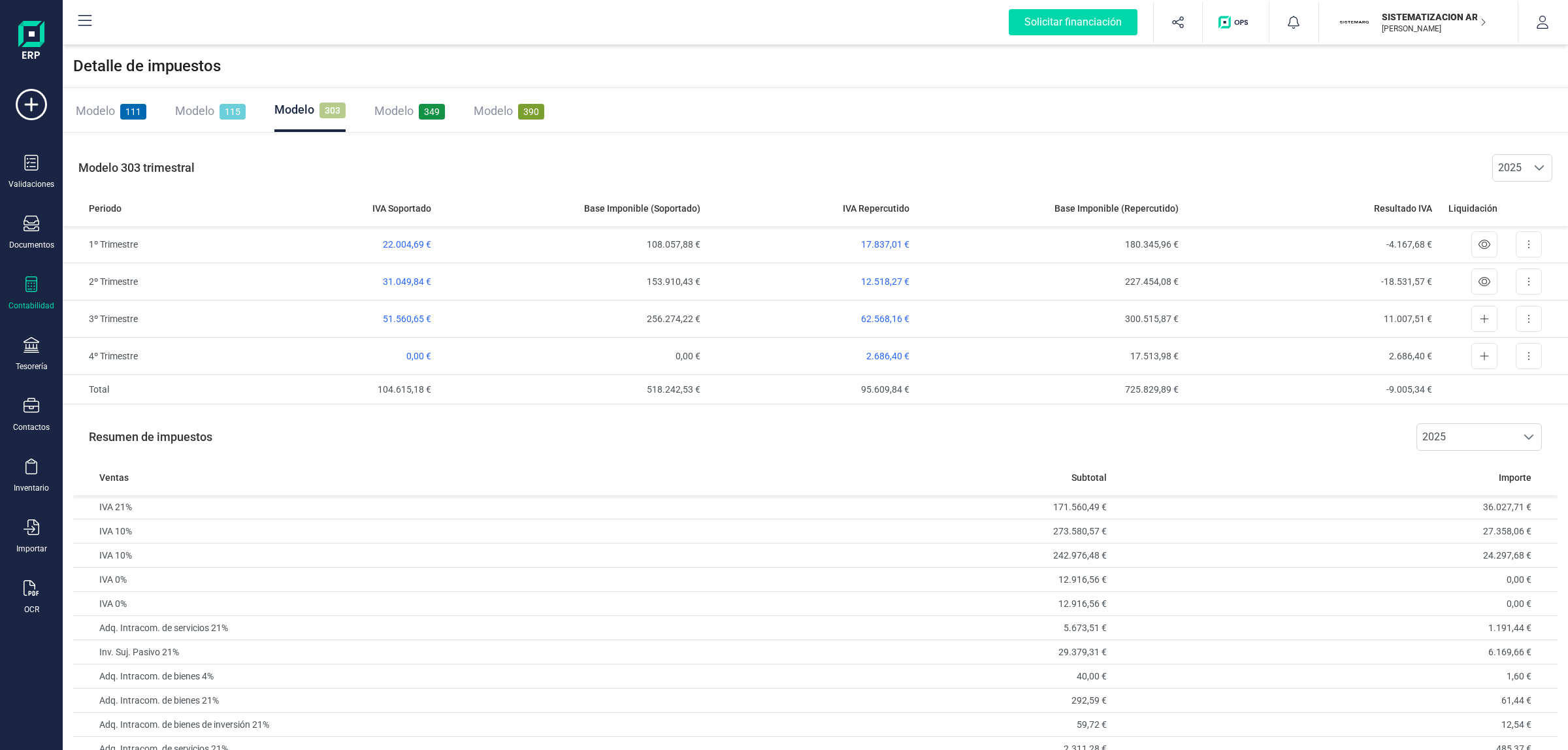
scroll to position [163, 0]
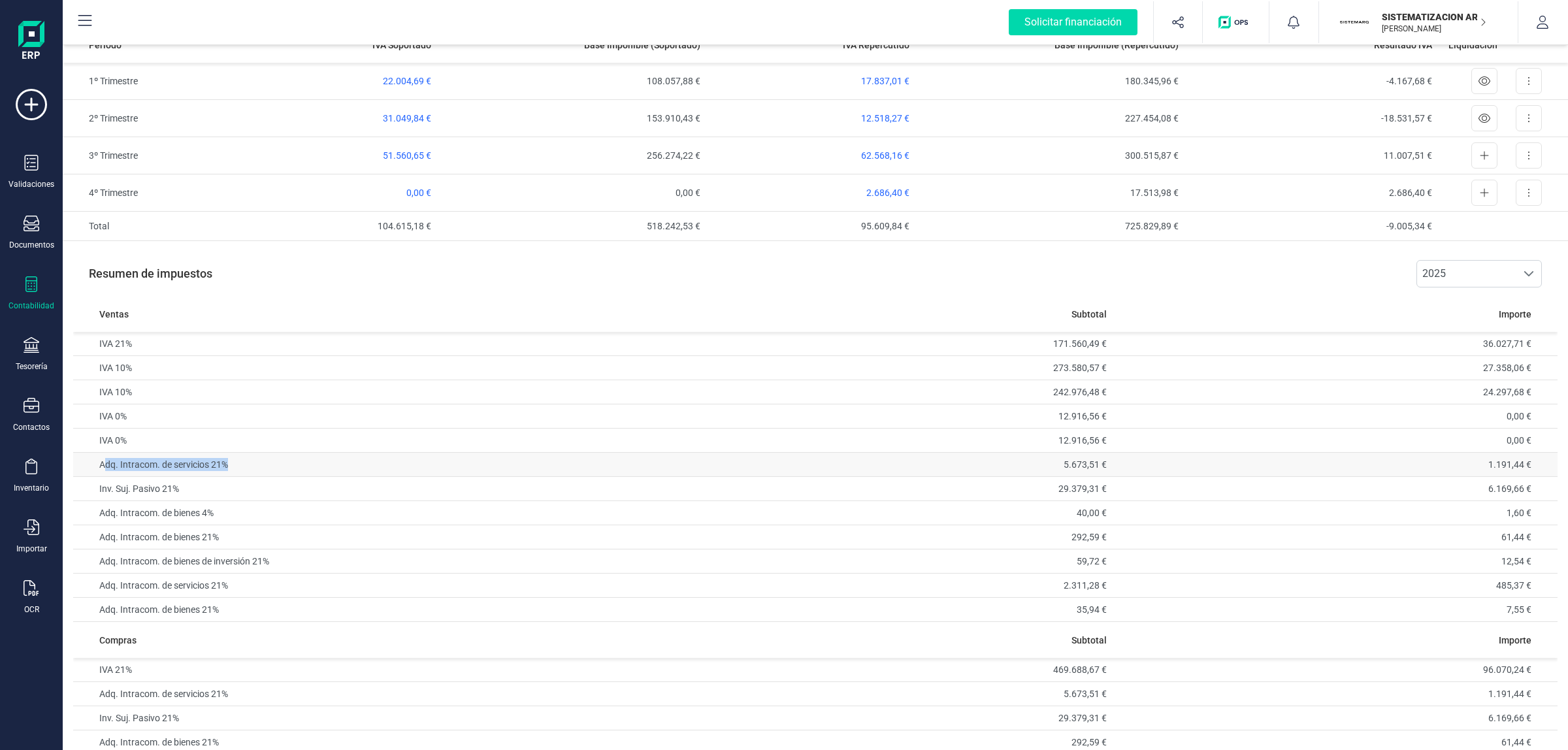
drag, startPoint x: 102, startPoint y: 466, endPoint x: 291, endPoint y: 461, distance: 189.1
click at [291, 461] on td "Adq. Intracom. de servicios 21%" at bounding box center [370, 465] width 594 height 24
drag, startPoint x: 105, startPoint y: 511, endPoint x: 196, endPoint y: 515, distance: 91.1
click at [222, 514] on td "Adq. Intracom. de bienes 4%" at bounding box center [370, 513] width 594 height 24
drag, startPoint x: 118, startPoint y: 534, endPoint x: 179, endPoint y: 534, distance: 61.0
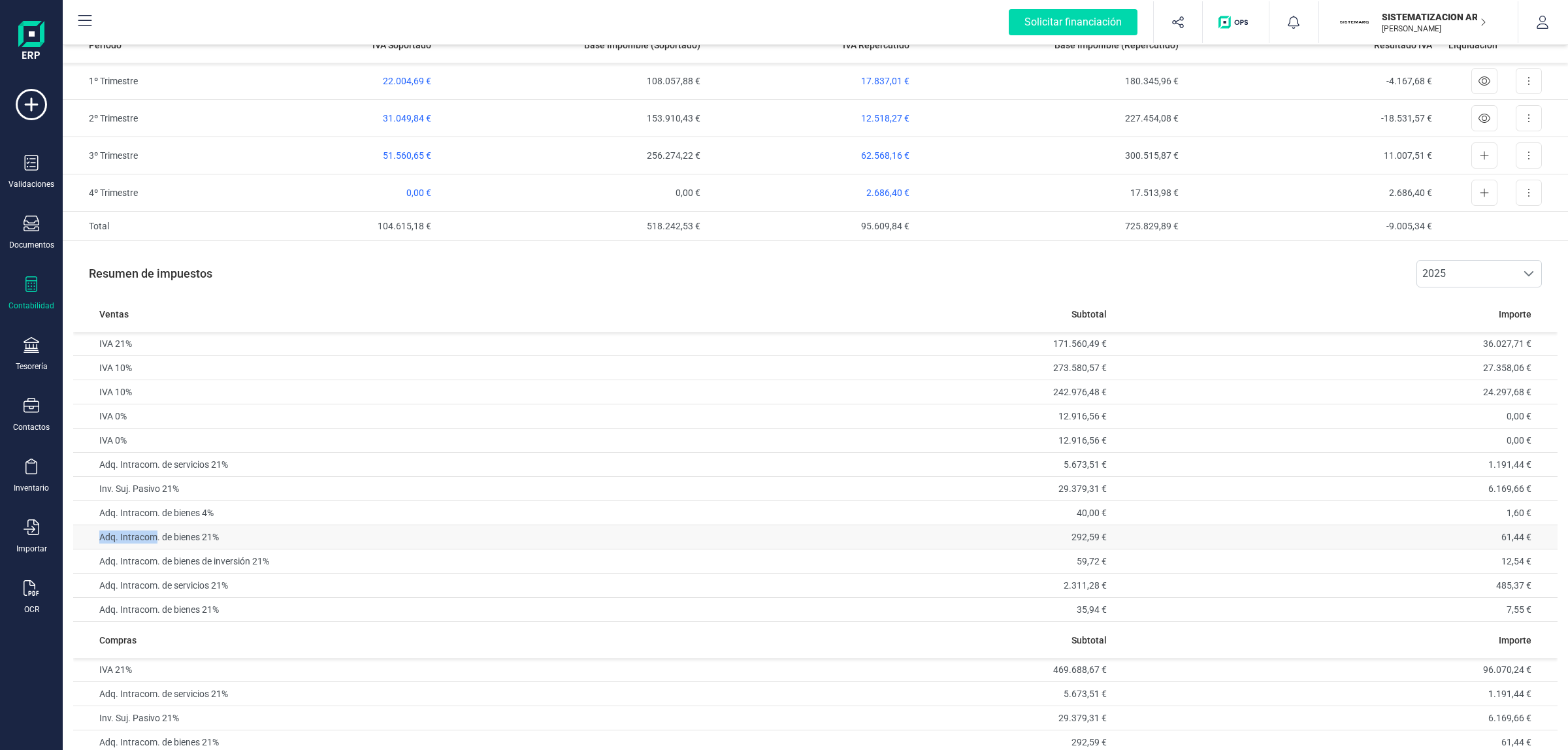
click at [177, 534] on td "Adq. Intracom. de bienes 21%" at bounding box center [370, 537] width 594 height 24
drag, startPoint x: 278, startPoint y: 571, endPoint x: 291, endPoint y: 572, distance: 13.0
click at [281, 571] on td "Adq. Intracom. de bienes de inversión 21%" at bounding box center [370, 562] width 594 height 24
drag, startPoint x: 232, startPoint y: 587, endPoint x: 230, endPoint y: 595, distance: 8.2
click at [255, 588] on td "Adq. Intracom. de servicios 21%" at bounding box center [370, 586] width 594 height 24
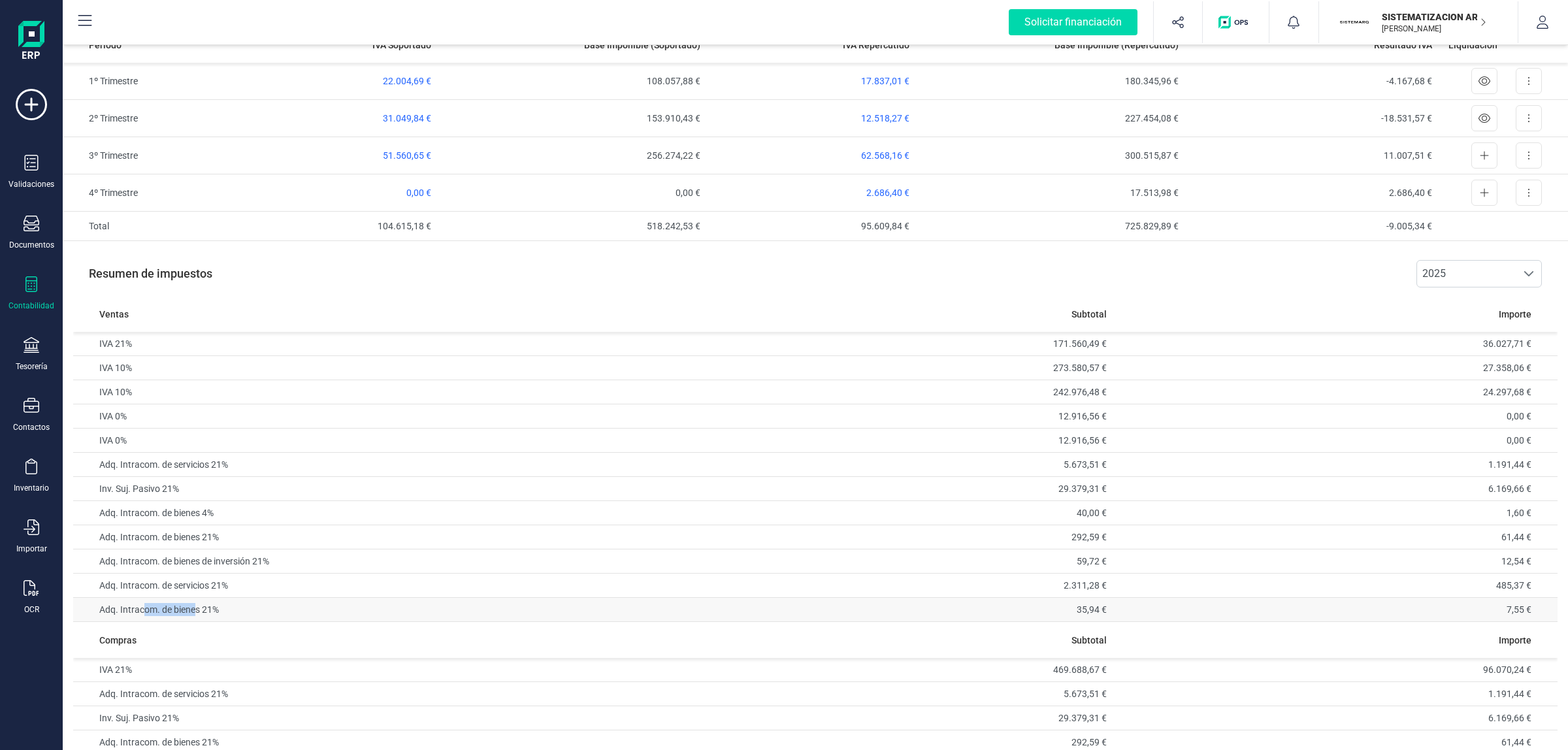
drag, startPoint x: 158, startPoint y: 606, endPoint x: 172, endPoint y: 613, distance: 15.7
click at [230, 606] on td "Adq. Intracom. de bienes 21%" at bounding box center [370, 610] width 594 height 24
click at [299, 570] on td "Adq. Intracom. de bienes de inversión 21%" at bounding box center [370, 562] width 594 height 24
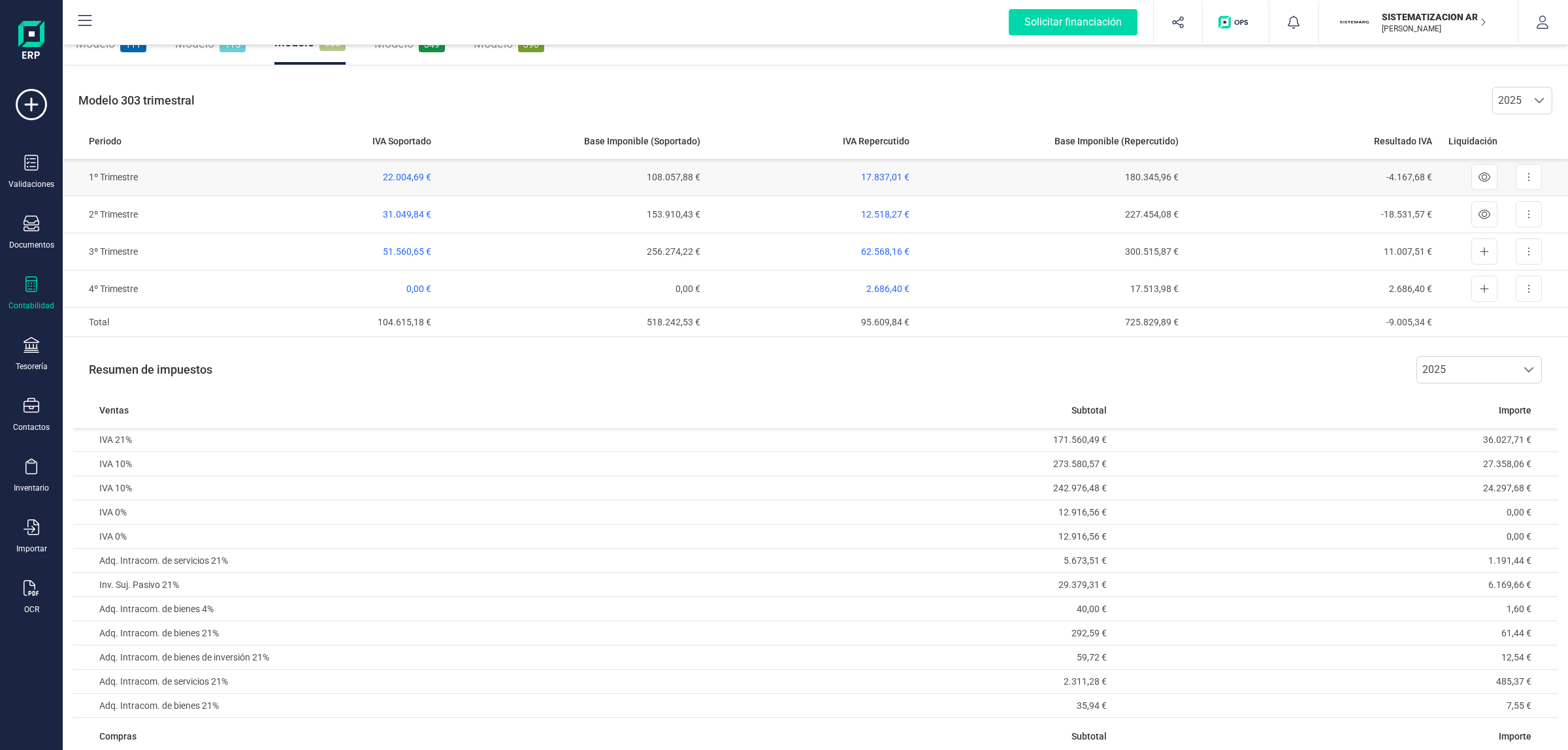
scroll to position [0, 0]
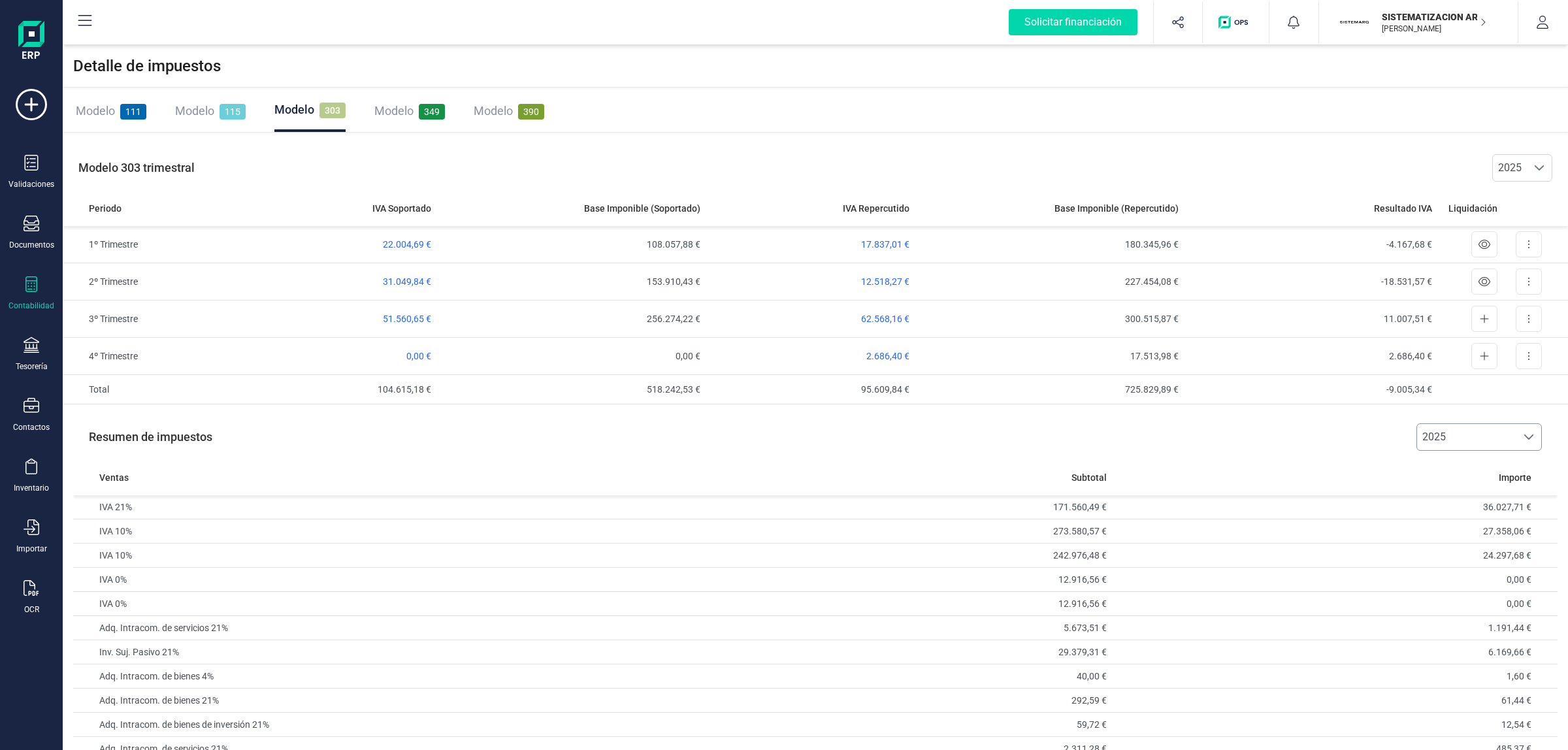
drag, startPoint x: 1503, startPoint y: 450, endPoint x: 1493, endPoint y: 449, distance: 10.0
click at [1503, 450] on span "2025" at bounding box center [1467, 437] width 99 height 26
drag, startPoint x: 1463, startPoint y: 523, endPoint x: 1329, endPoint y: 513, distance: 134.4
click at [1464, 523] on li "2º trimestre" at bounding box center [1479, 522] width 126 height 26
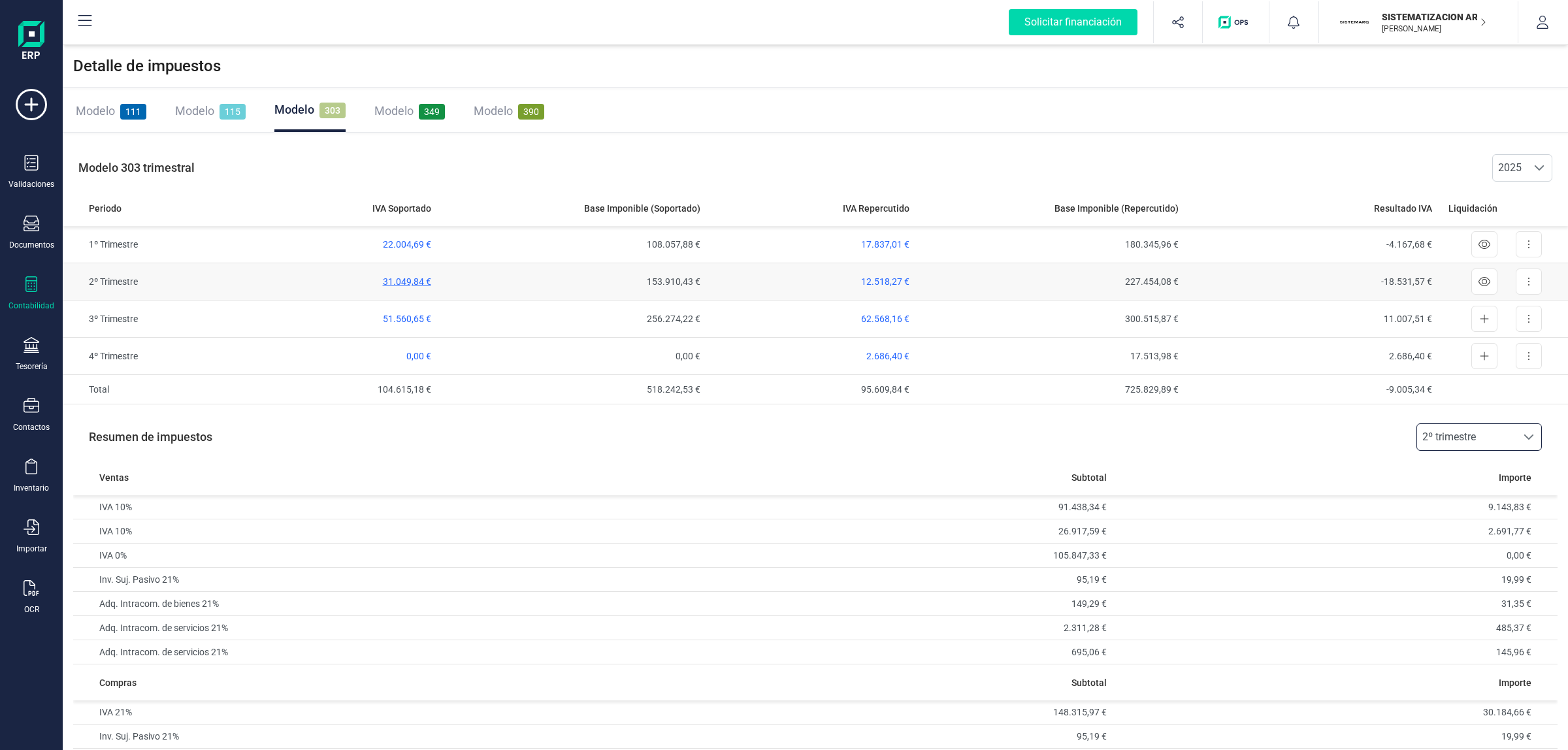
click at [400, 282] on span "31.049,84 €" at bounding box center [407, 282] width 49 height 11
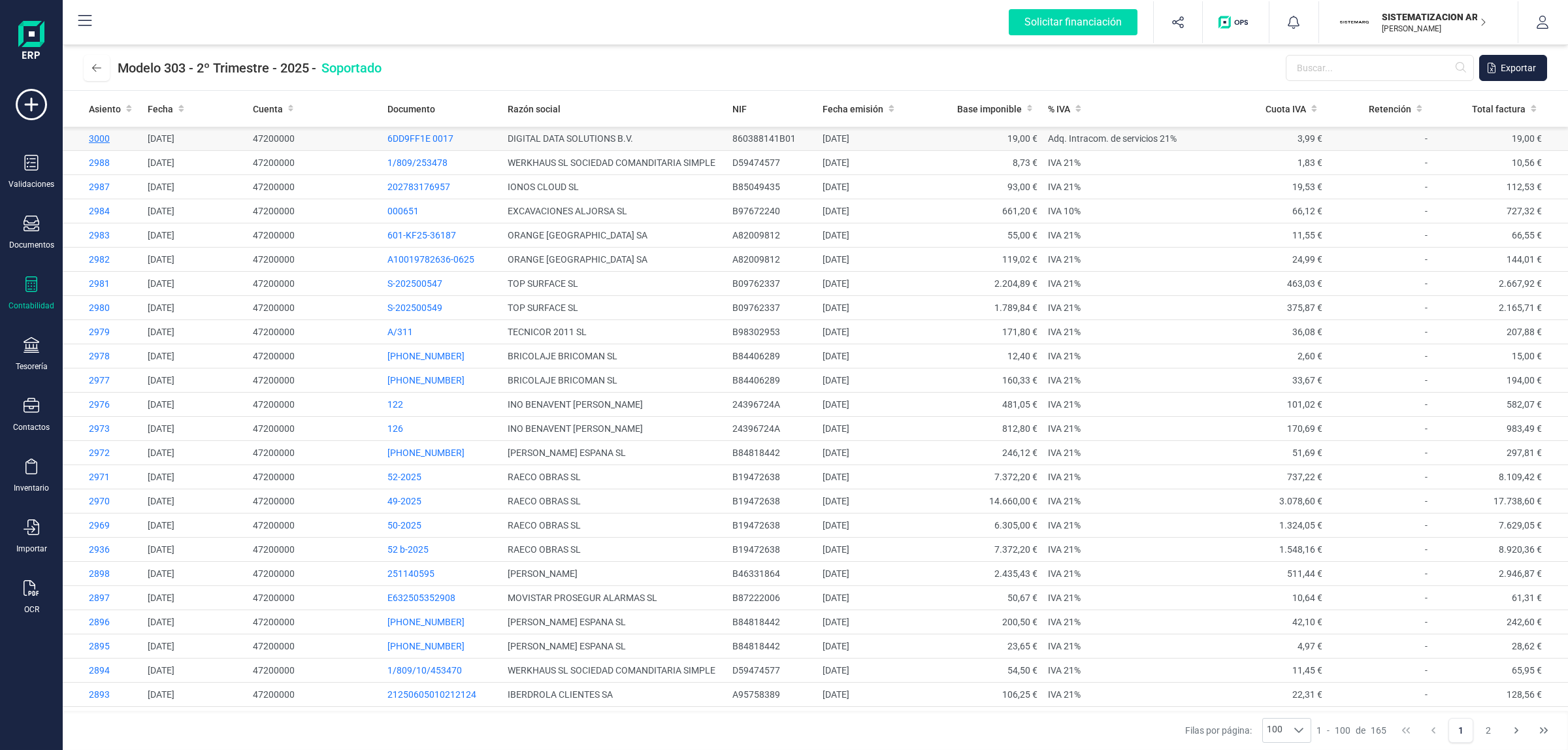
click at [97, 133] on span "3000" at bounding box center [99, 138] width 21 height 11
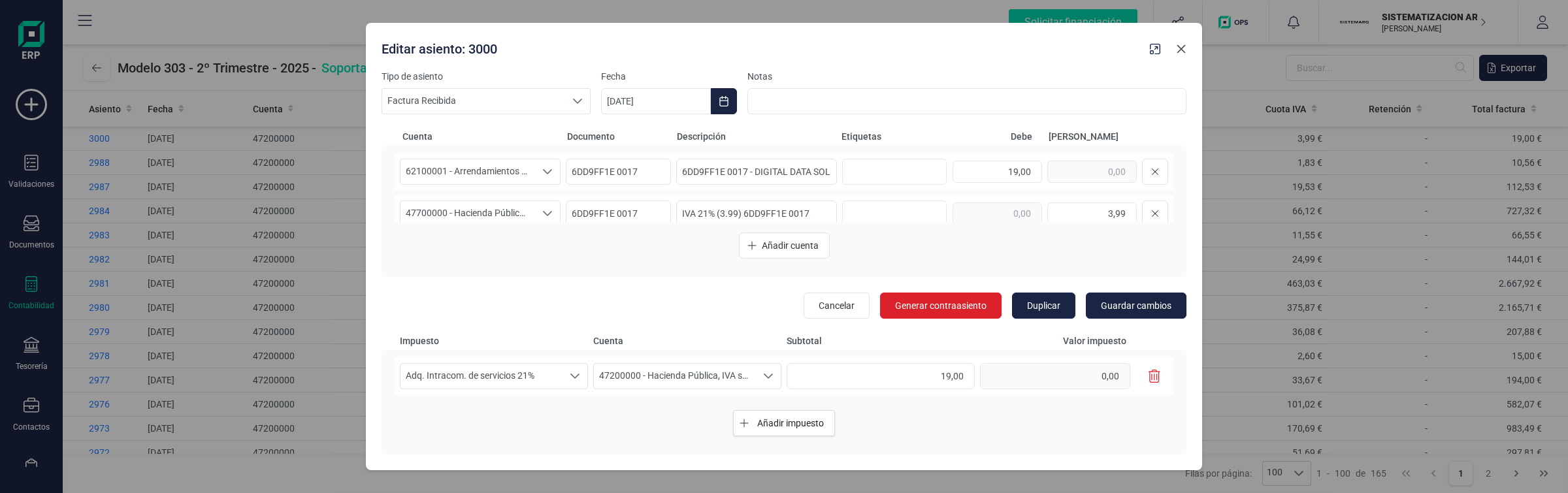
click at [1180, 49] on icon "Close" at bounding box center [1182, 49] width 8 height 8
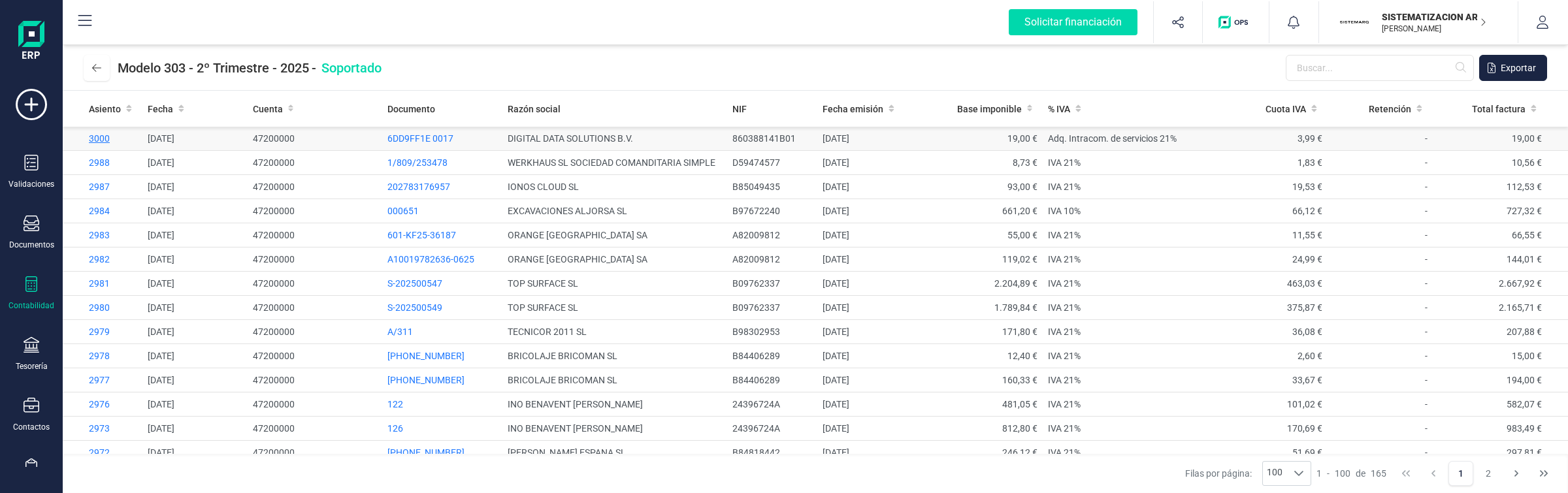
click at [106, 133] on span "3000" at bounding box center [99, 138] width 21 height 11
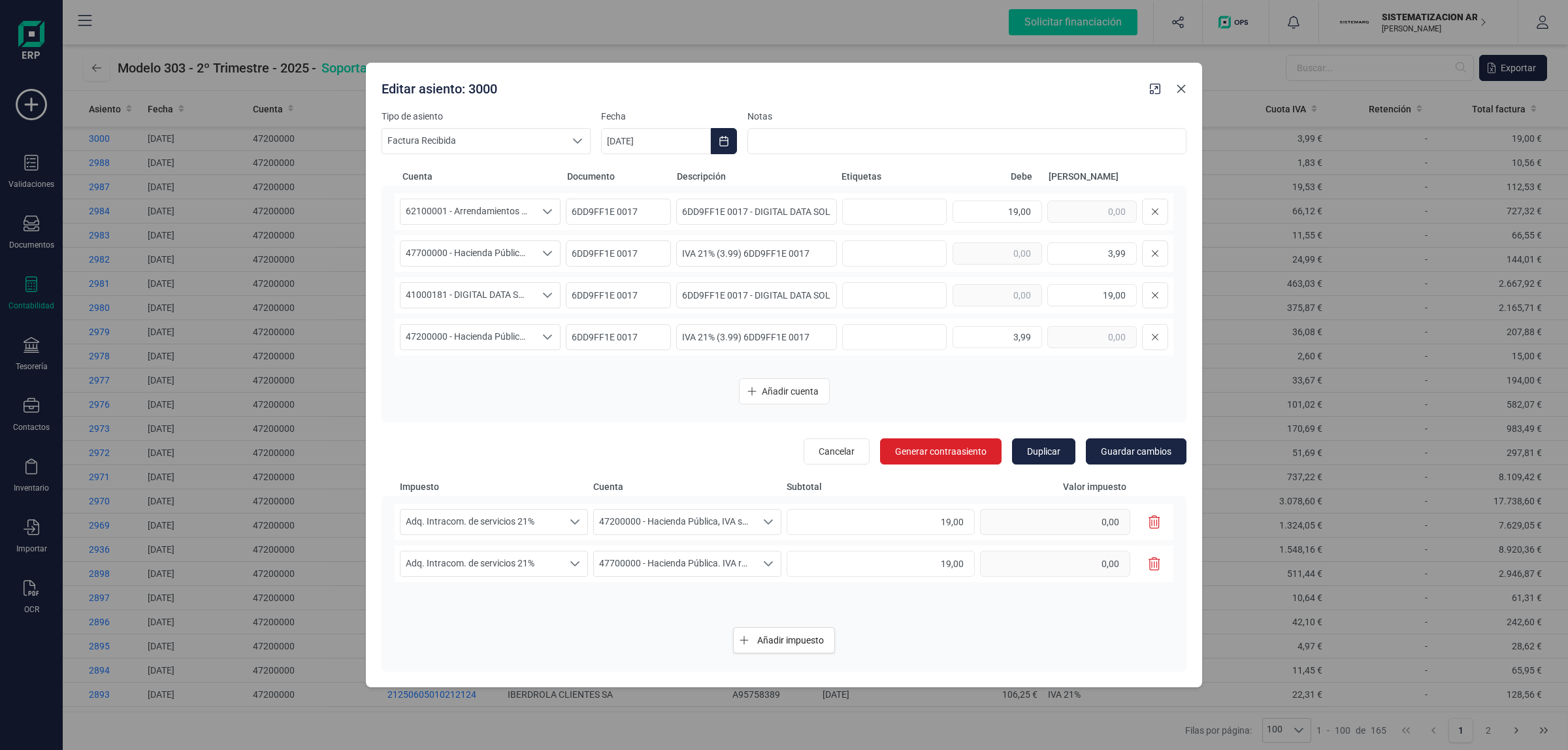
click at [1184, 88] on icon "Close" at bounding box center [1181, 88] width 11 height 11
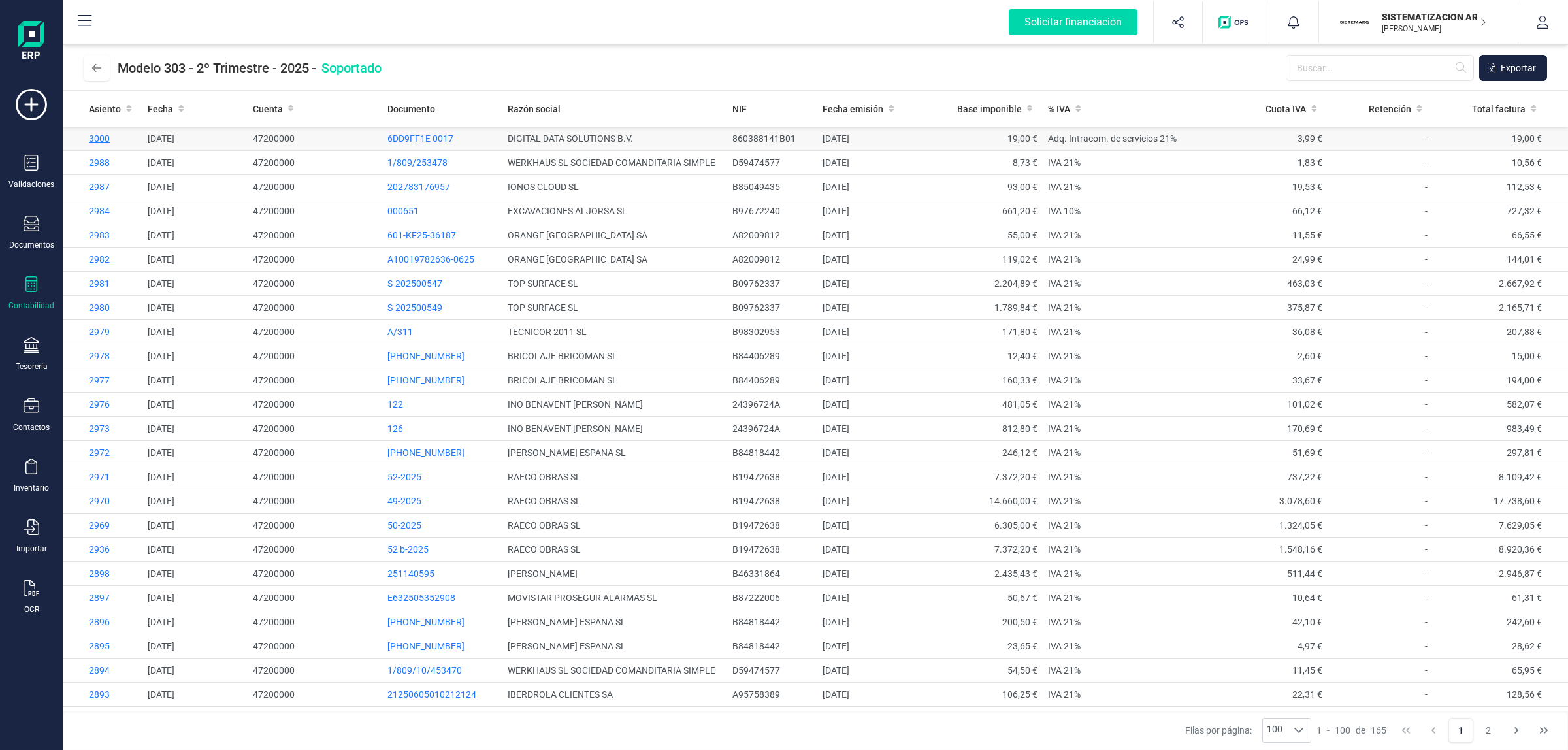
click at [106, 139] on span "3000" at bounding box center [99, 138] width 21 height 11
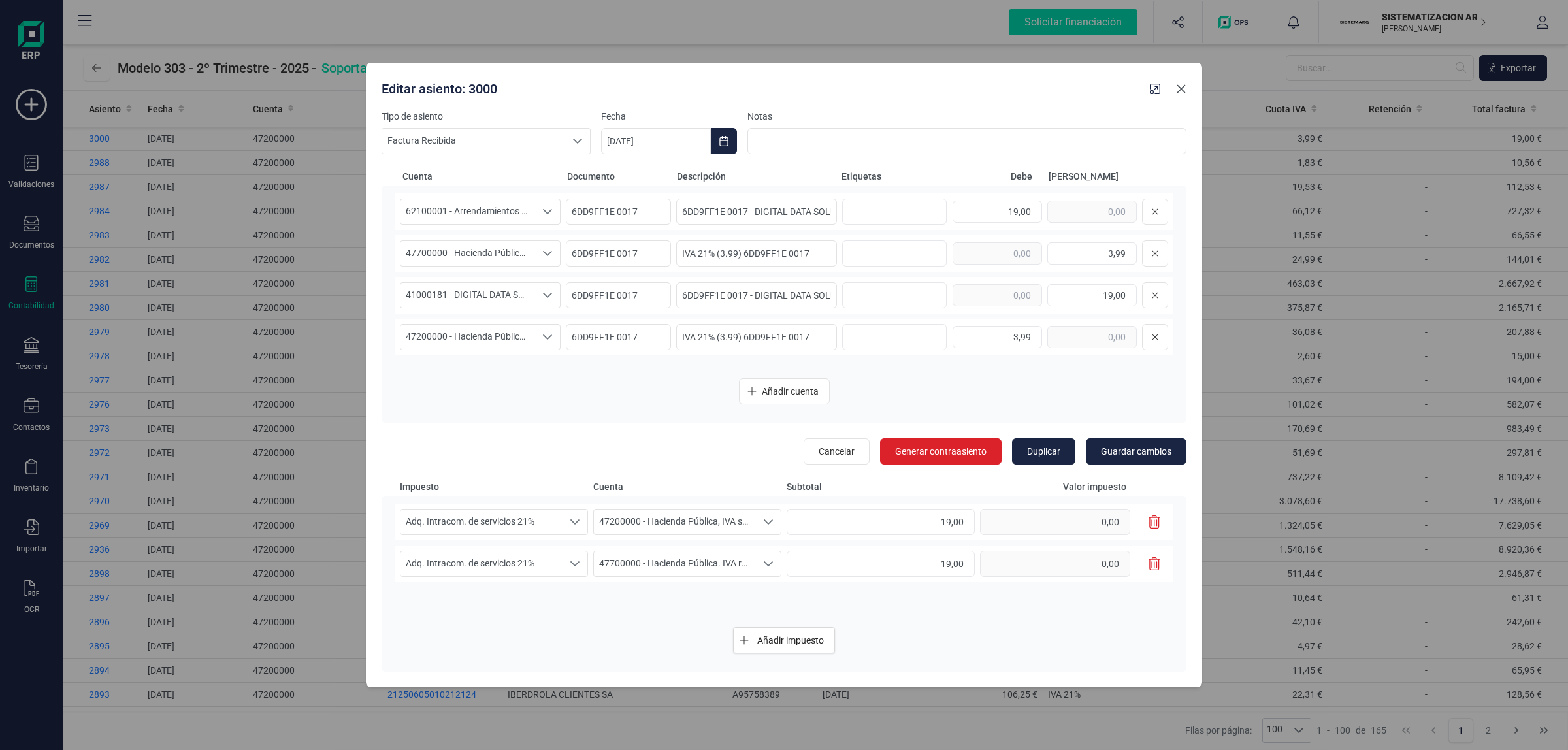
drag, startPoint x: 1184, startPoint y: 87, endPoint x: 841, endPoint y: 175, distance: 354.1
click at [1184, 87] on icon "Close" at bounding box center [1181, 88] width 11 height 11
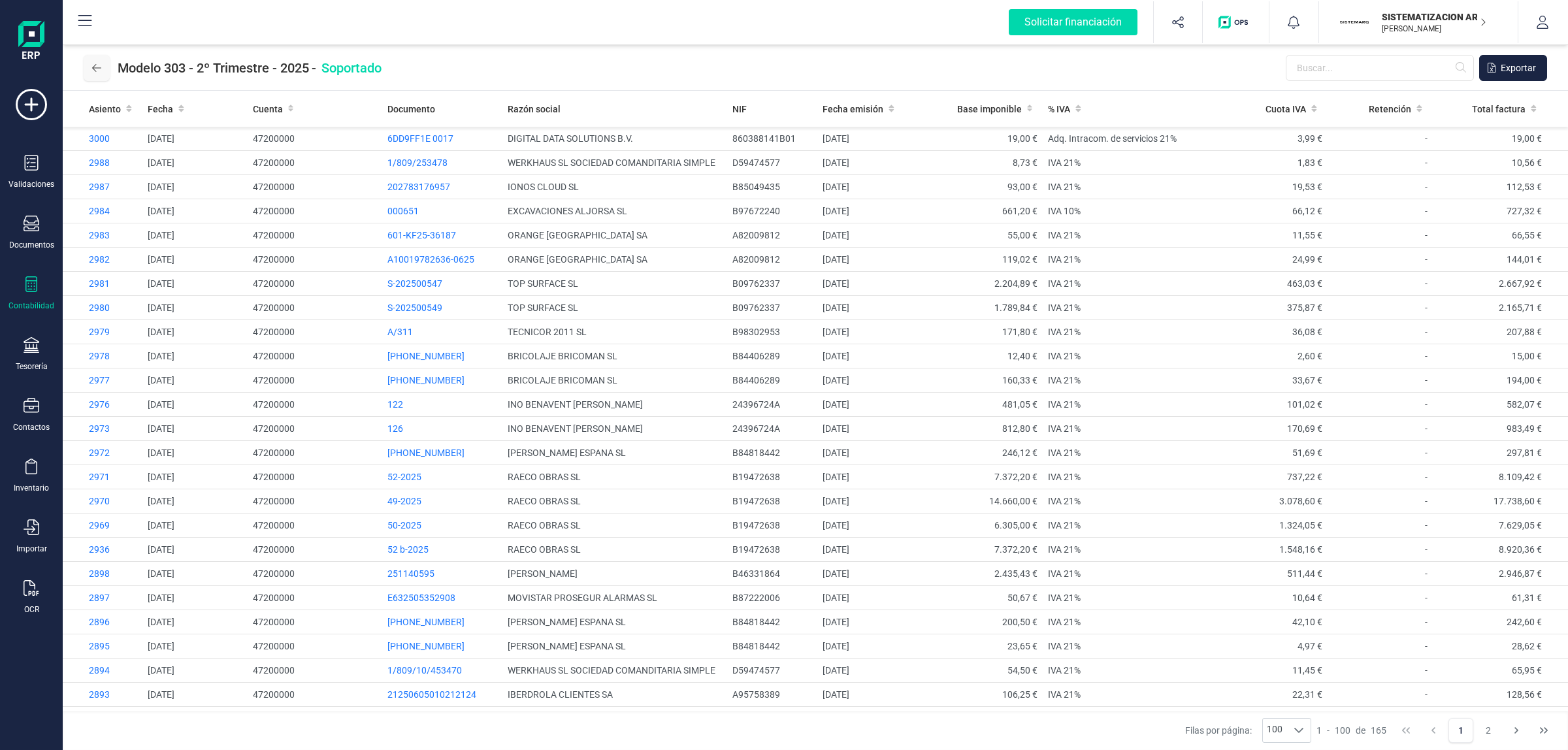
click at [92, 55] on button at bounding box center [97, 68] width 26 height 26
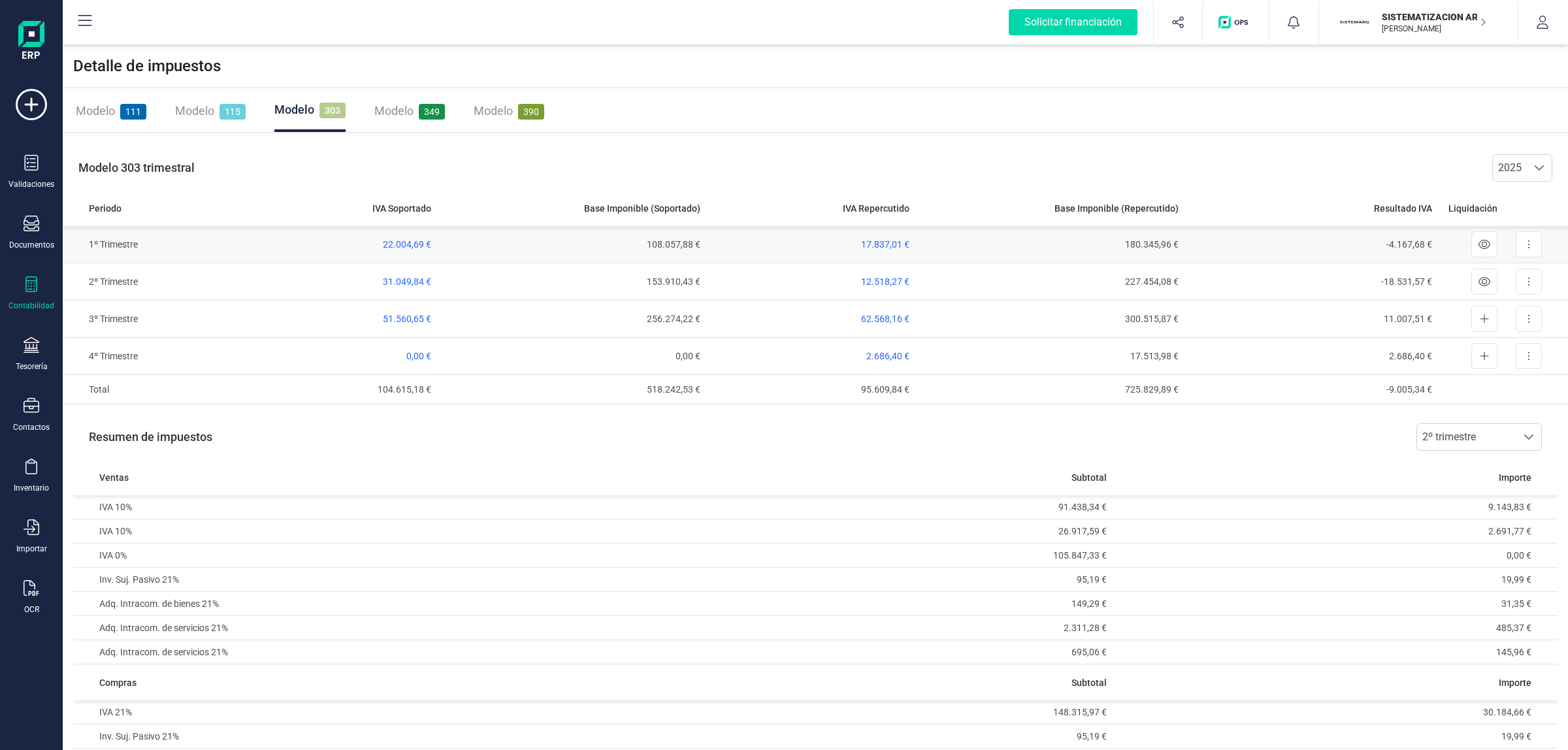
click at [390, 237] on td "22.004,69 €" at bounding box center [325, 245] width 224 height 37
click at [415, 249] on span "22.004,69 €" at bounding box center [407, 244] width 49 height 11
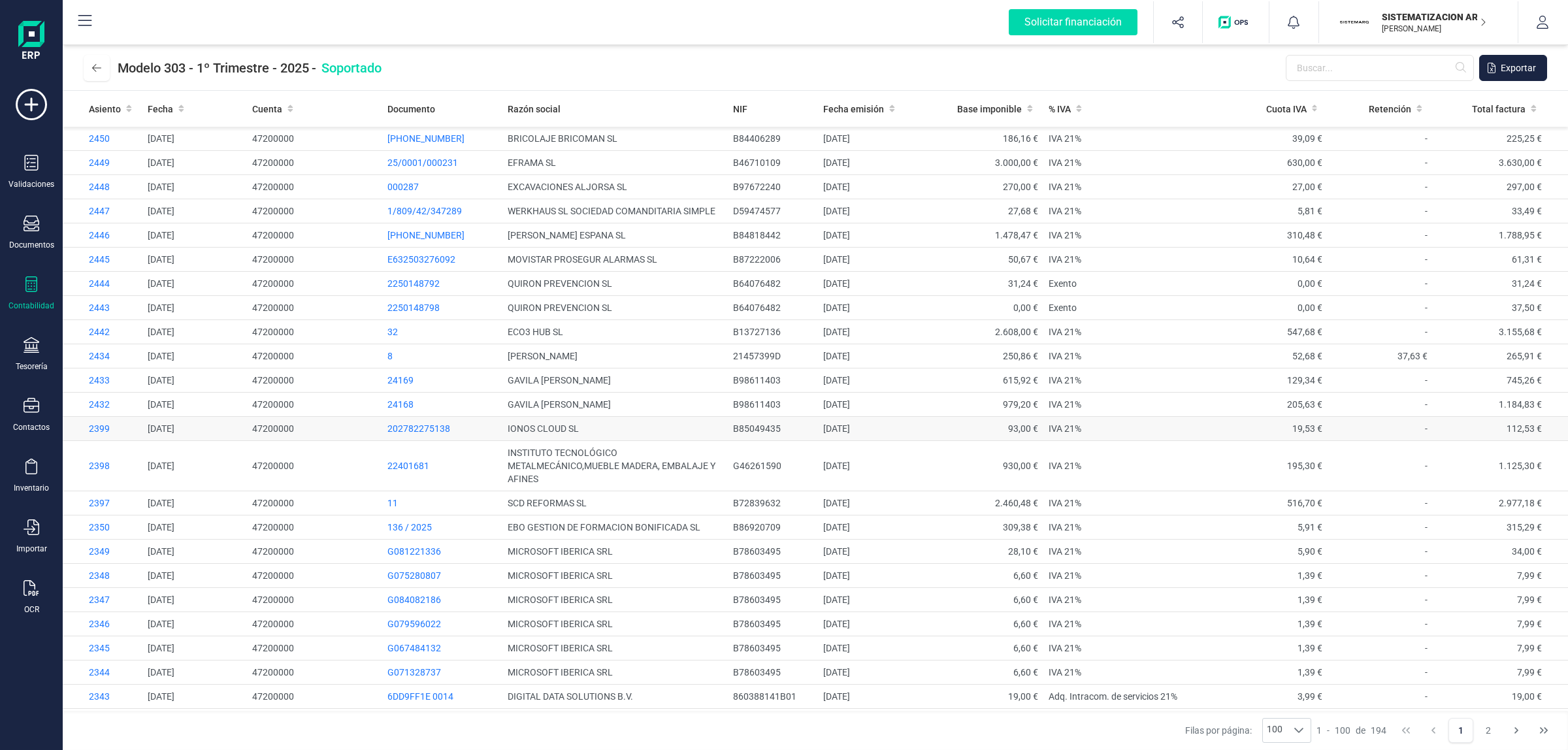
scroll to position [408, 0]
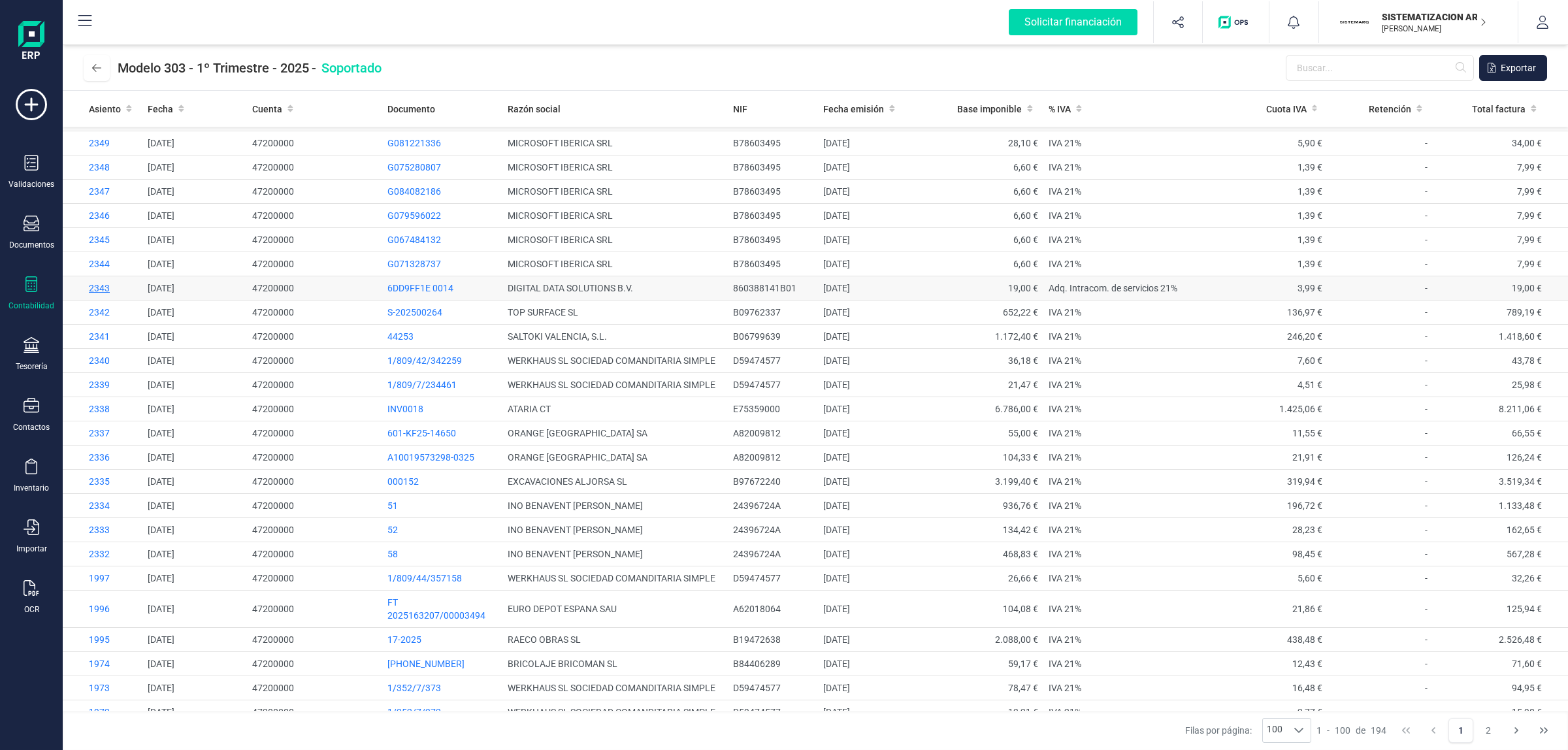
click at [99, 289] on span "2343" at bounding box center [99, 288] width 21 height 11
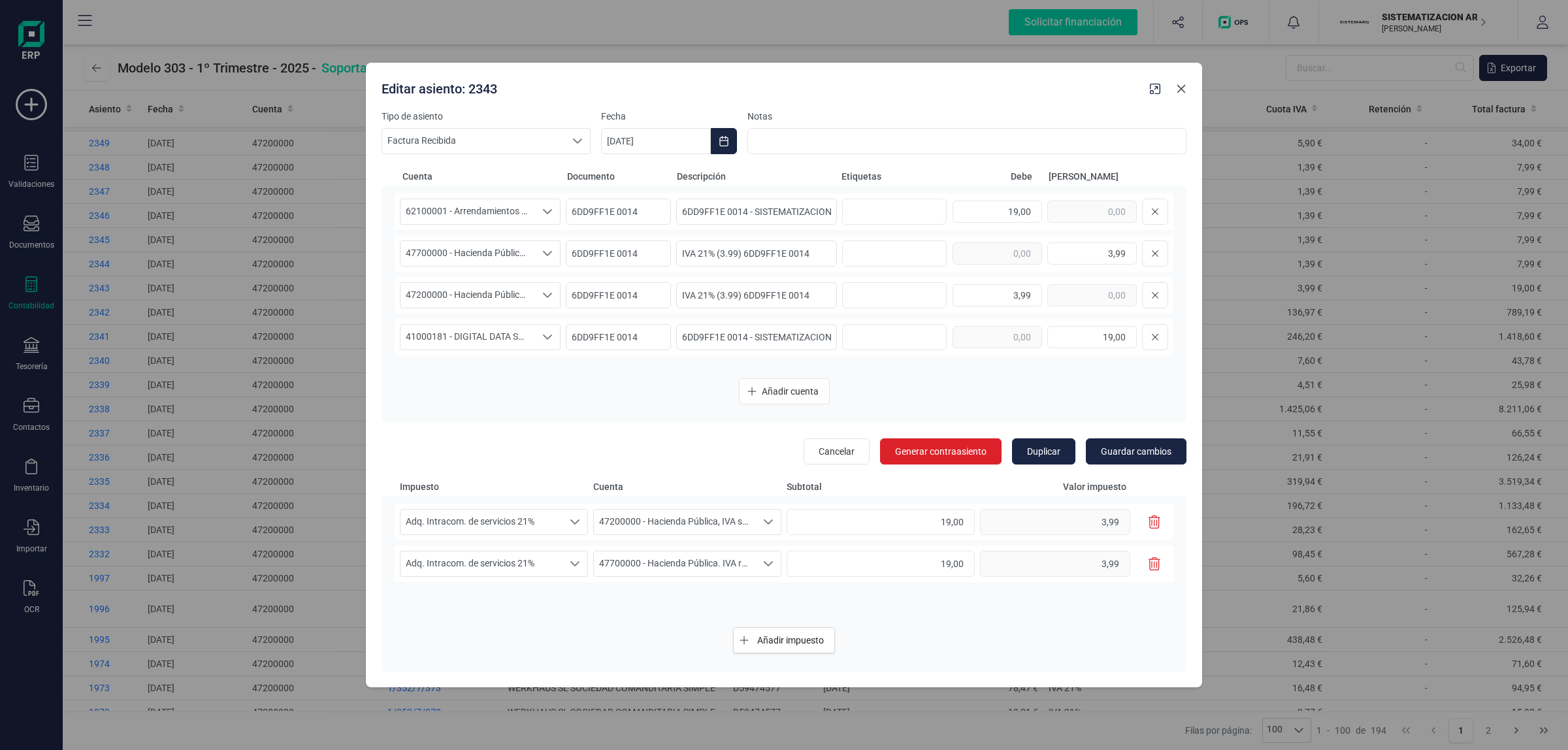
click at [1187, 95] on button "Close" at bounding box center [1182, 89] width 21 height 21
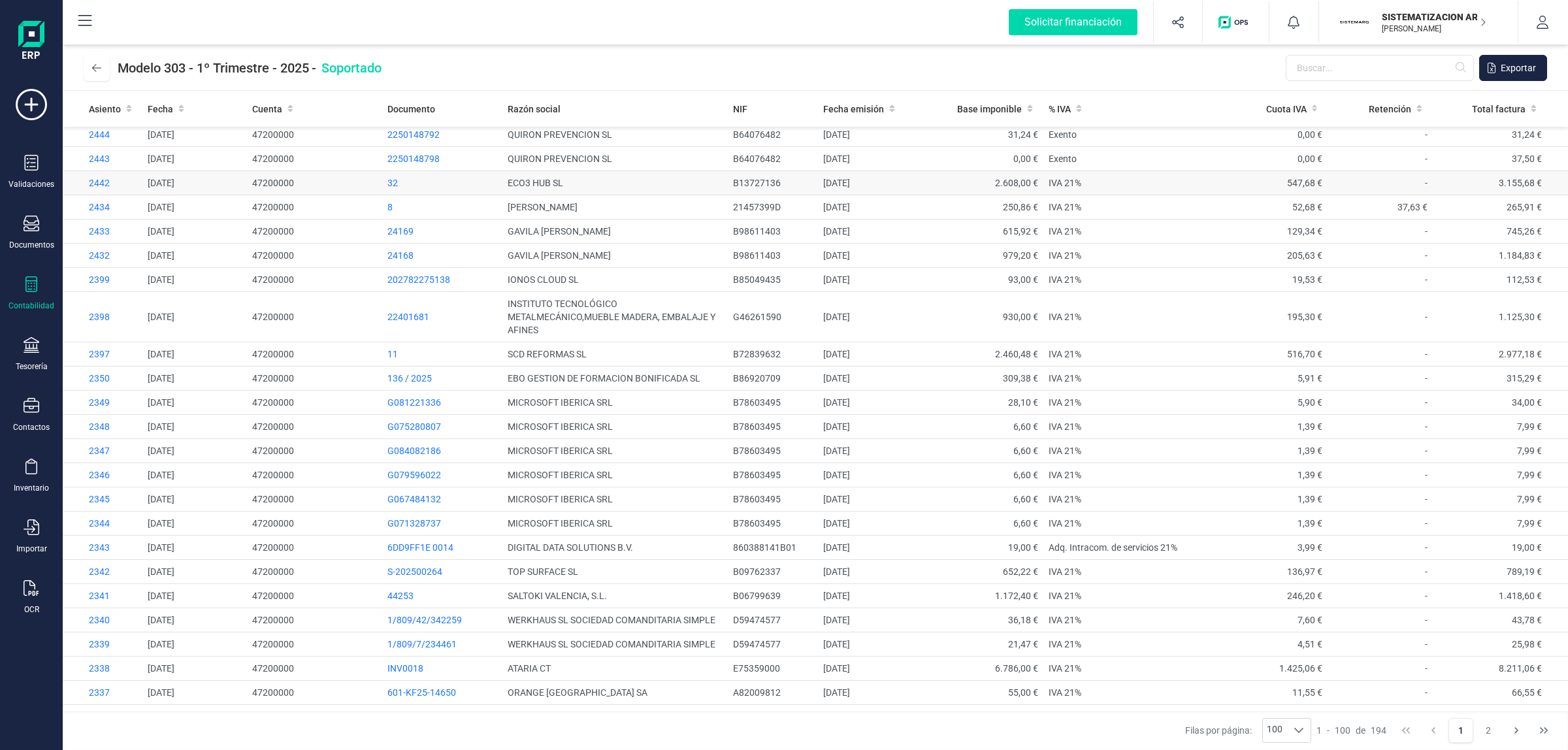
scroll to position [0, 0]
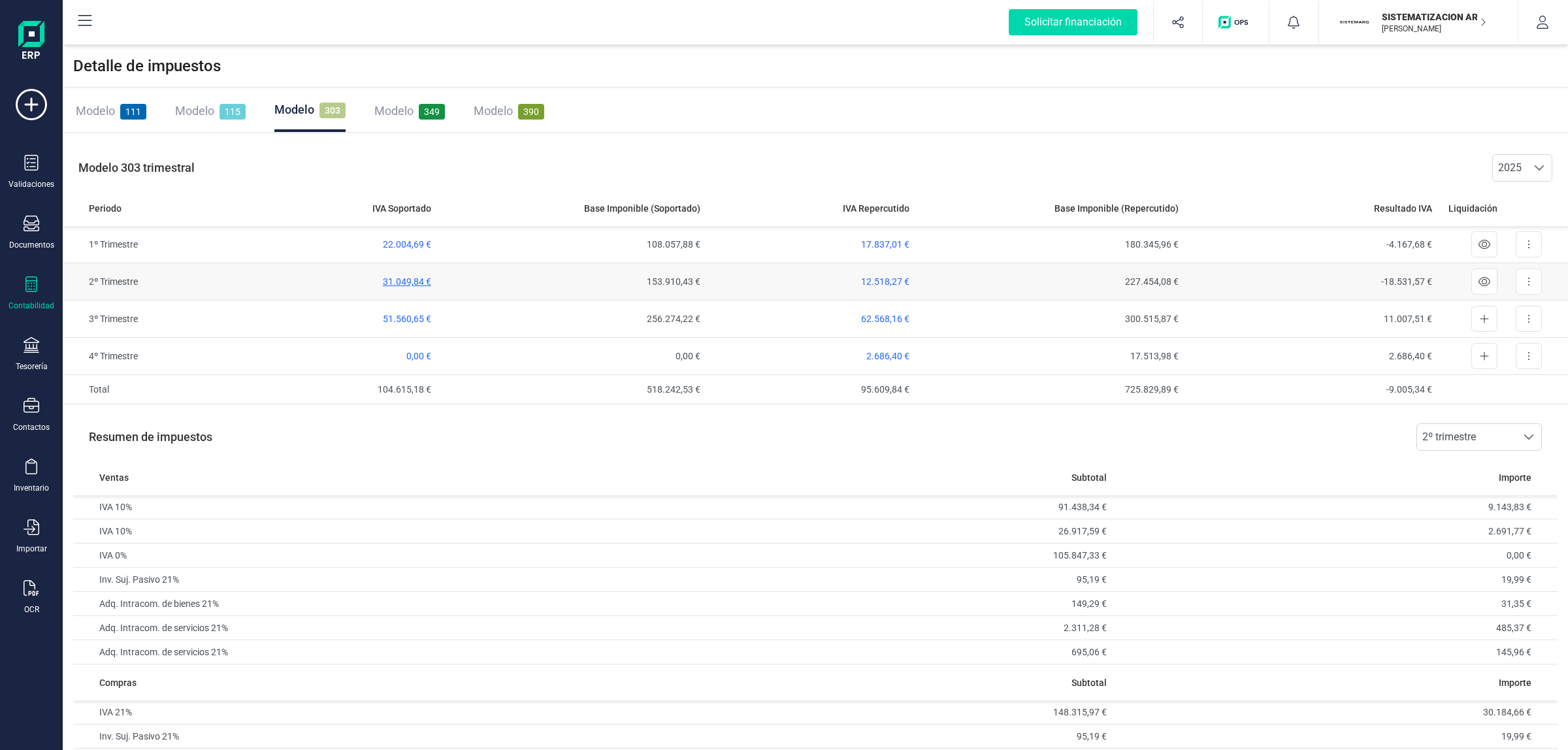
click at [394, 280] on span "31.049,84 €" at bounding box center [407, 282] width 49 height 11
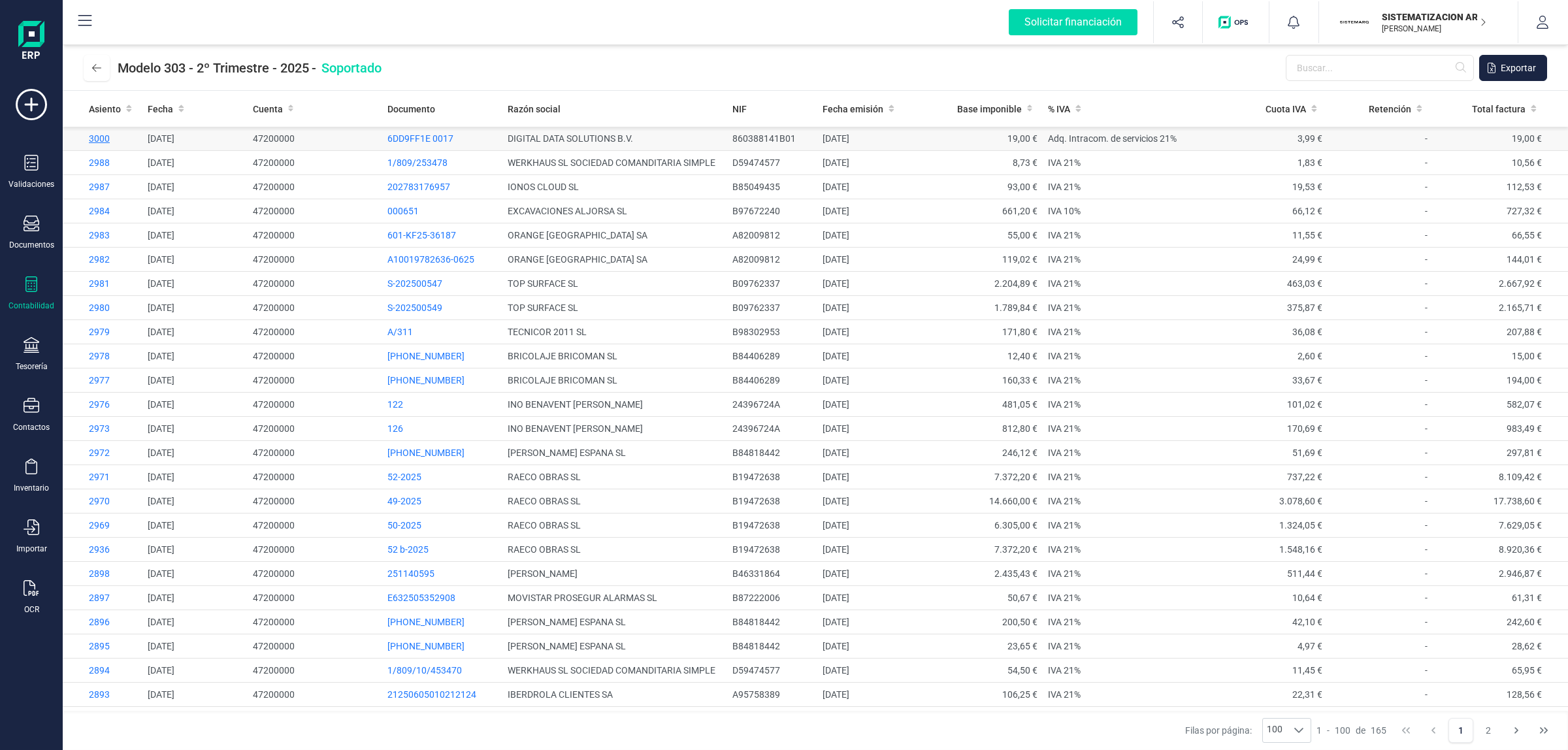
click at [106, 137] on span "3000" at bounding box center [99, 138] width 21 height 11
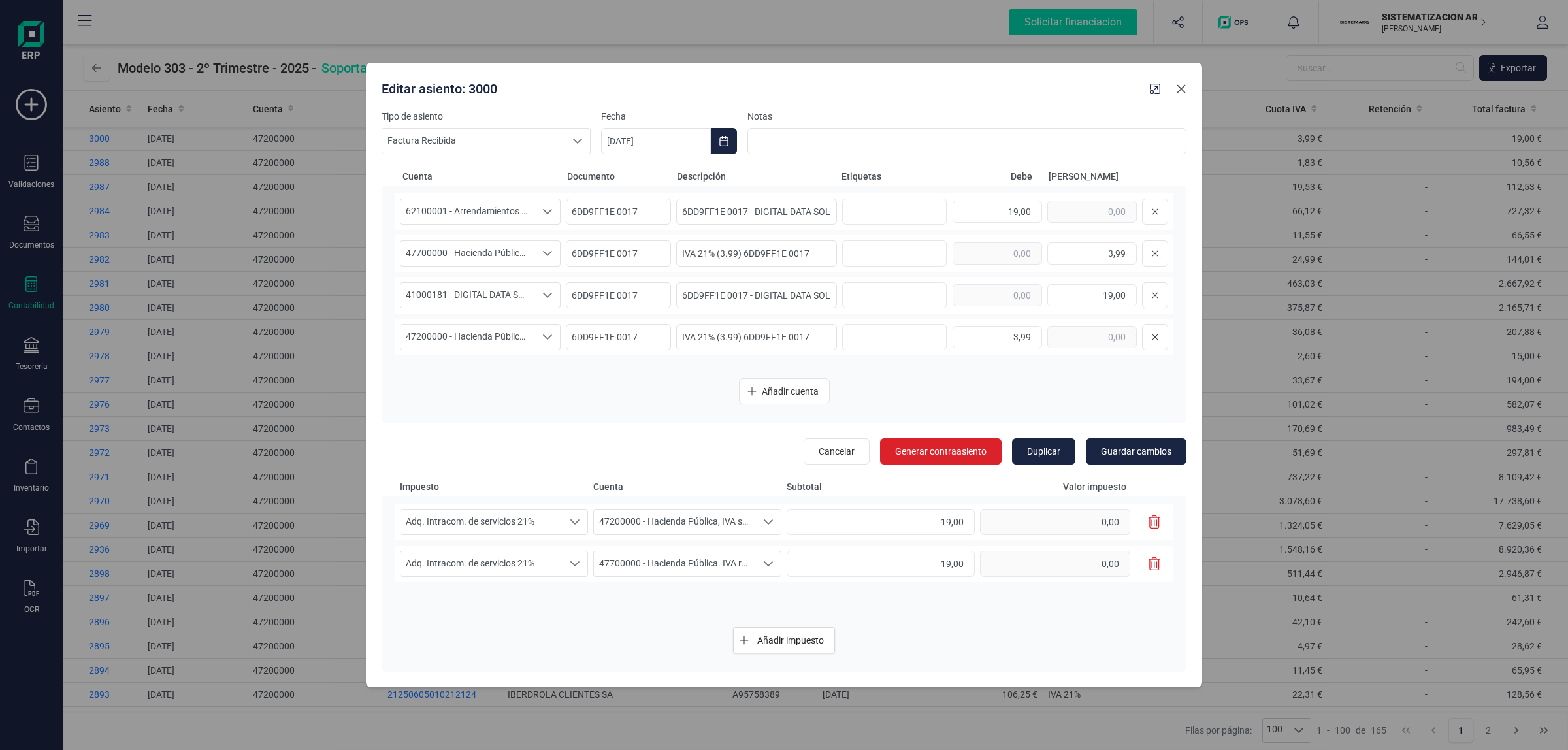
click at [1183, 93] on icon "Close" at bounding box center [1181, 88] width 11 height 11
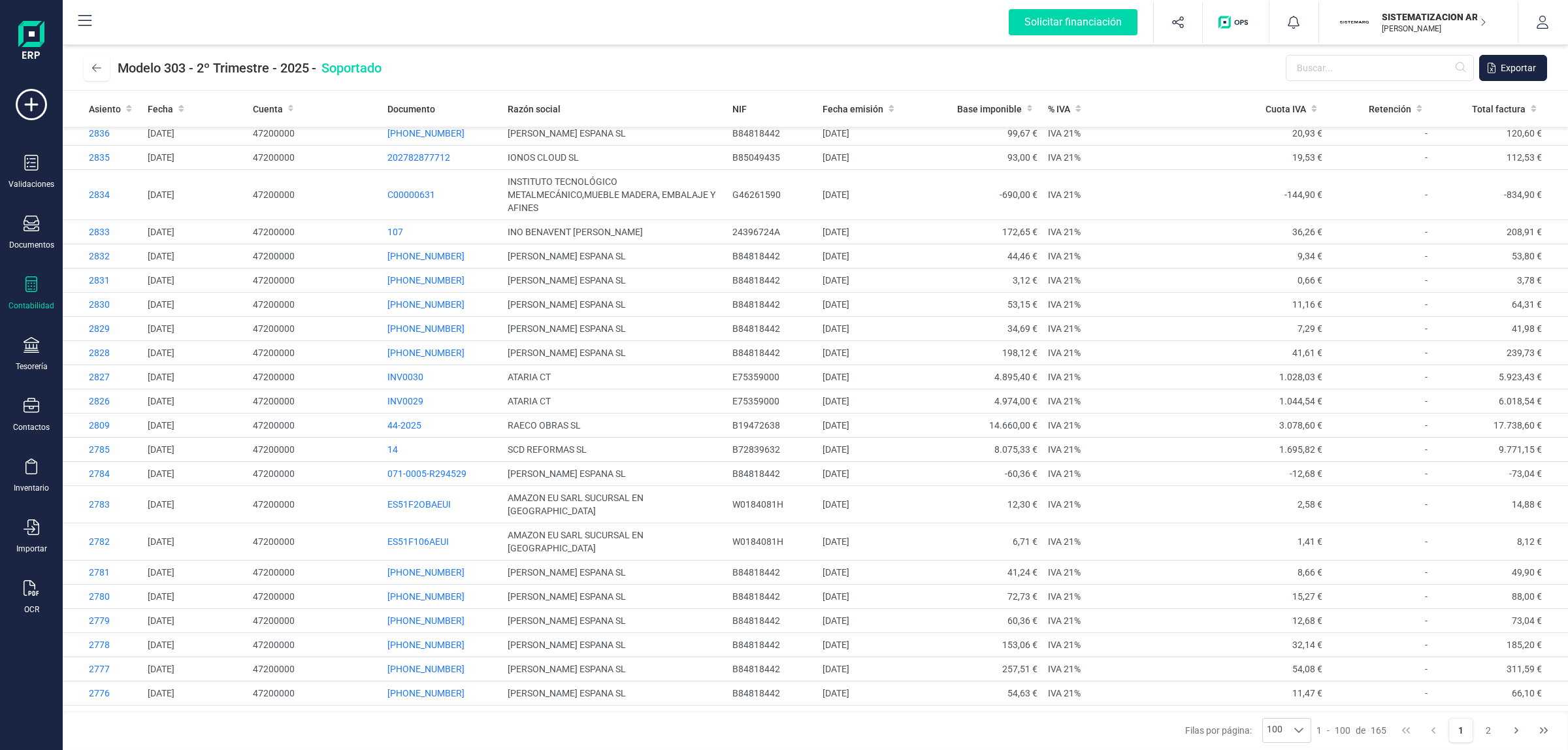
scroll to position [1715, 0]
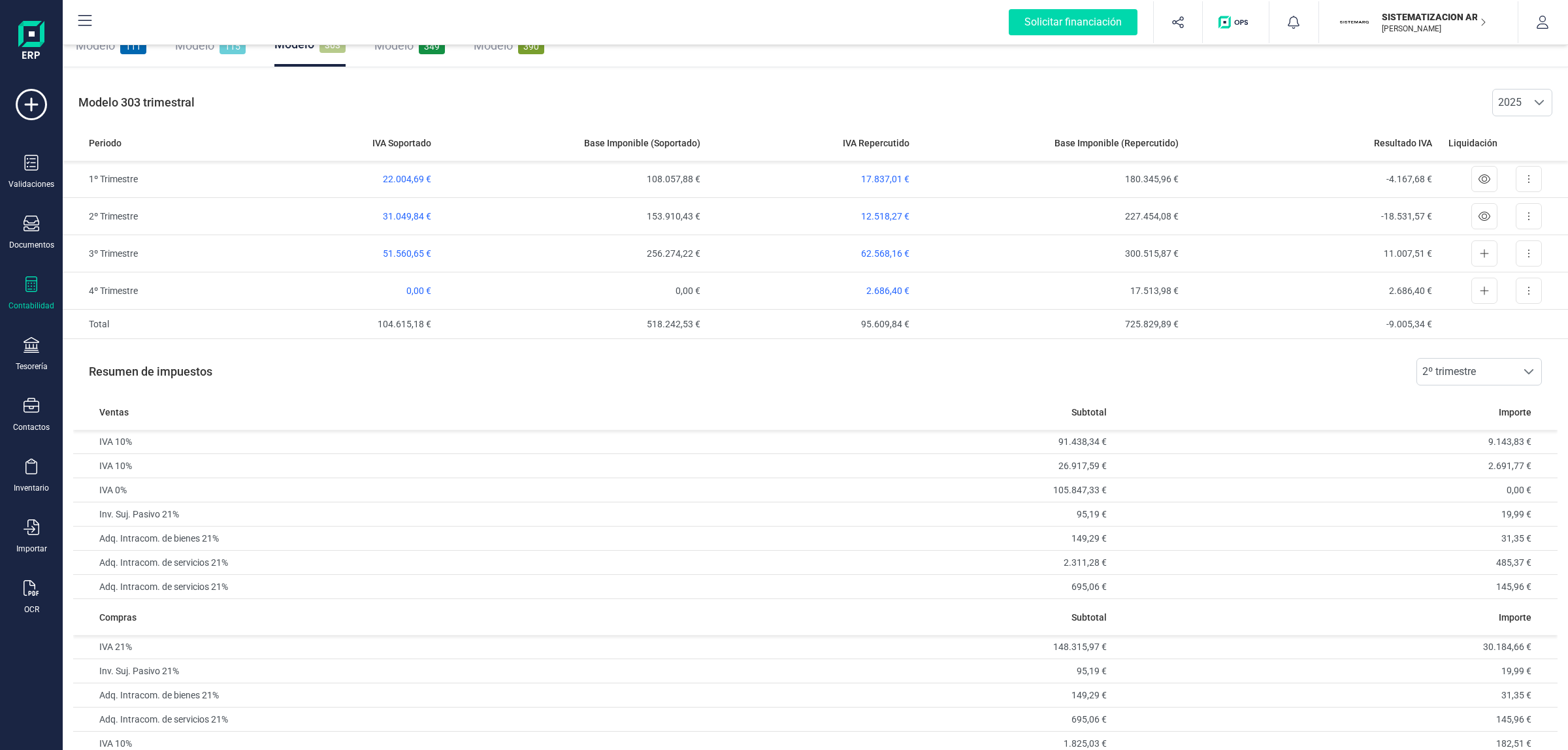
scroll to position [132, 0]
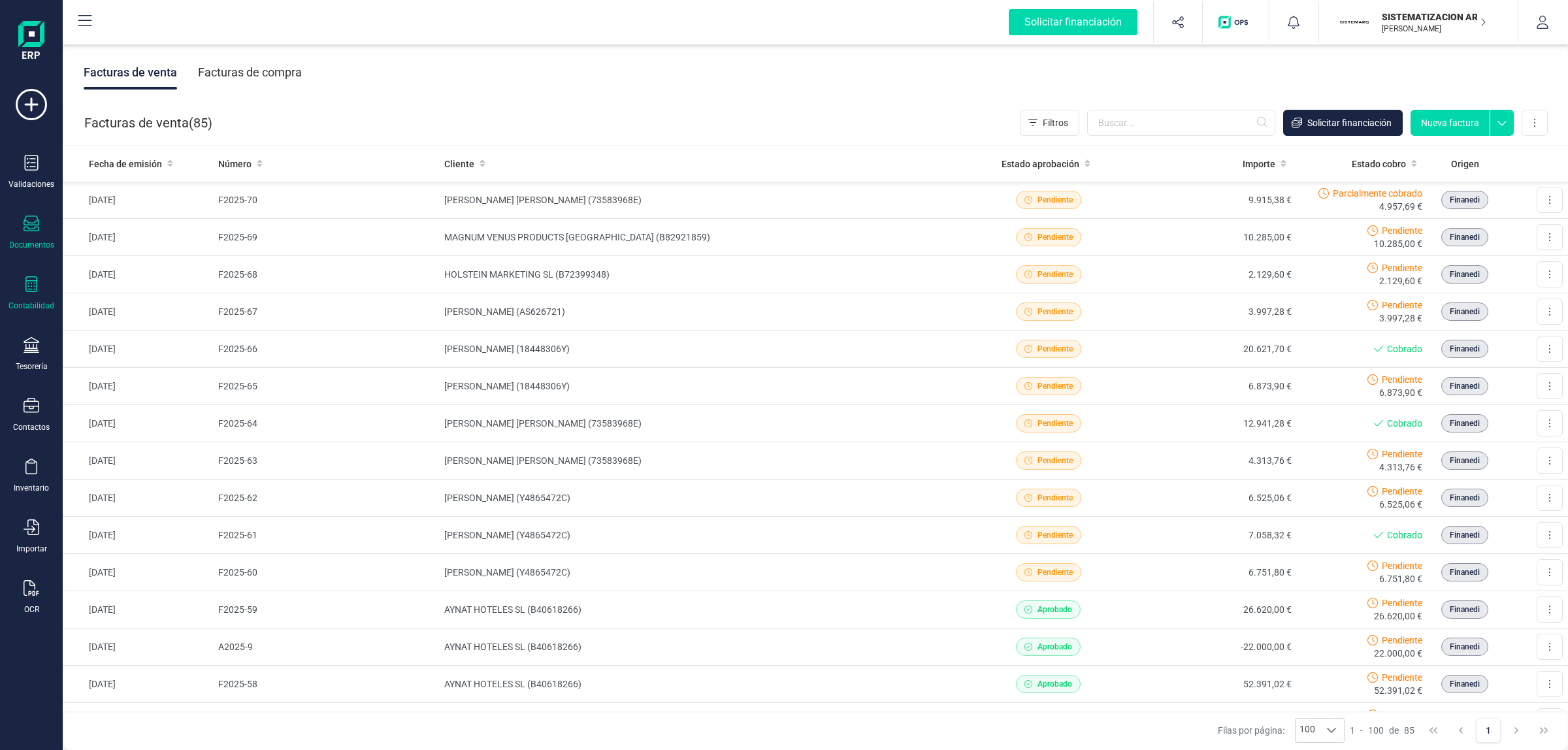
click at [26, 297] on div "Contabilidad" at bounding box center [31, 294] width 52 height 35
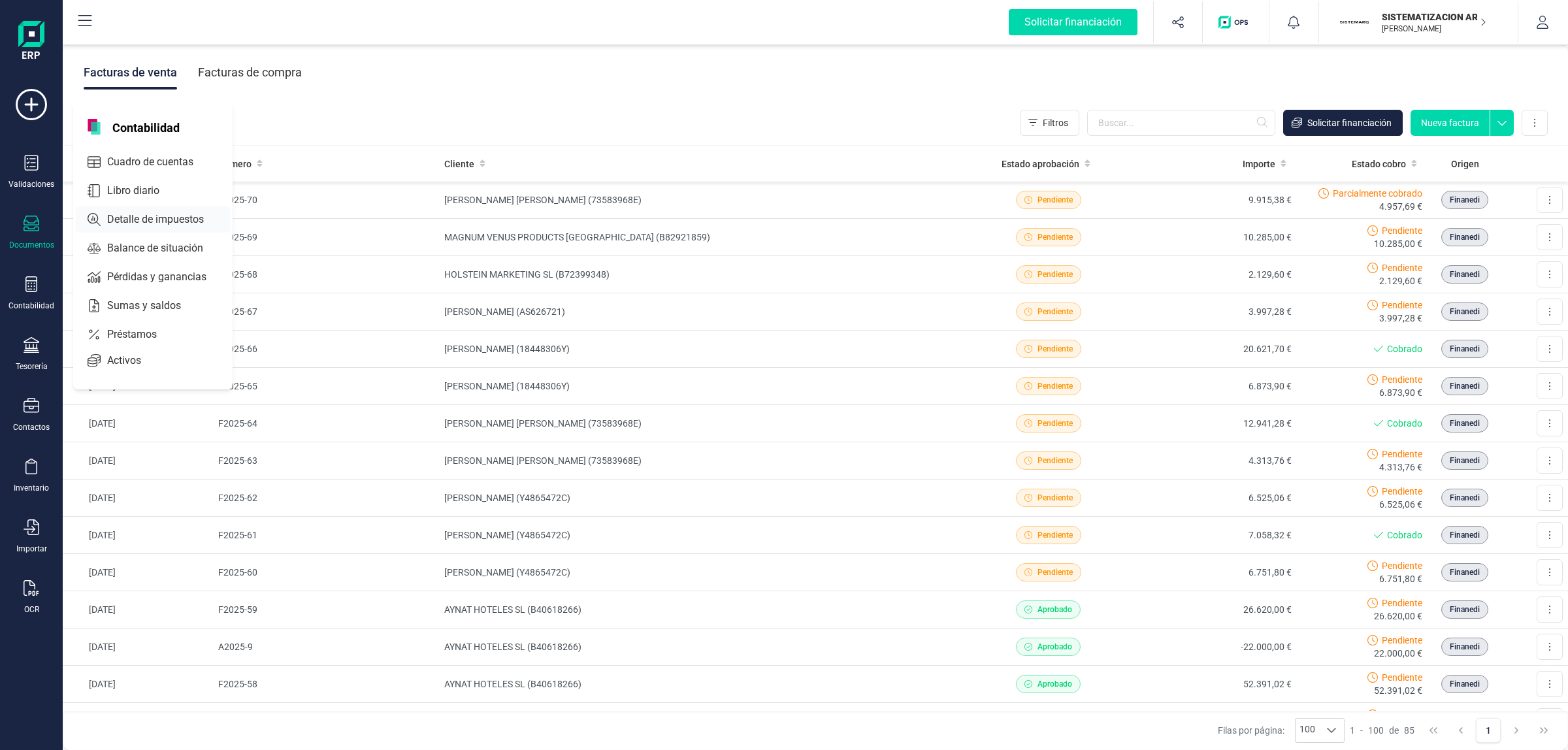
click at [123, 221] on span "Detalle de impuestos" at bounding box center [165, 219] width 126 height 15
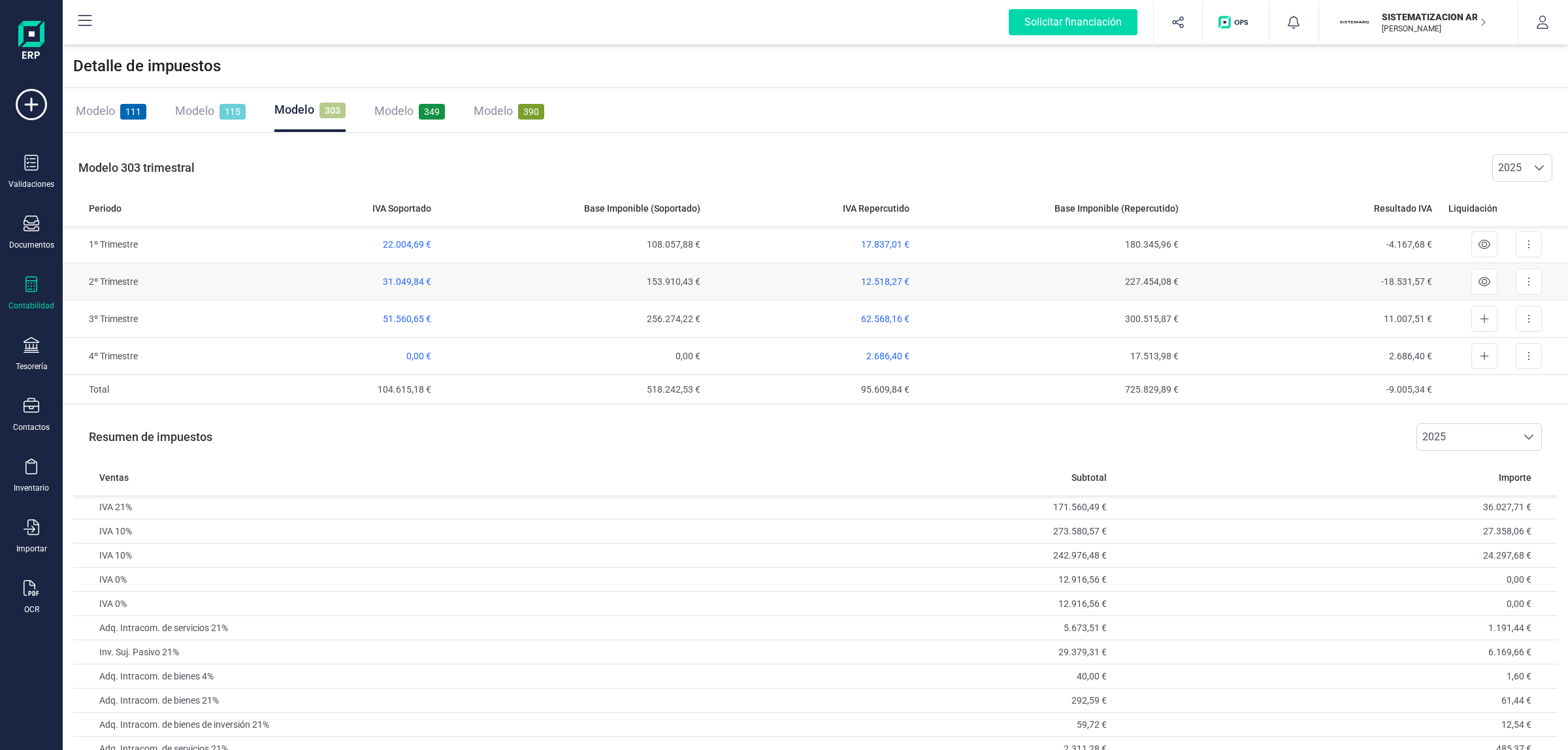
click at [381, 282] on td "31.049,84 €" at bounding box center [325, 282] width 224 height 37
click at [405, 281] on span "31.049,84 €" at bounding box center [407, 282] width 49 height 11
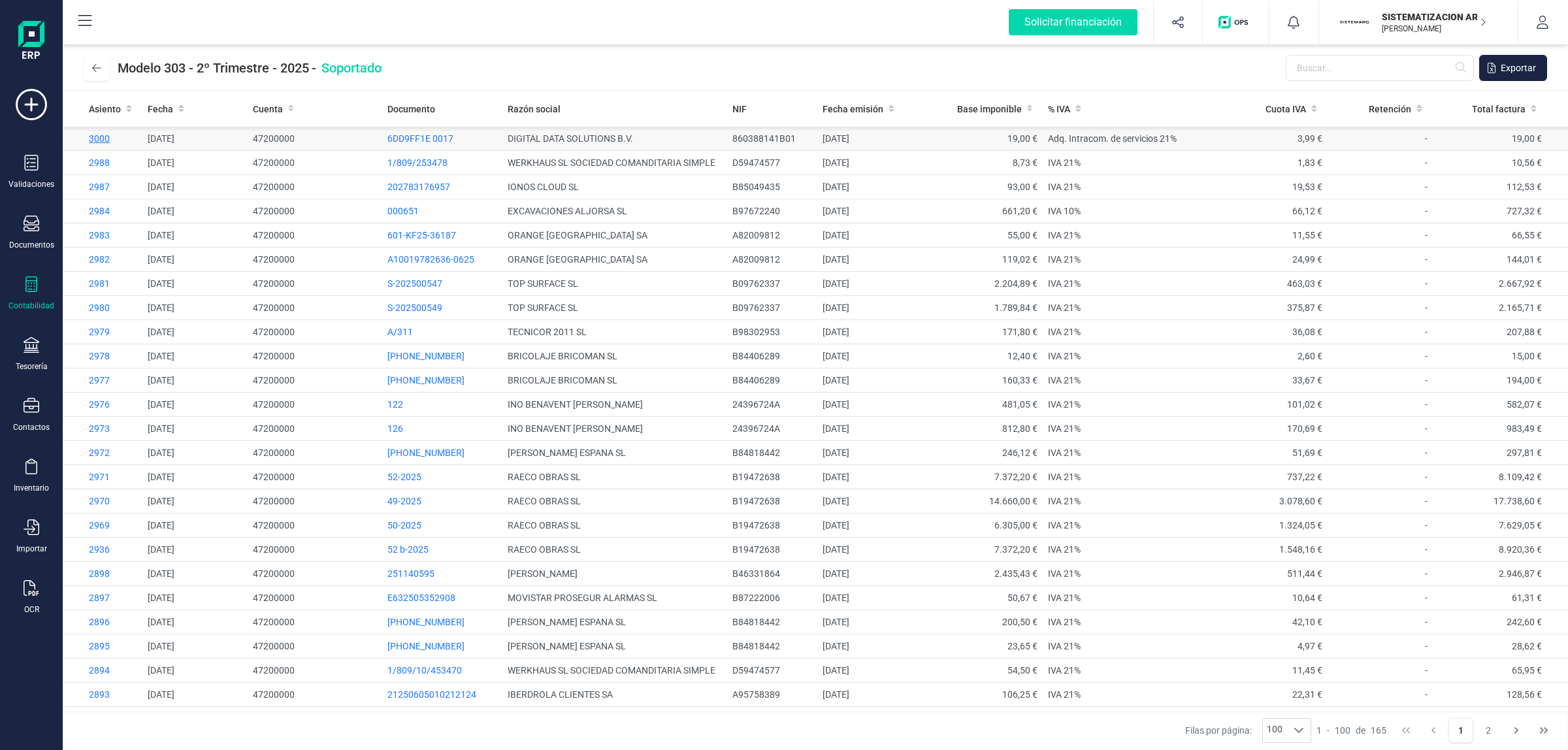
click at [95, 138] on span "3000" at bounding box center [99, 138] width 21 height 11
